Goal: Transaction & Acquisition: Book appointment/travel/reservation

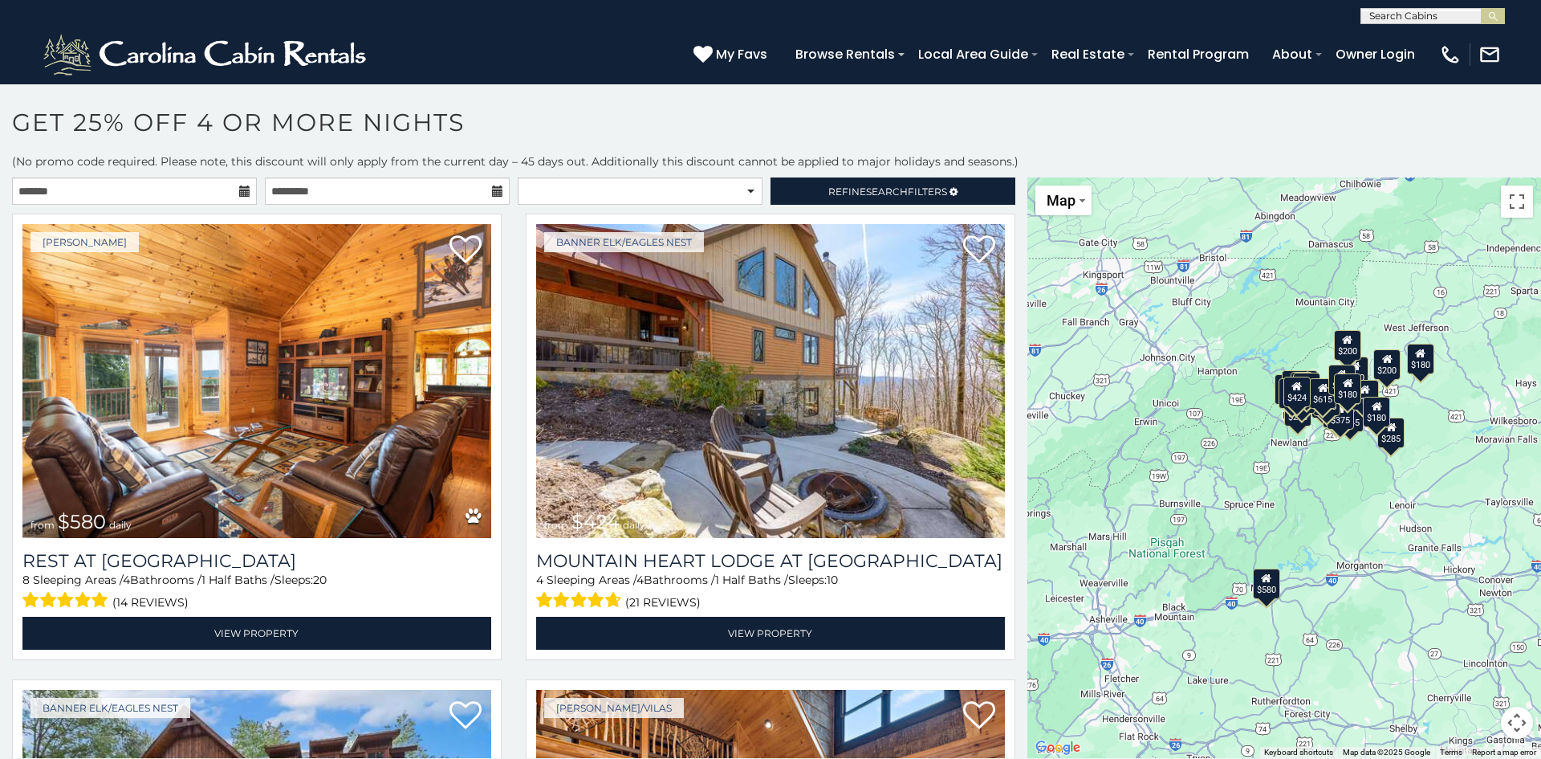
click at [243, 189] on icon at bounding box center [244, 190] width 11 height 11
click at [244, 194] on icon at bounding box center [244, 190] width 11 height 11
click at [120, 192] on input "text" at bounding box center [134, 190] width 245 height 27
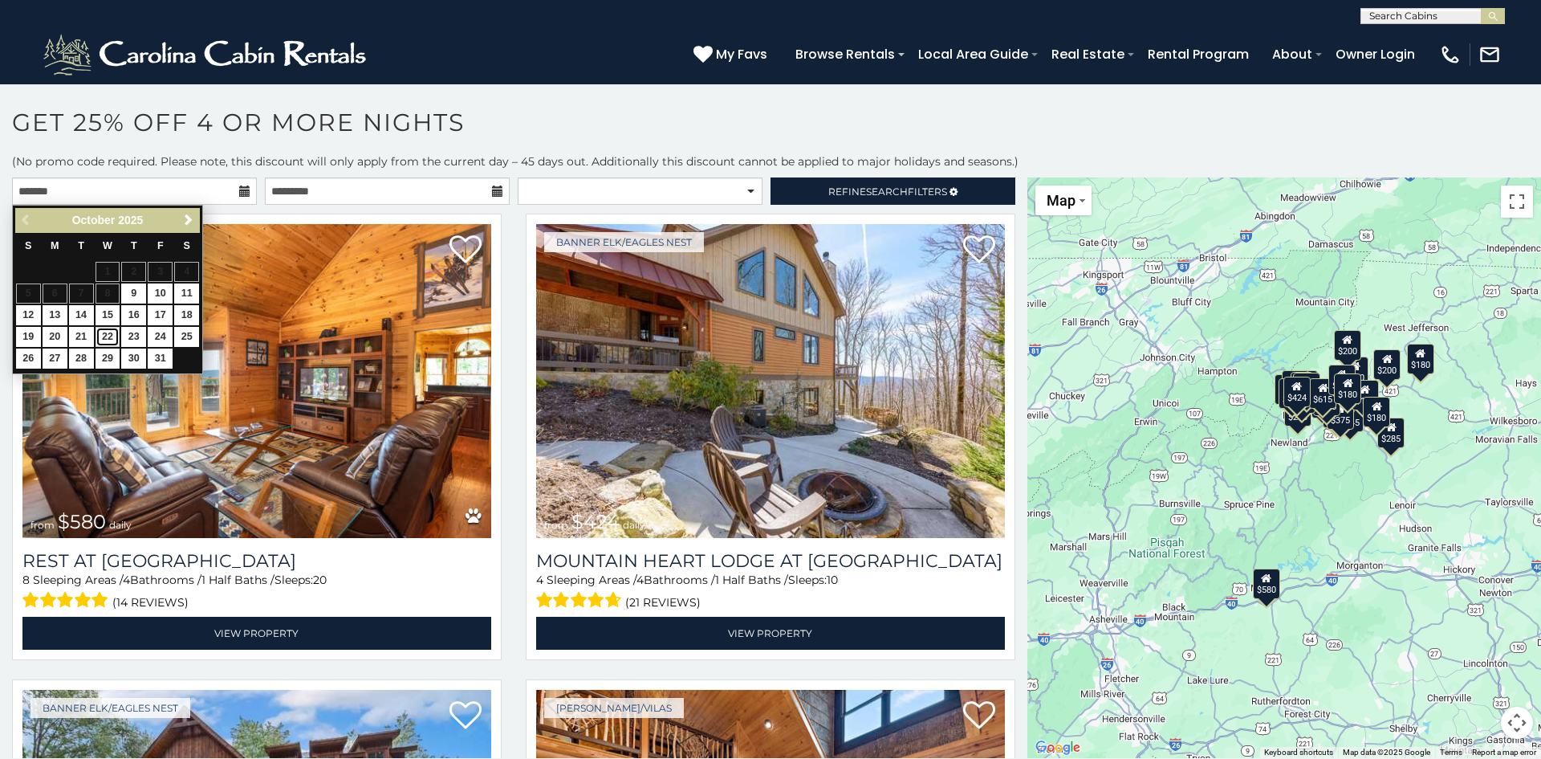
click at [107, 338] on link "22" at bounding box center [108, 337] width 25 height 20
type input "**********"
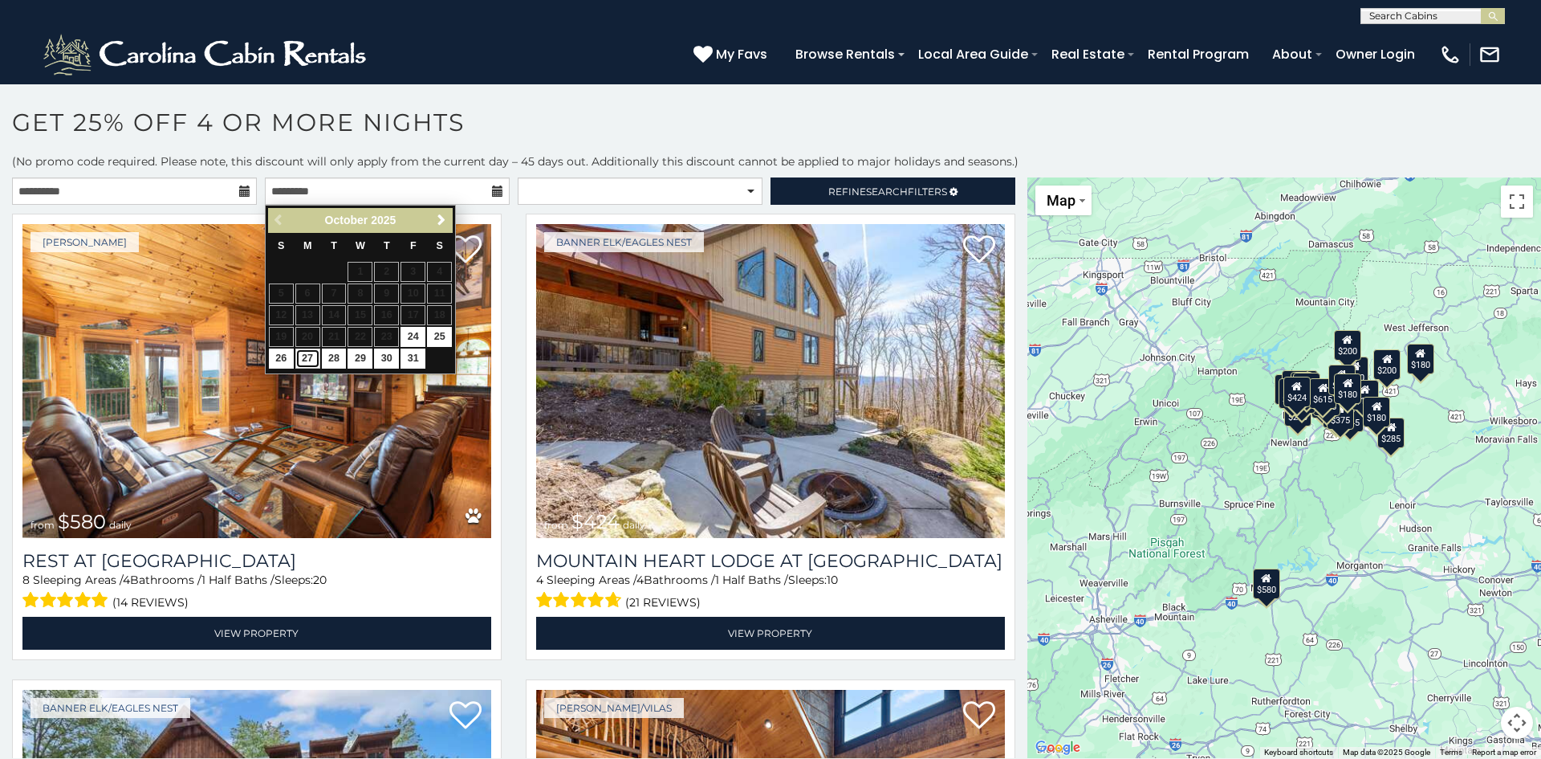
click at [307, 359] on link "27" at bounding box center [307, 358] width 25 height 20
type input "**********"
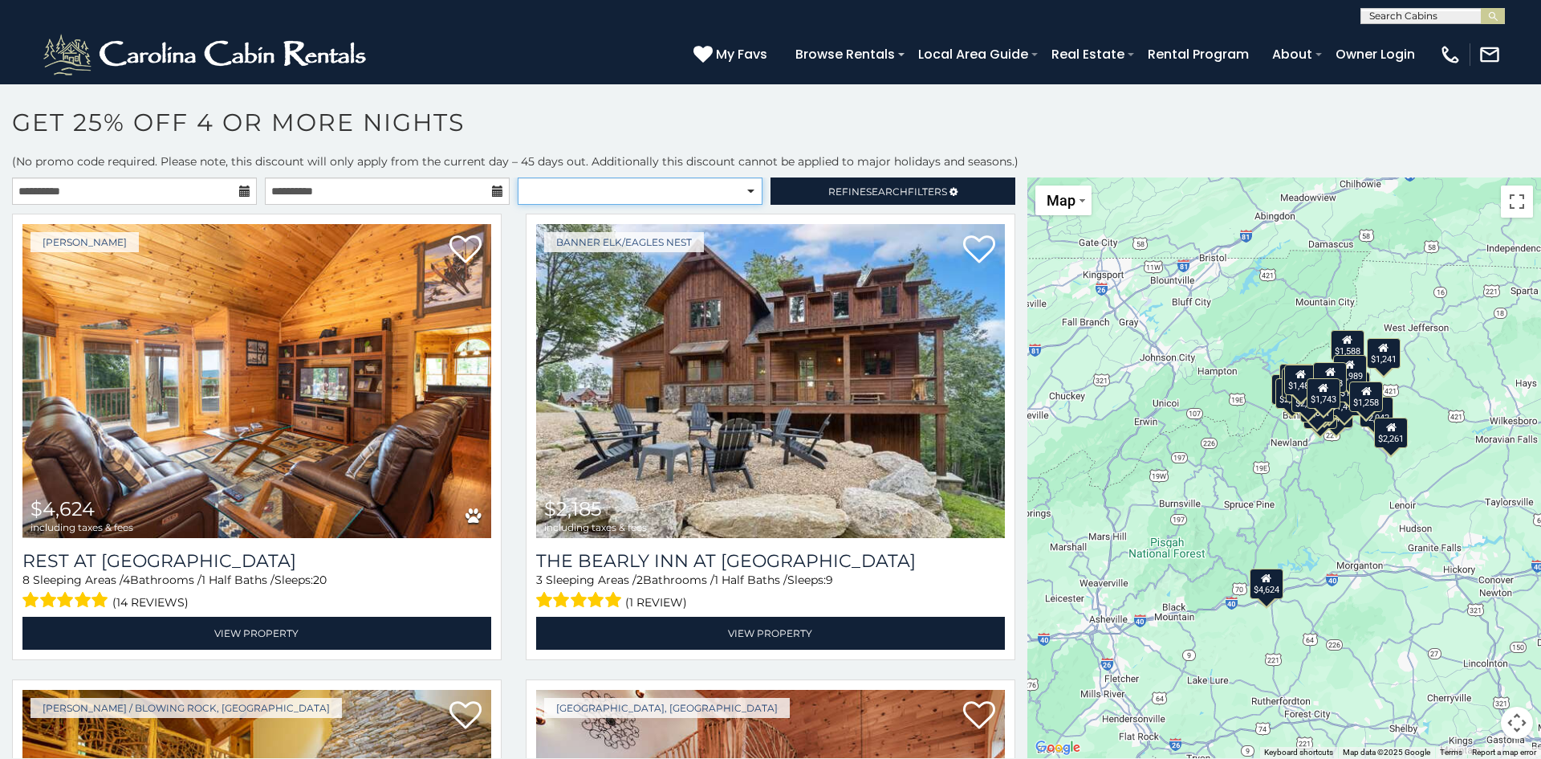
click at [750, 191] on select "**********" at bounding box center [640, 190] width 245 height 27
select select "*********"
click at [518, 177] on select "**********" at bounding box center [640, 190] width 245 height 27
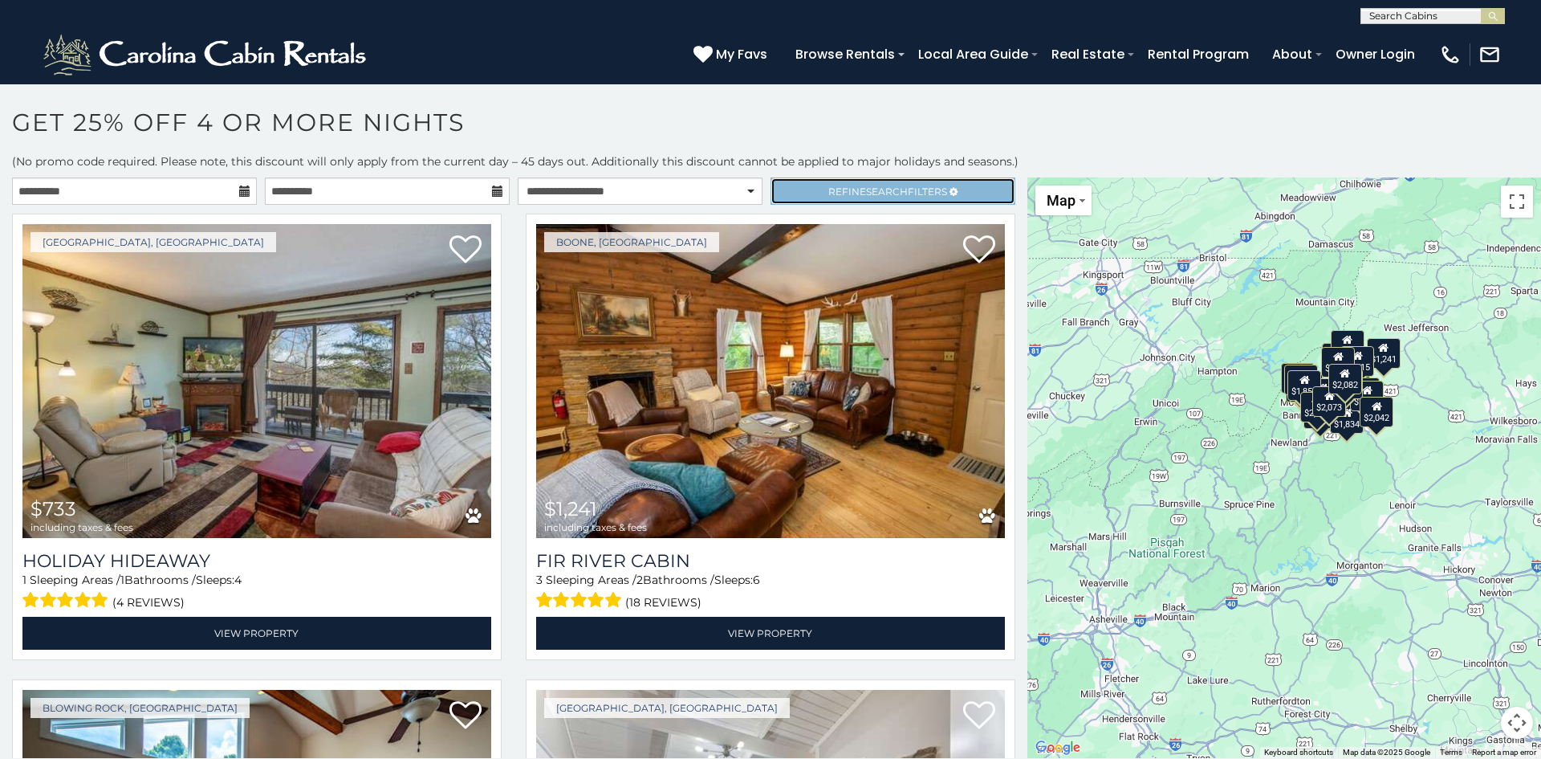
click at [912, 195] on span "Refine Search Filters" at bounding box center [887, 191] width 119 height 12
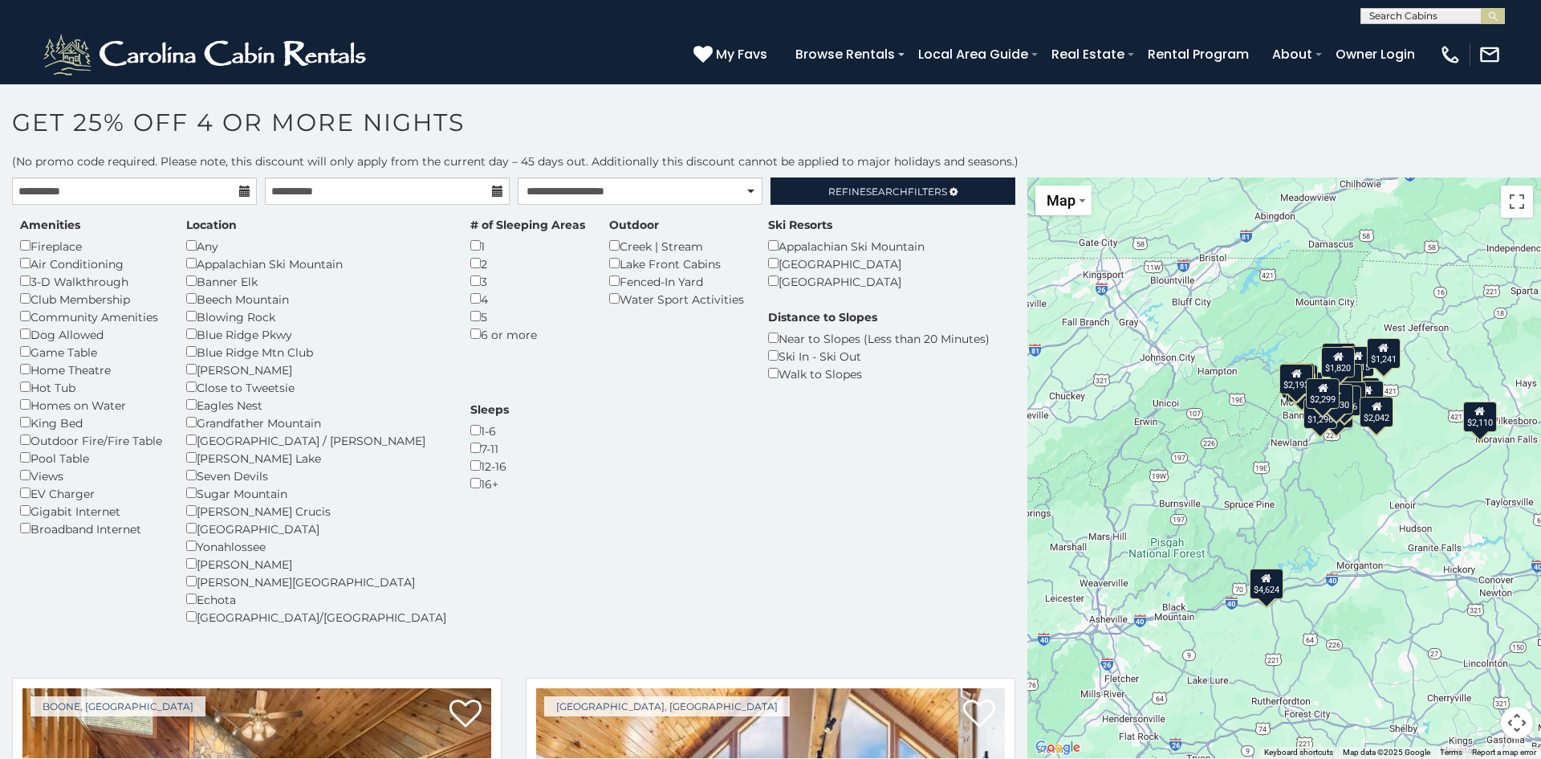
click at [1090, 126] on h1 "Get 25% off 4 or More Nights" at bounding box center [770, 131] width 1541 height 46
click at [657, 193] on select "**********" at bounding box center [640, 190] width 245 height 27
click at [518, 177] on select "**********" at bounding box center [640, 190] width 245 height 27
click at [948, 564] on div "Amenities Fireplace Air Conditioning 3-D Walkthrough Club Membership Community …" at bounding box center [513, 431] width 1011 height 428
click at [39, 623] on div "Amenities Fireplace Air Conditioning 3-D Walkthrough Club Membership Community …" at bounding box center [513, 431] width 1011 height 428
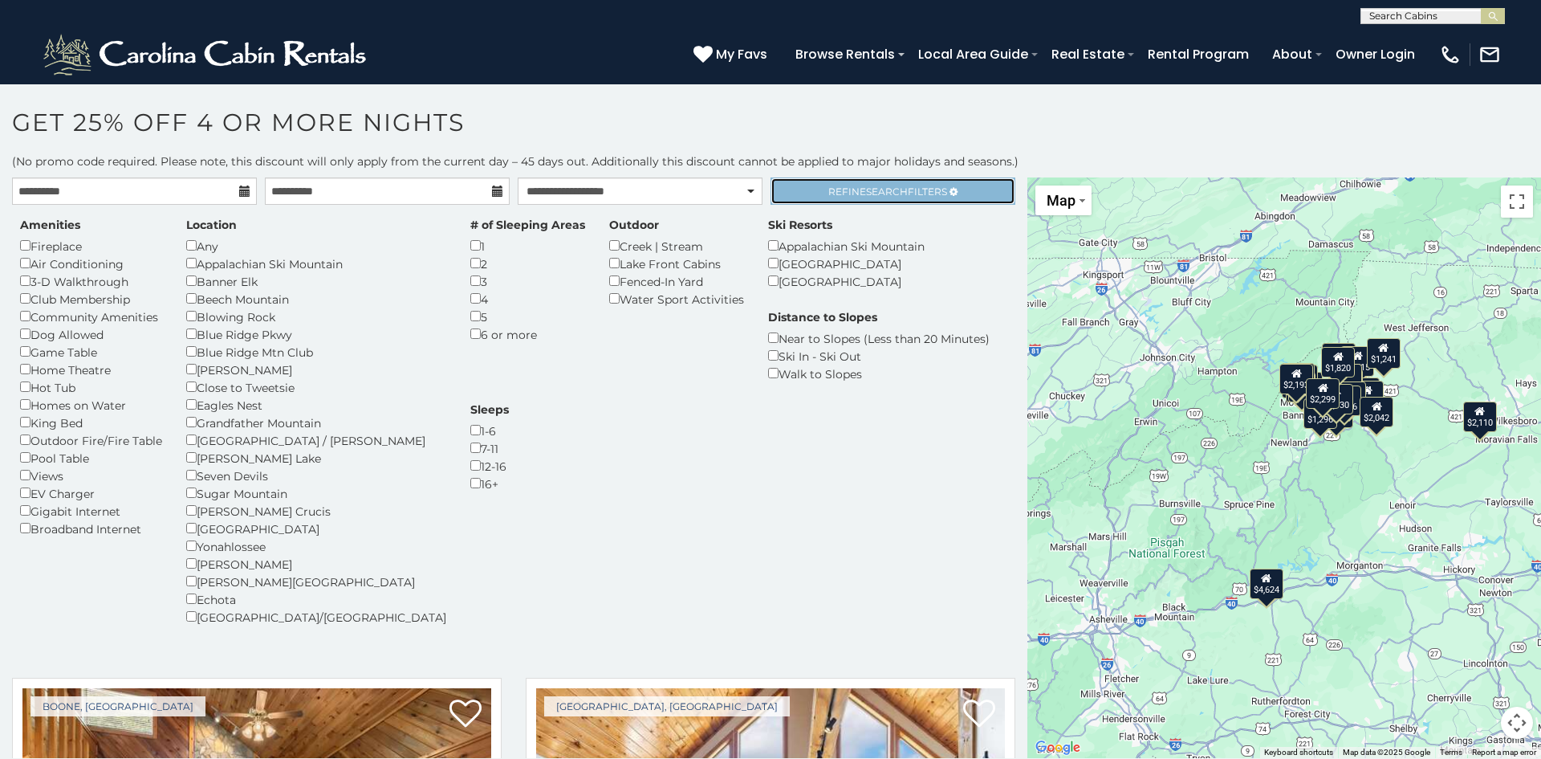
click at [888, 191] on span "Search" at bounding box center [887, 191] width 42 height 12
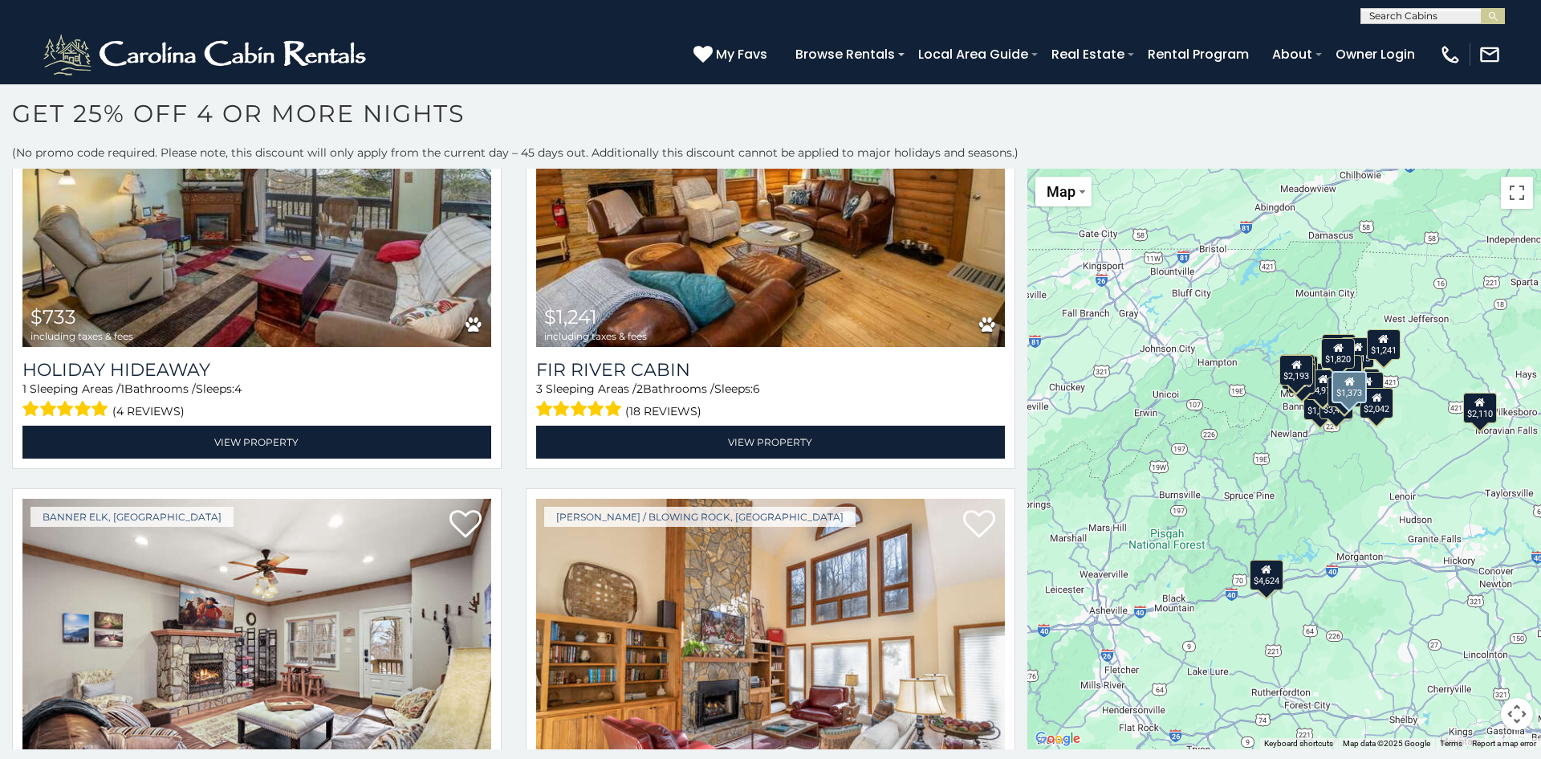
scroll to position [4160, 0]
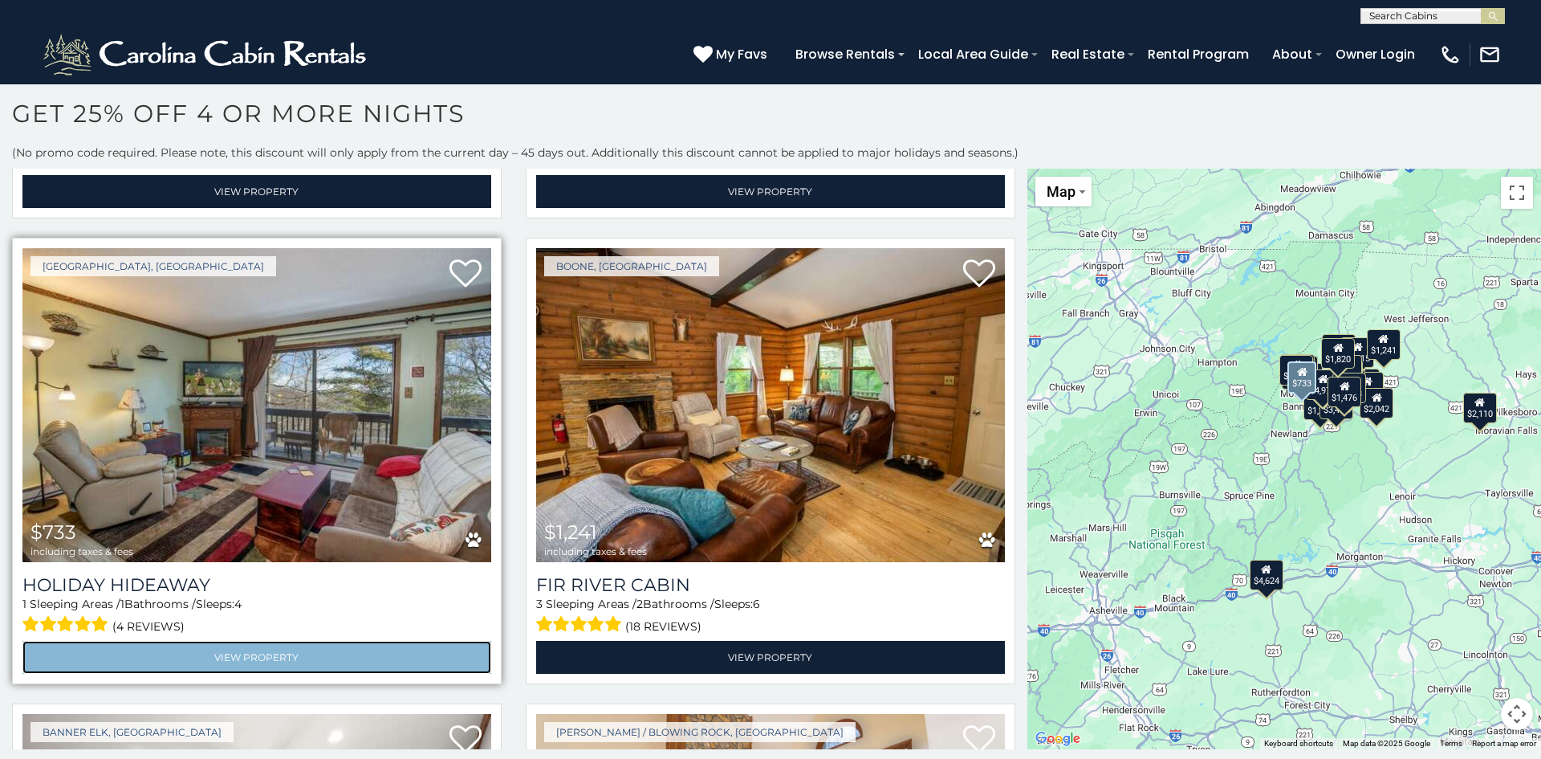
click at [255, 657] on link "View Property" at bounding box center [256, 657] width 469 height 33
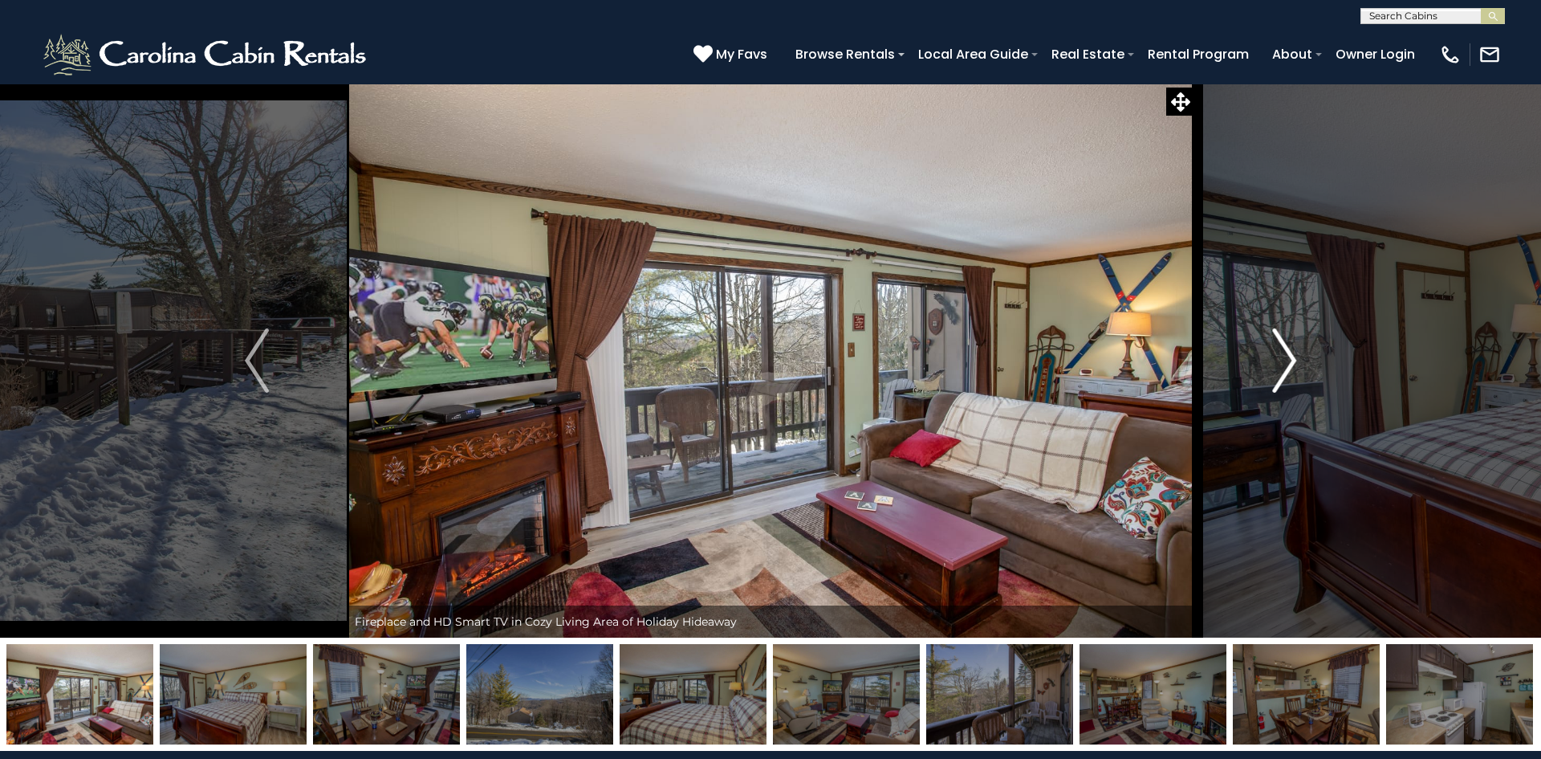
click at [1296, 360] on img "Next" at bounding box center [1284, 360] width 24 height 64
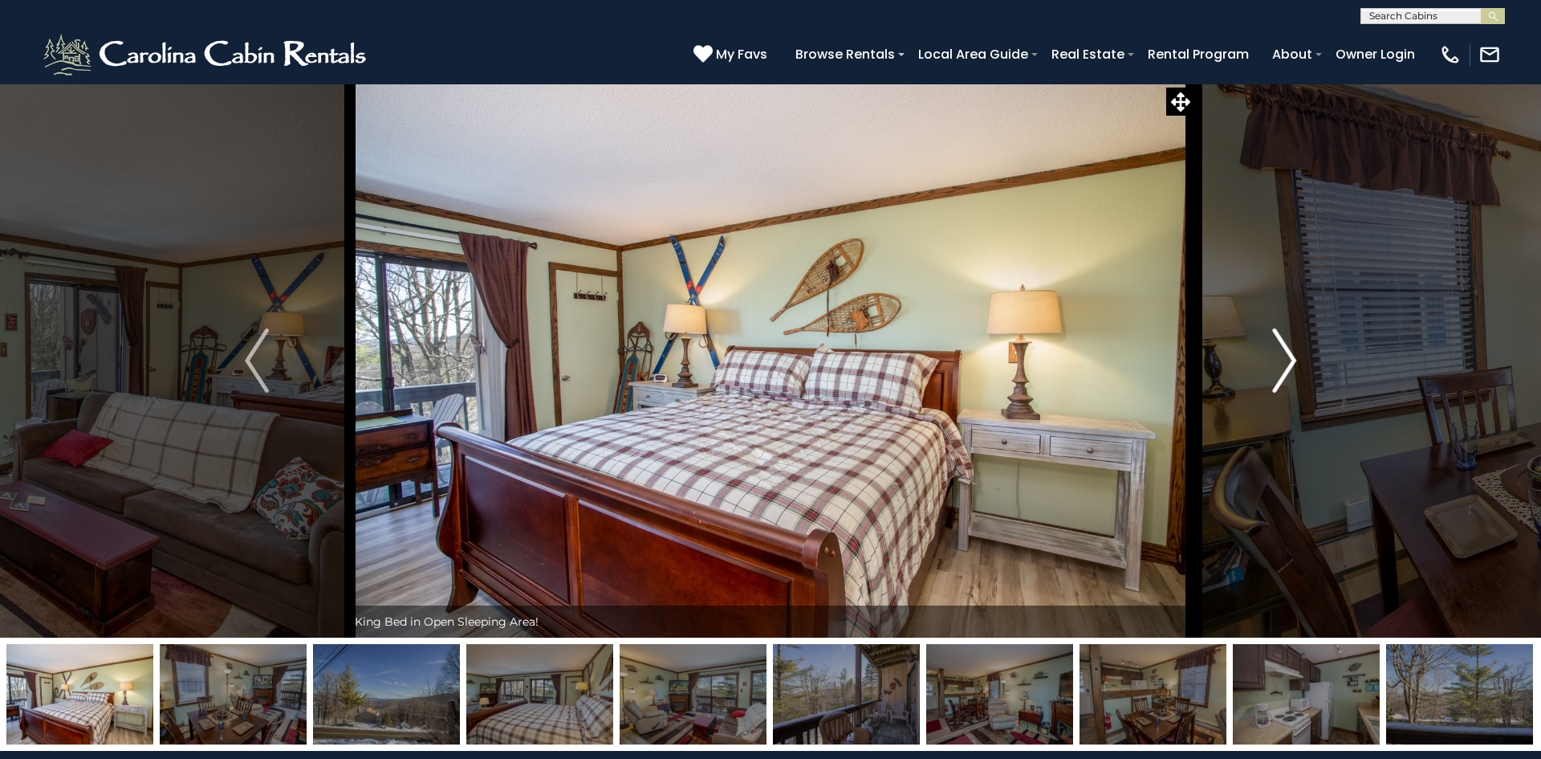
click at [1296, 360] on img "Next" at bounding box center [1284, 360] width 24 height 64
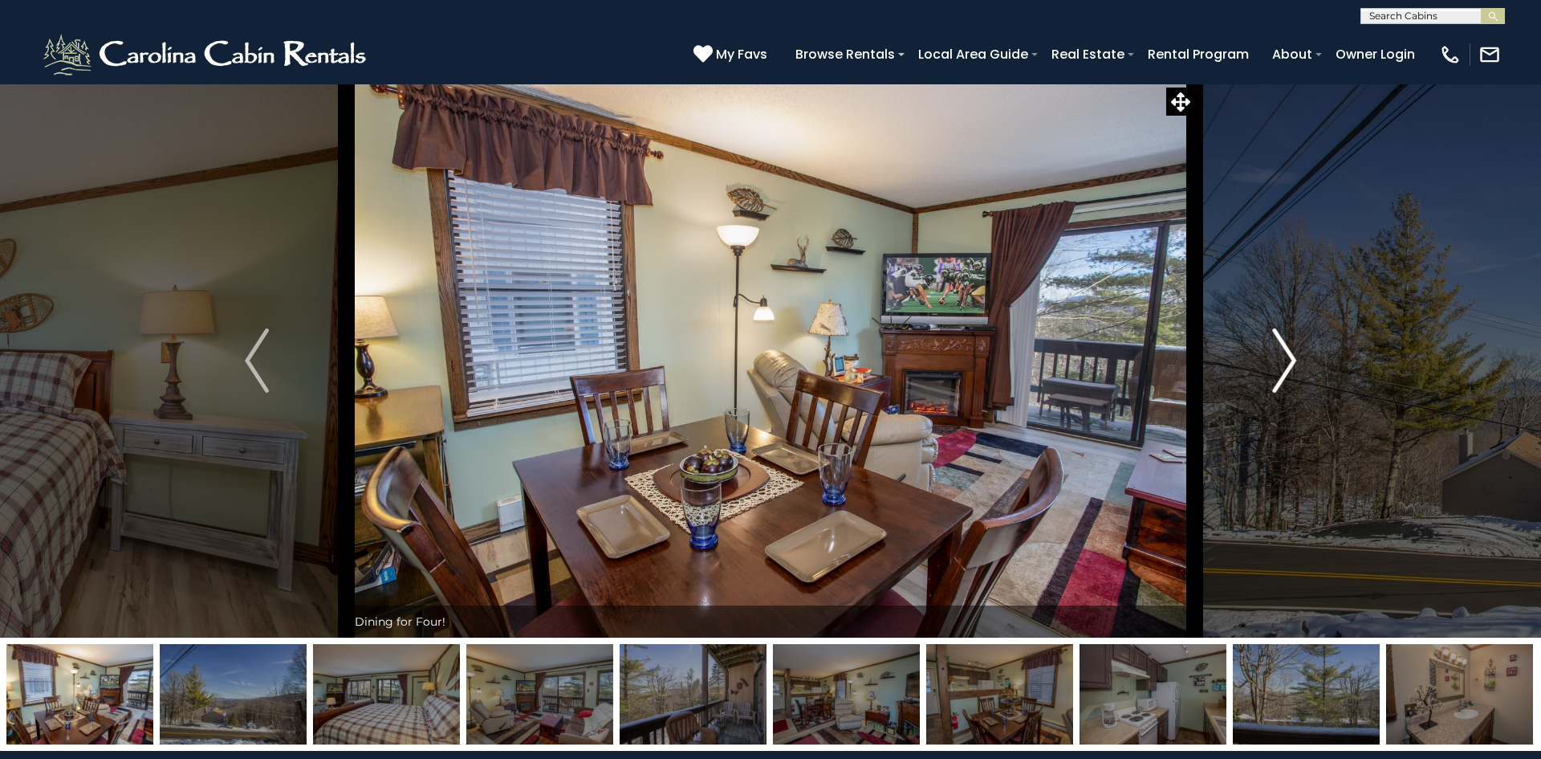
click at [1296, 360] on img "Next" at bounding box center [1284, 360] width 24 height 64
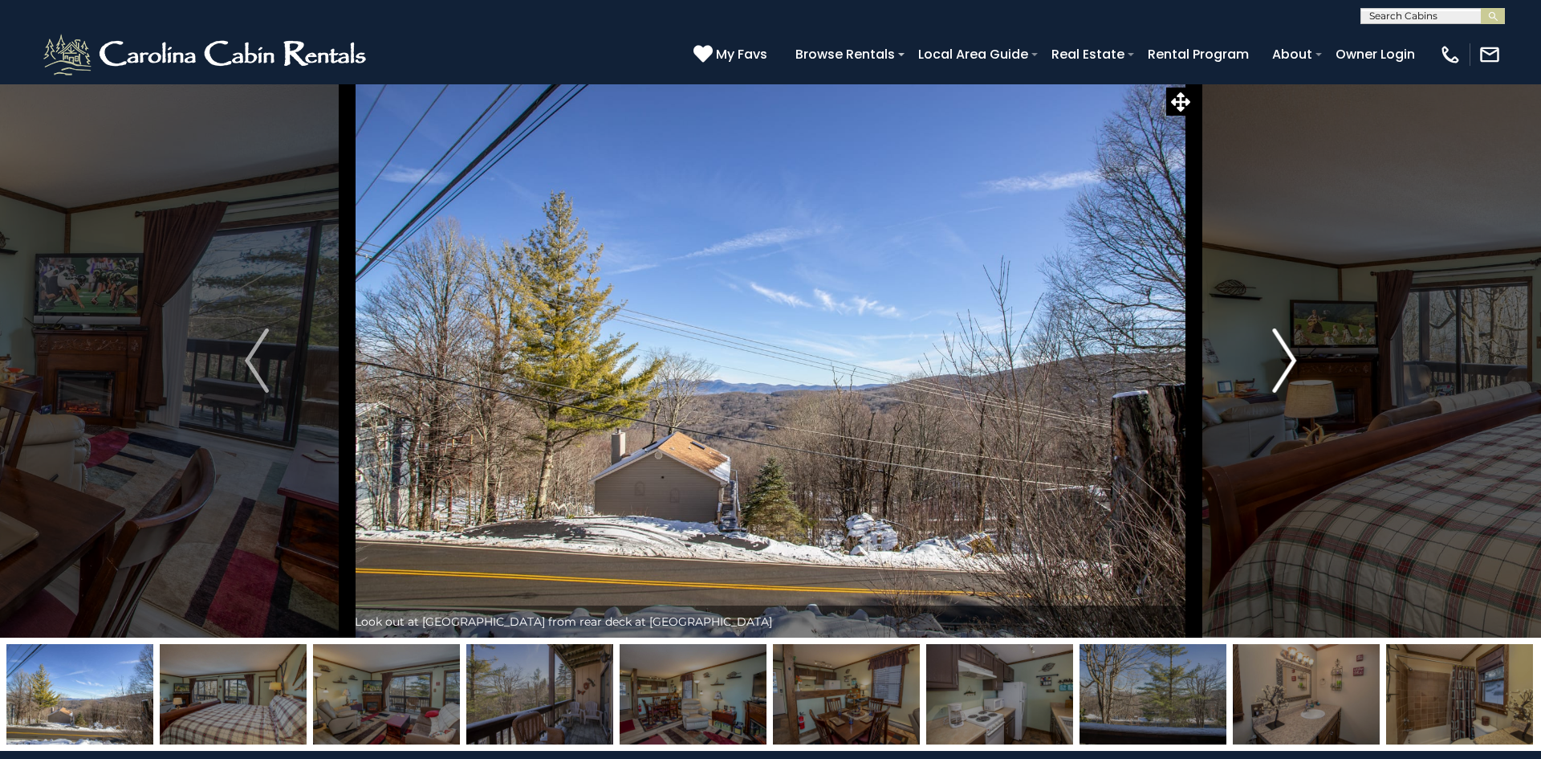
click at [1296, 360] on img "Next" at bounding box center [1284, 360] width 24 height 64
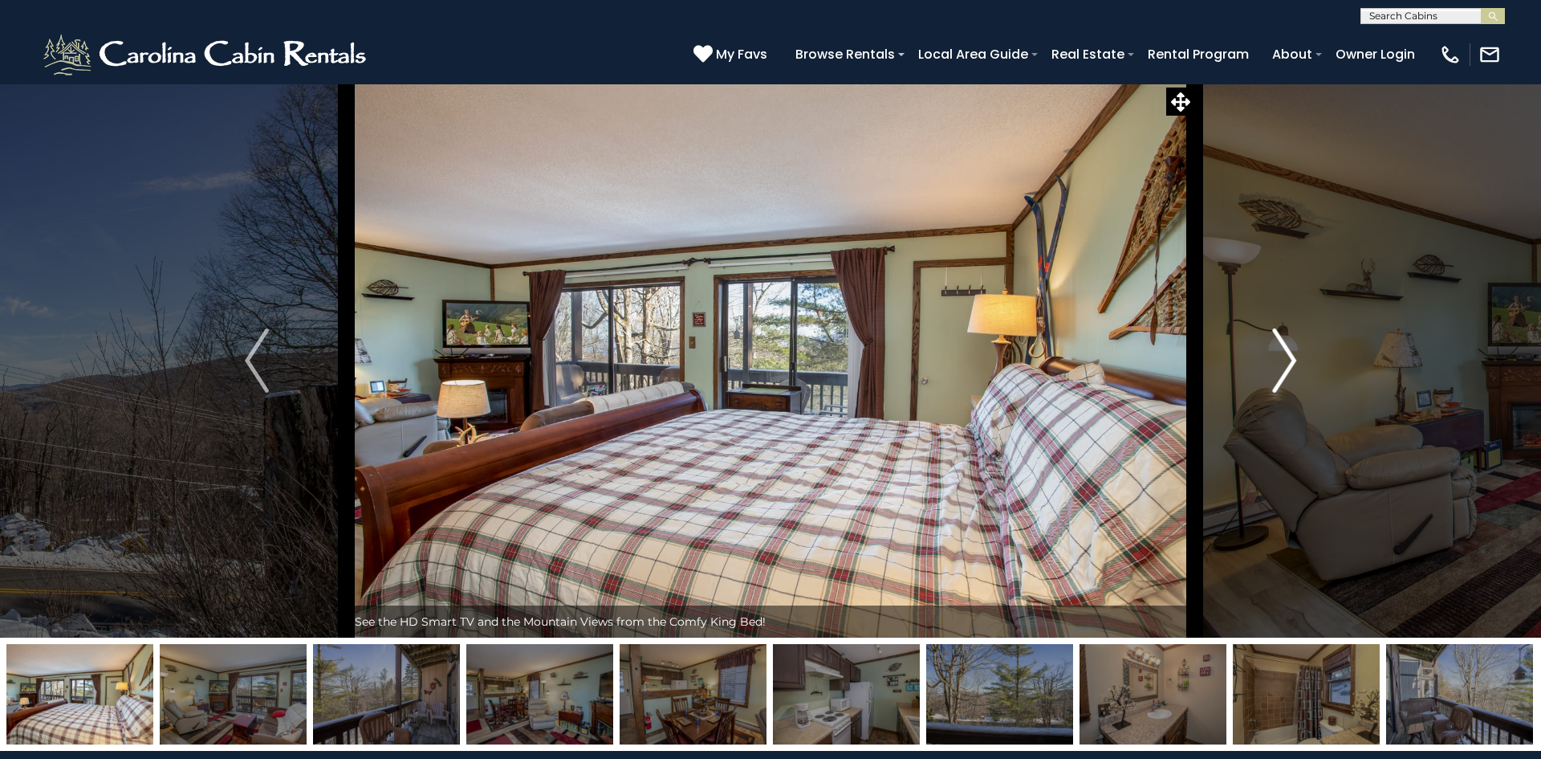
click at [1296, 360] on img "Next" at bounding box center [1284, 360] width 24 height 64
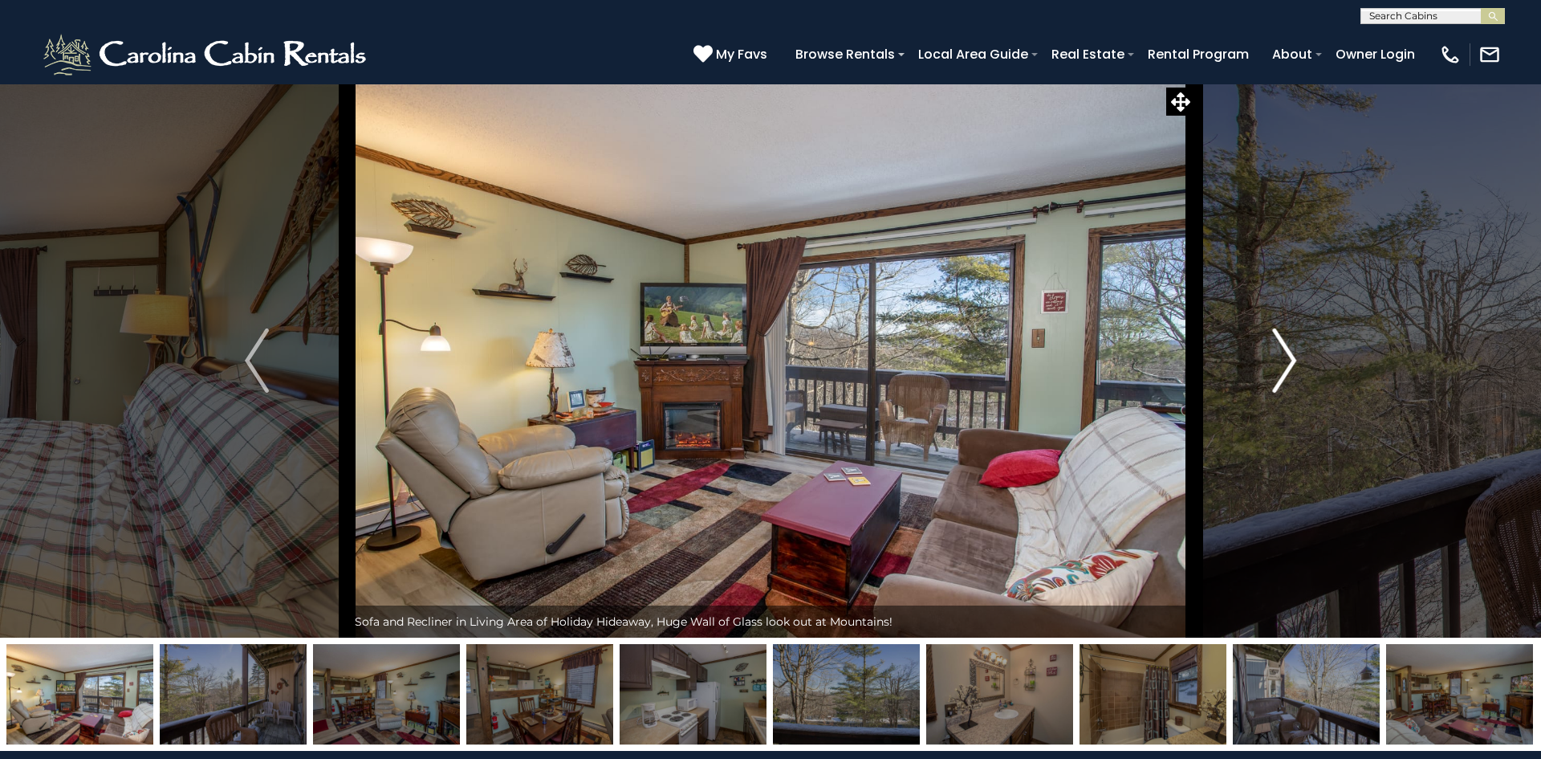
click at [1296, 360] on img "Next" at bounding box center [1284, 360] width 24 height 64
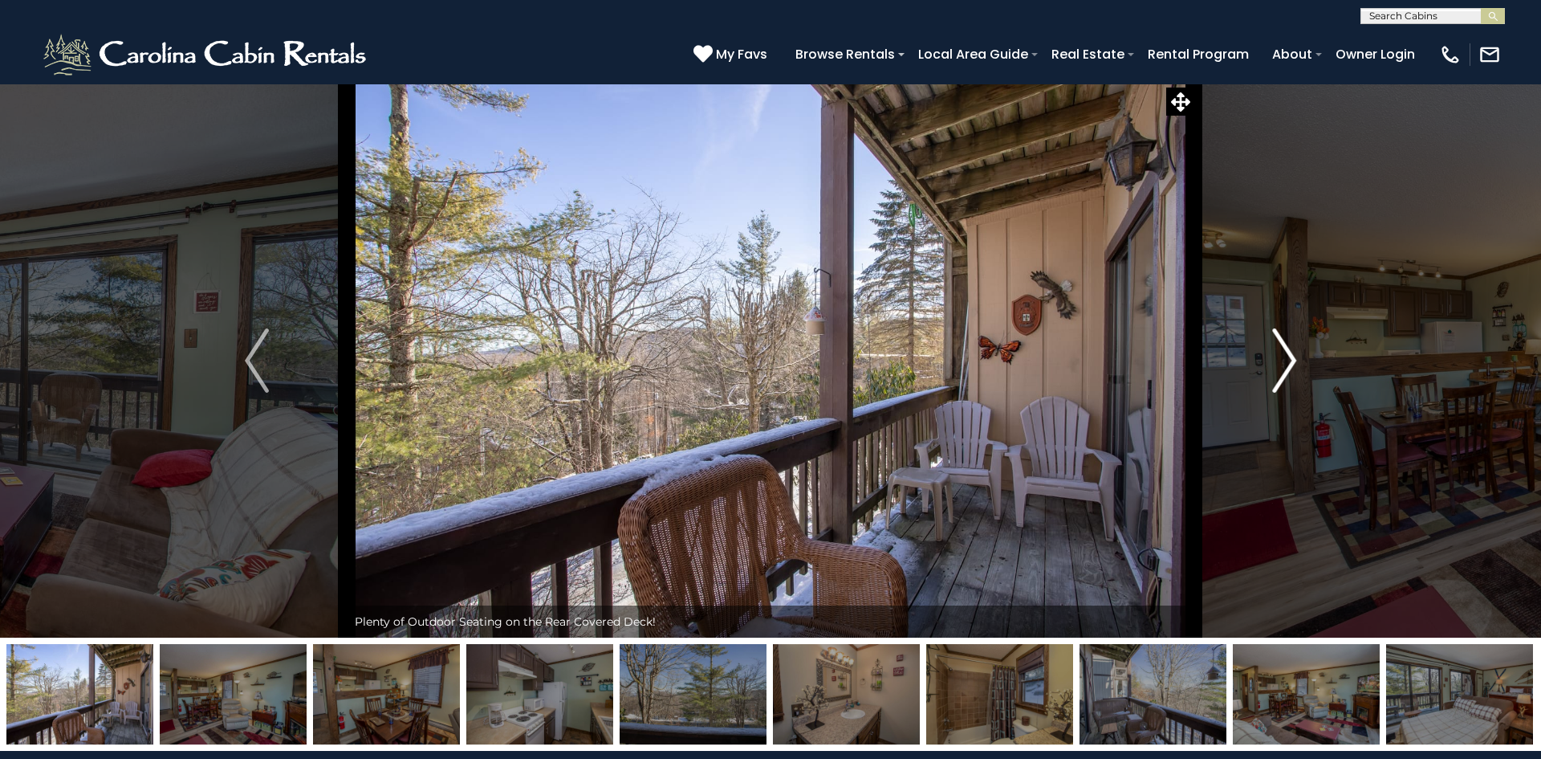
click at [1298, 359] on button "Next" at bounding box center [1284, 360] width 180 height 554
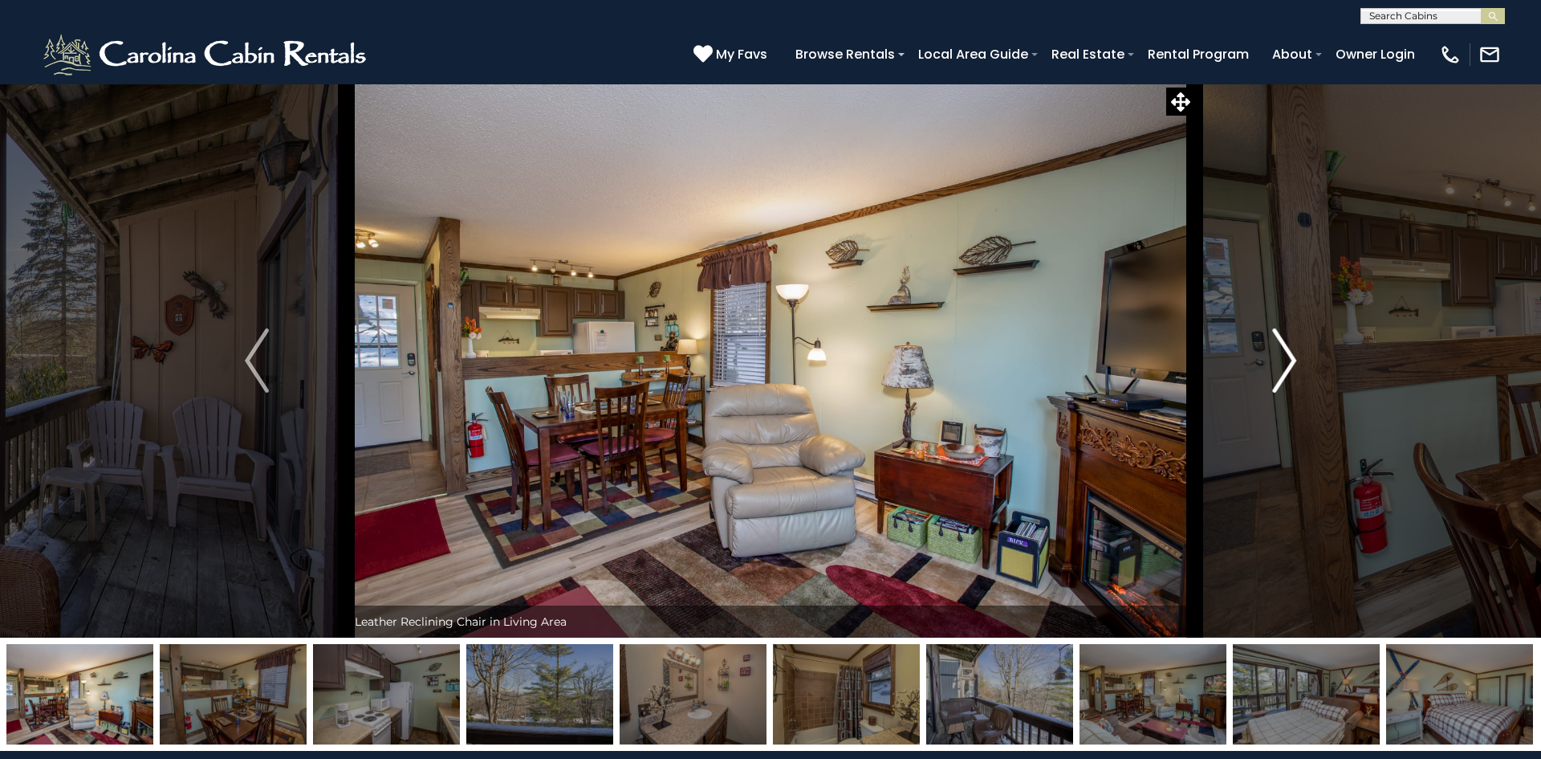
click at [1298, 359] on button "Next" at bounding box center [1284, 360] width 180 height 554
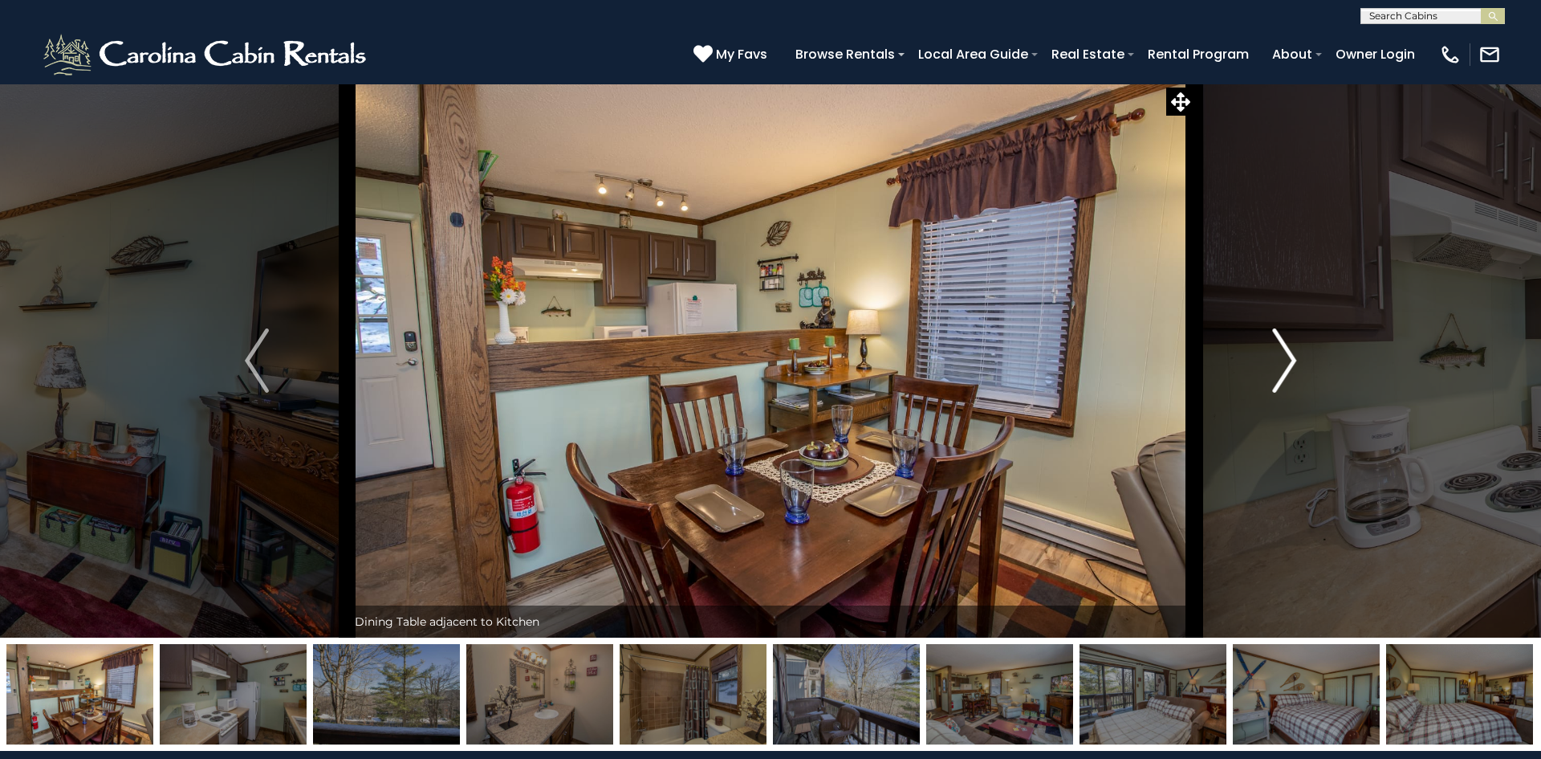
click at [1298, 360] on button "Next" at bounding box center [1284, 360] width 180 height 554
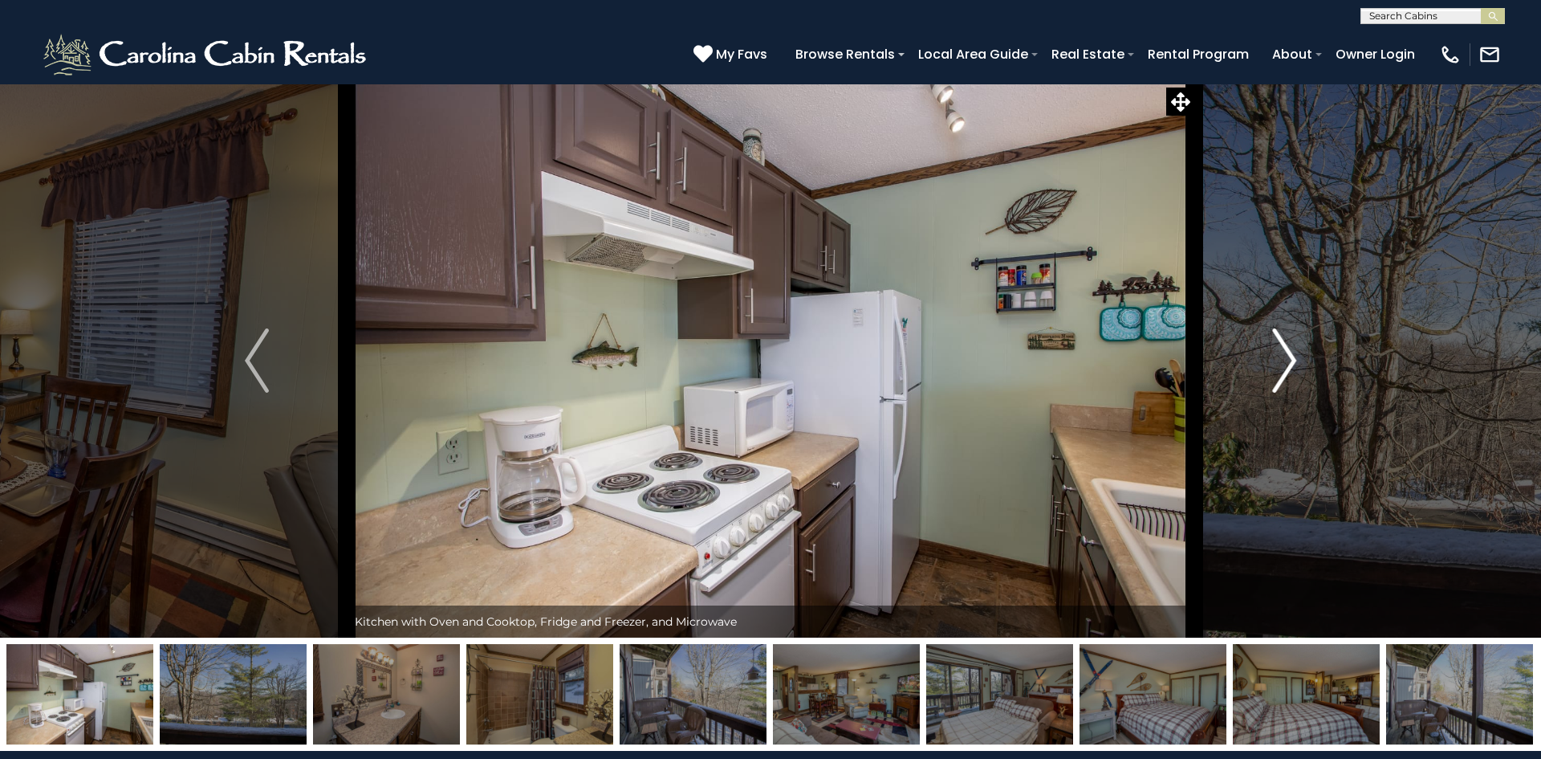
click at [1291, 358] on img "Next" at bounding box center [1284, 360] width 24 height 64
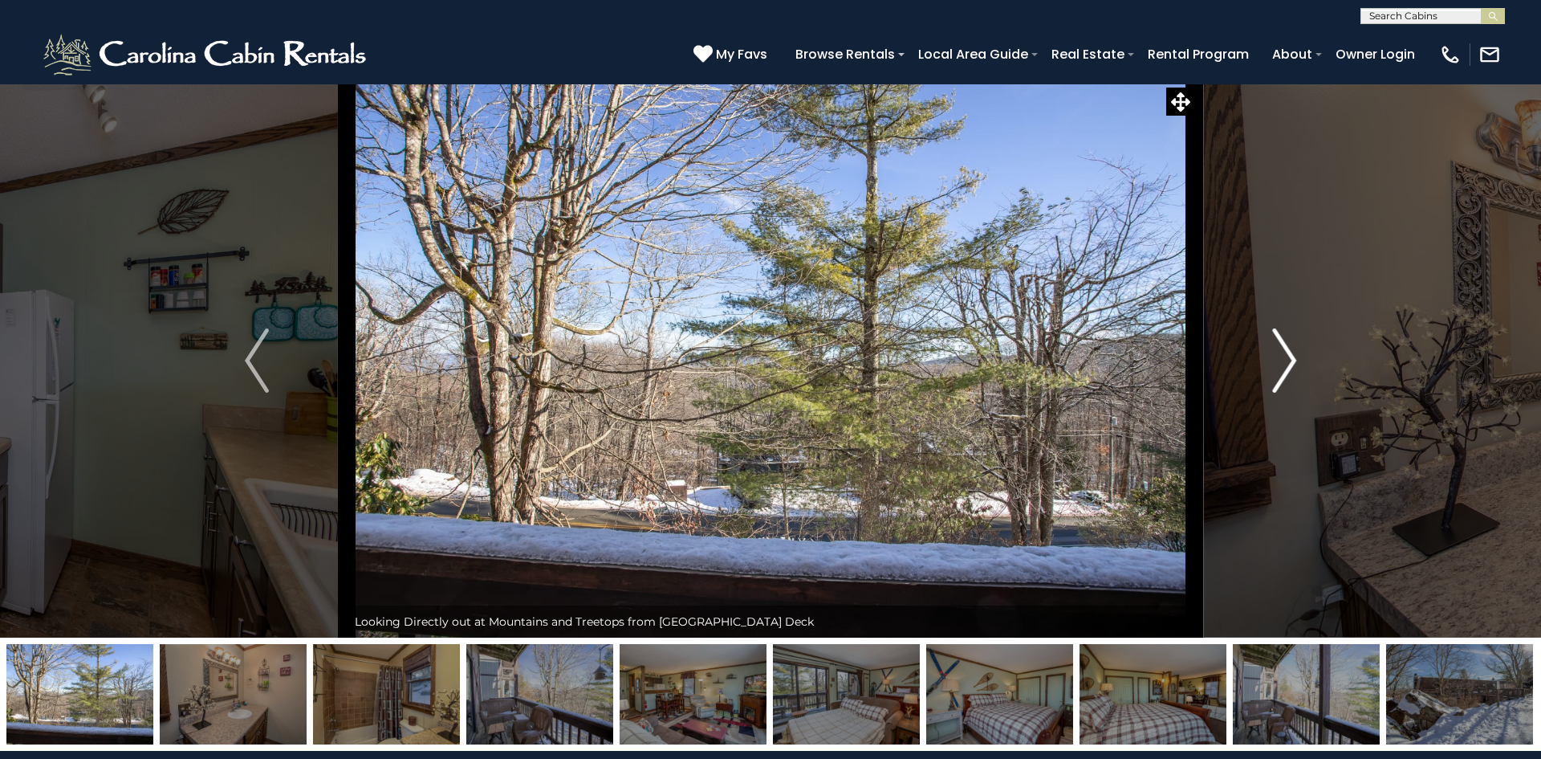
click at [1291, 357] on img "Next" at bounding box center [1284, 360] width 24 height 64
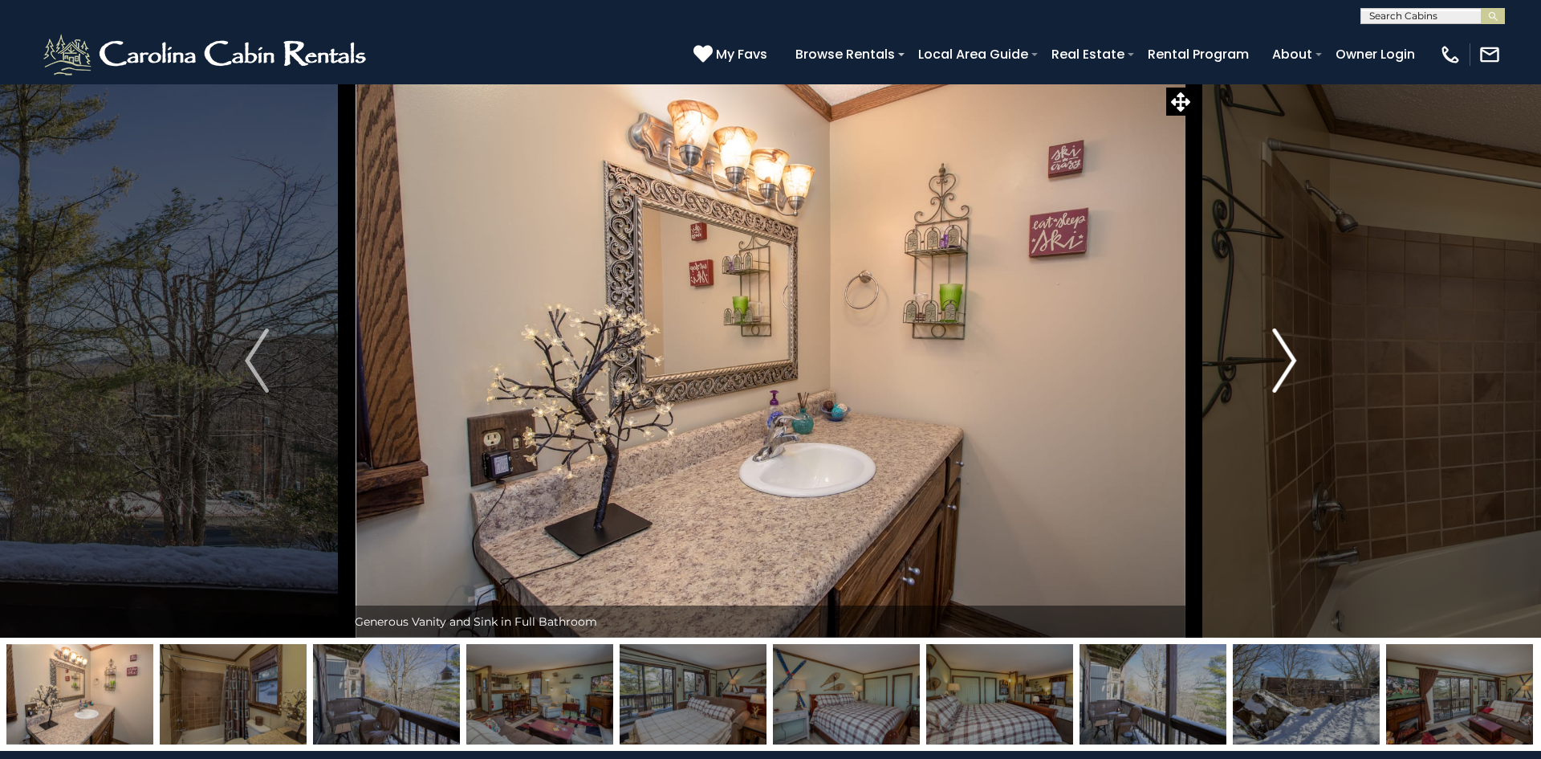
click at [1294, 362] on img "Next" at bounding box center [1284, 360] width 24 height 64
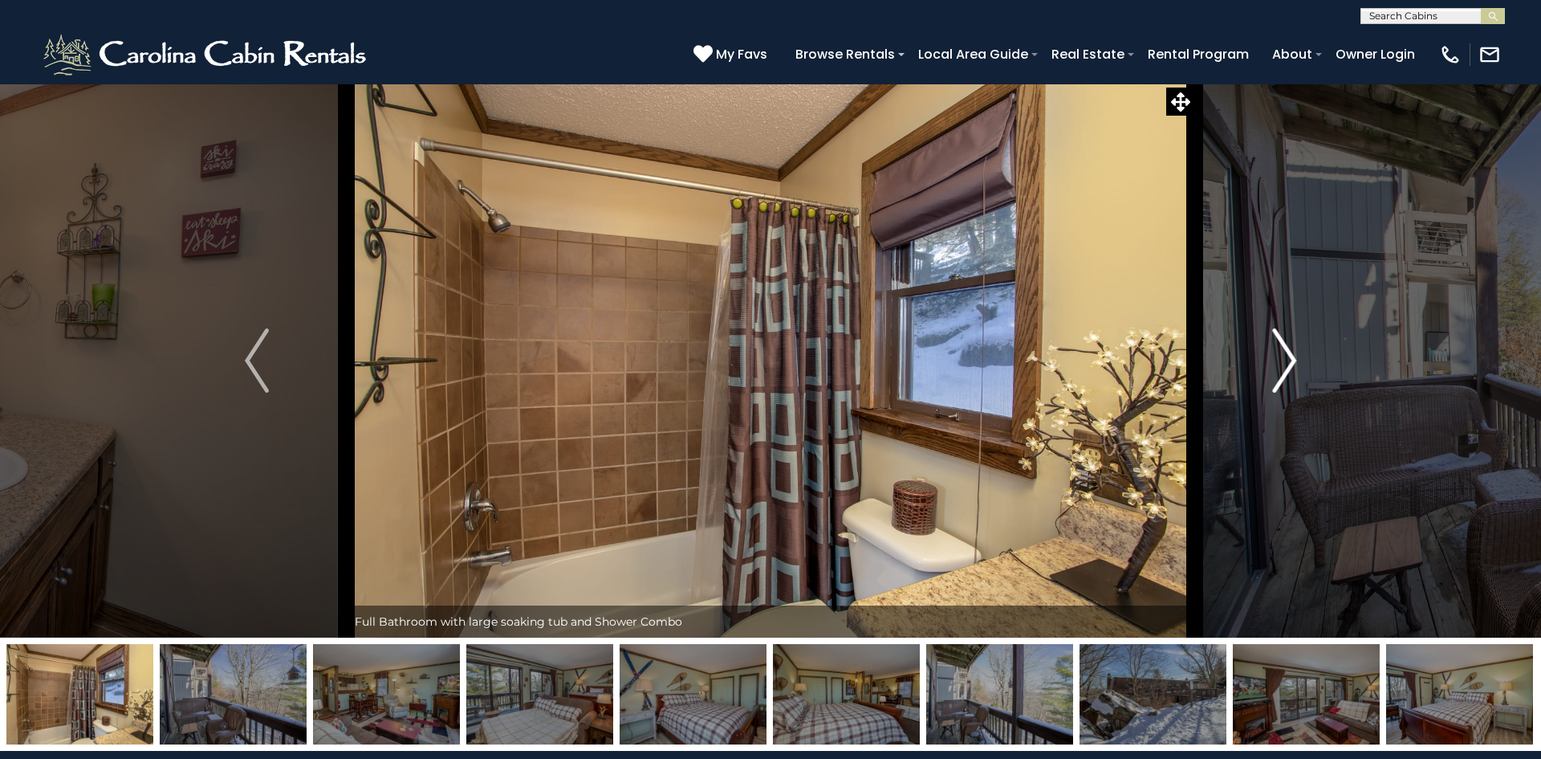
click at [1295, 360] on img "Next" at bounding box center [1284, 360] width 24 height 64
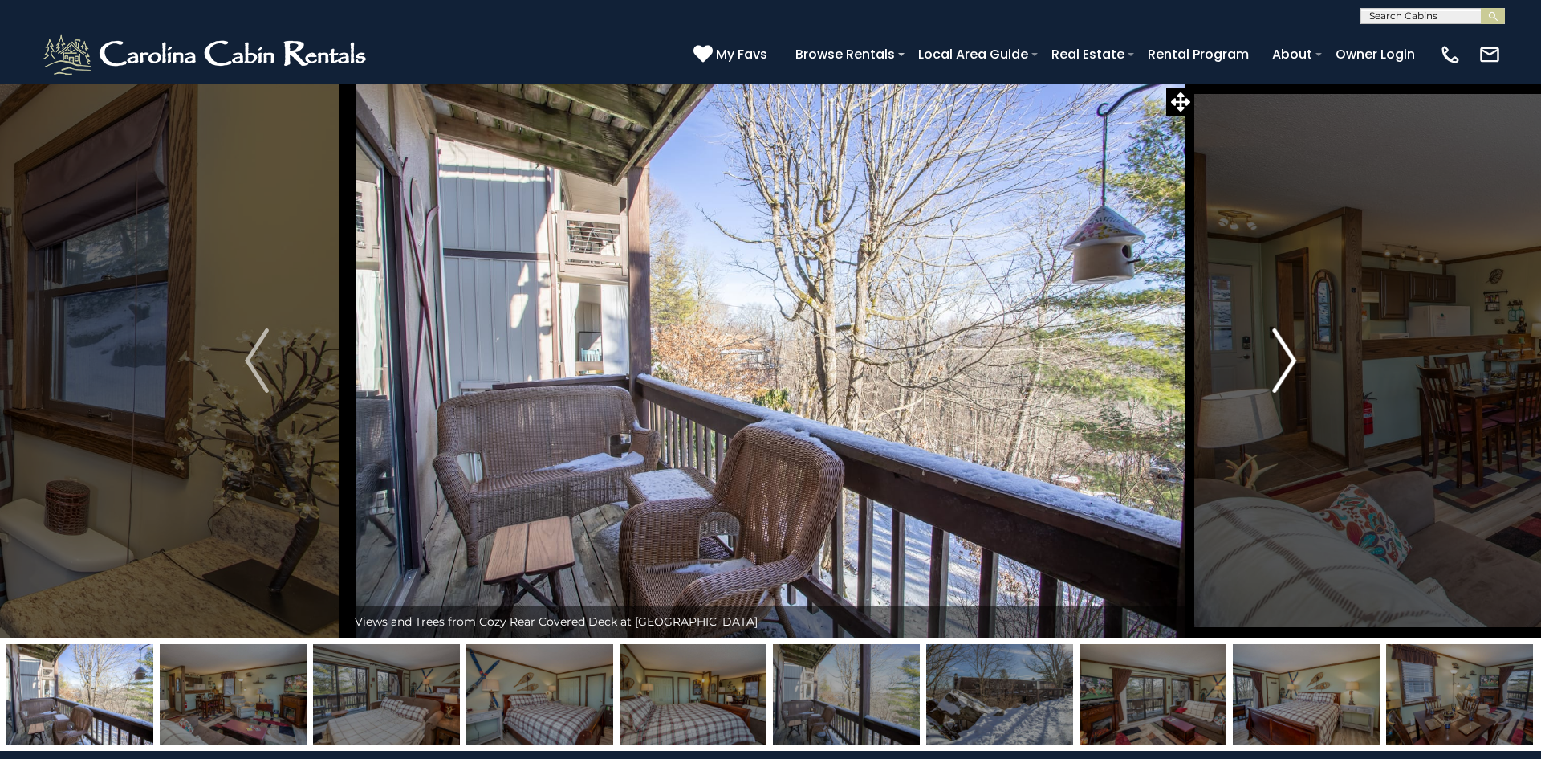
click at [1294, 360] on img "Next" at bounding box center [1284, 360] width 24 height 64
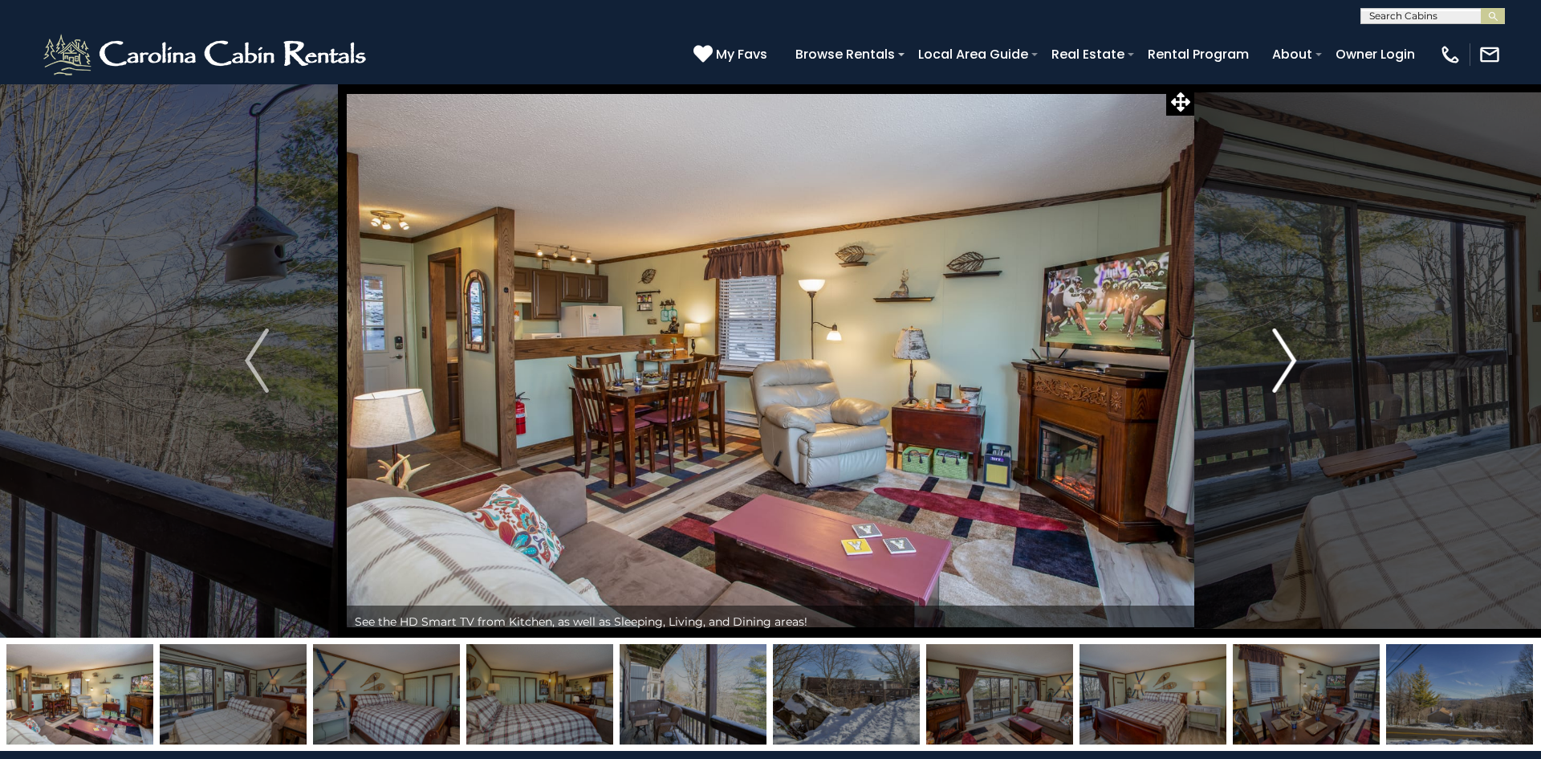
click at [1295, 359] on img "Next" at bounding box center [1284, 360] width 24 height 64
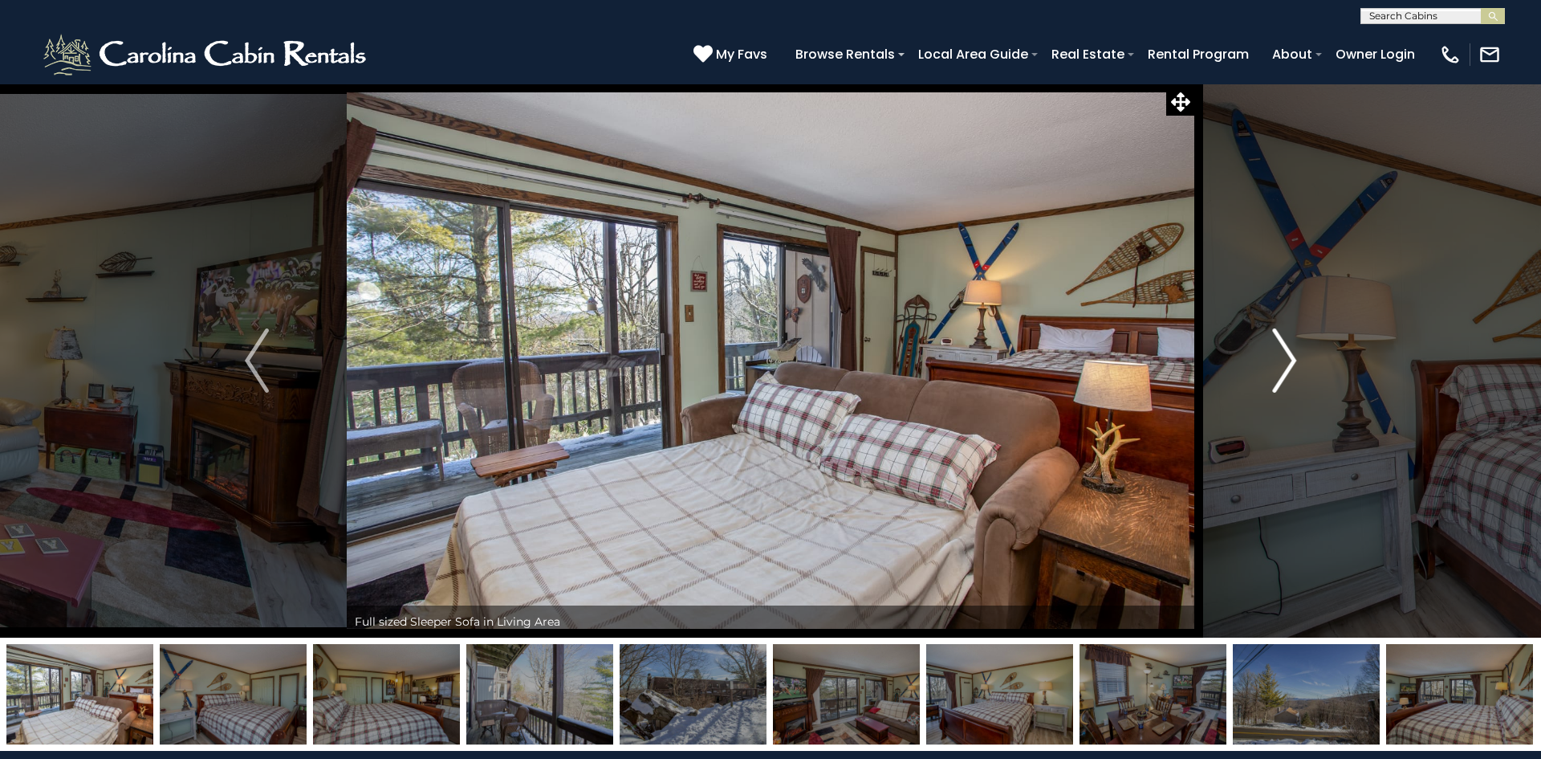
click at [1295, 359] on img "Next" at bounding box center [1284, 360] width 24 height 64
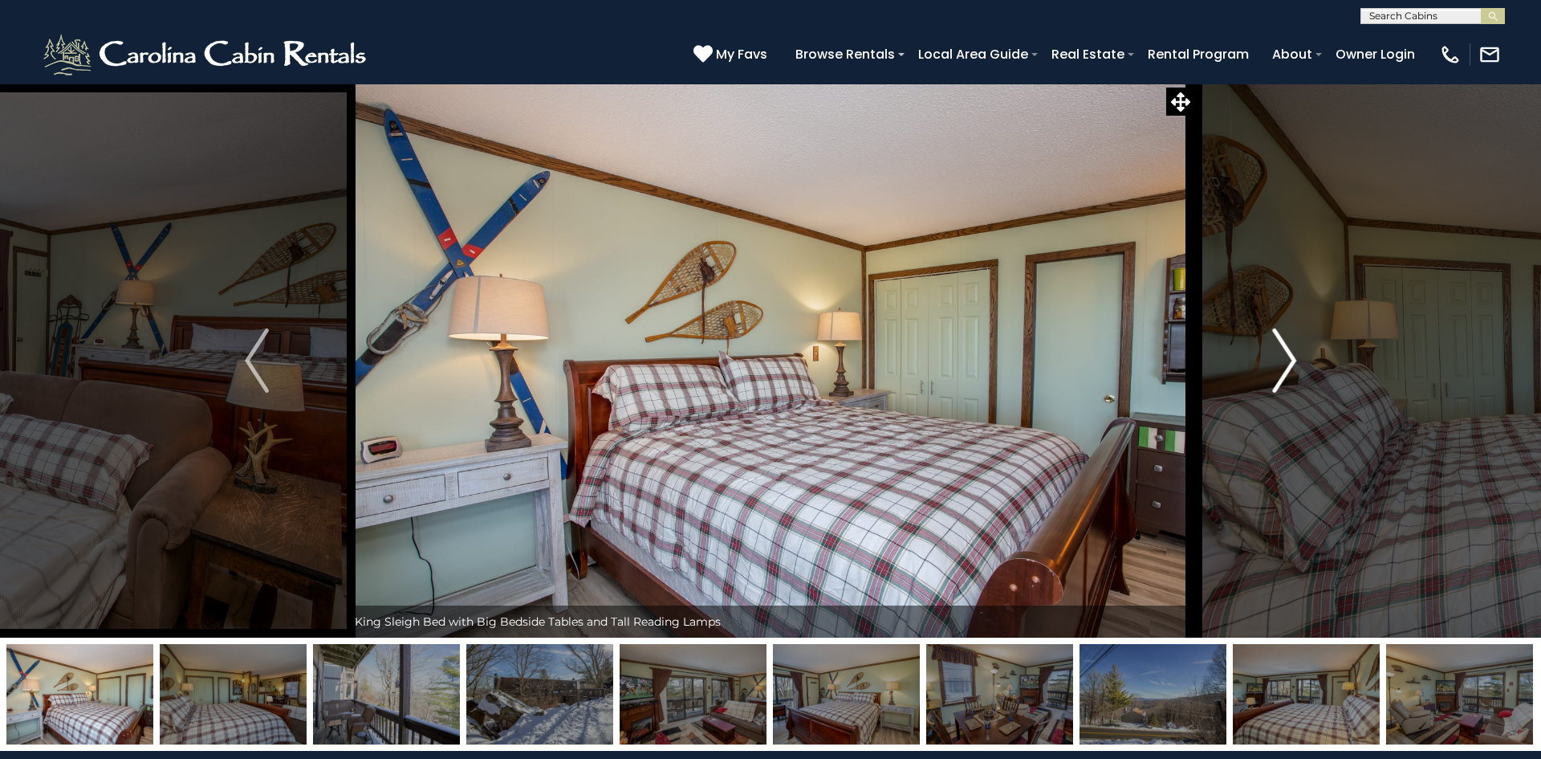
click at [1295, 359] on img "Next" at bounding box center [1284, 360] width 24 height 64
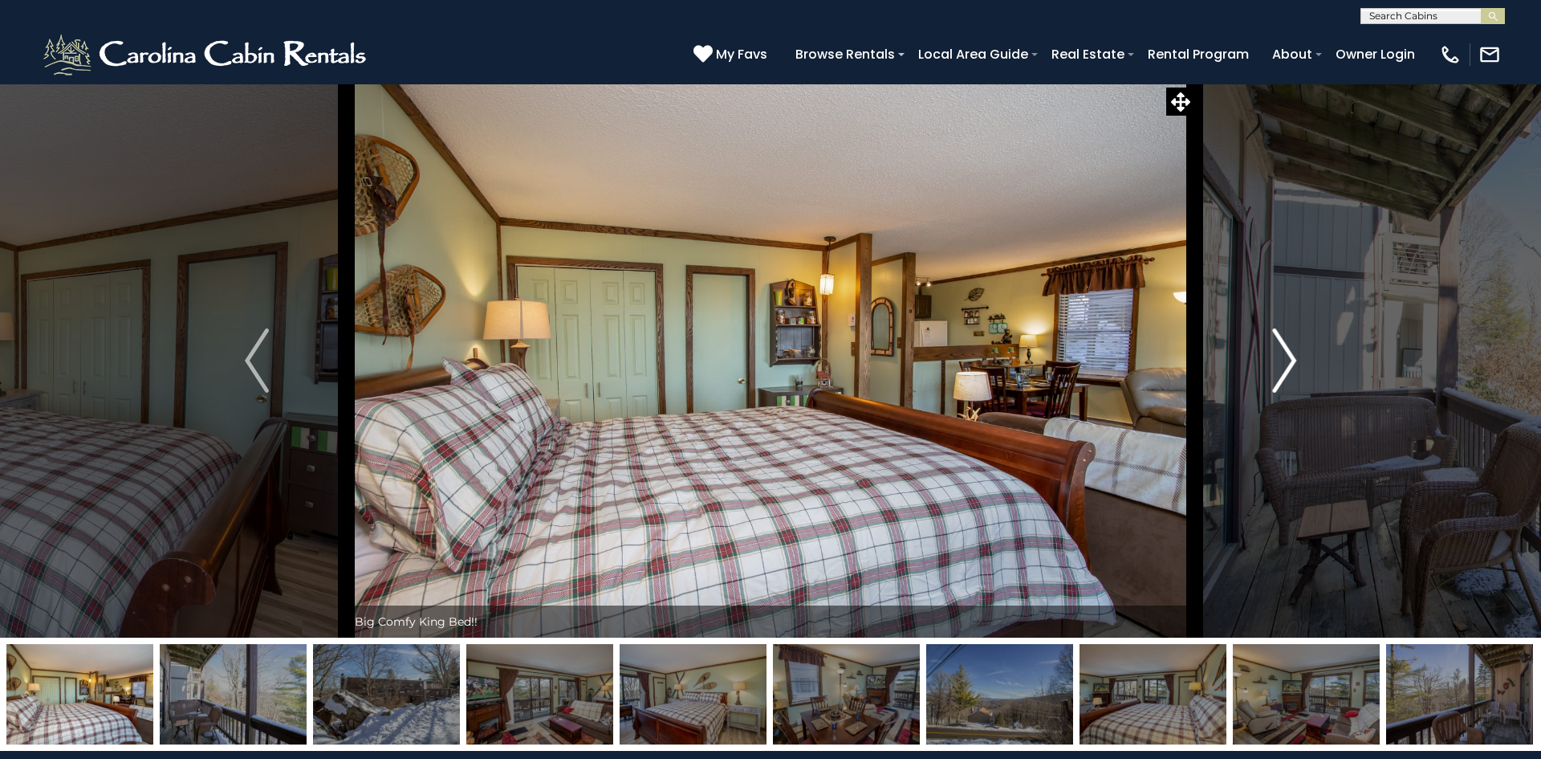
click at [1295, 359] on img "Next" at bounding box center [1284, 360] width 24 height 64
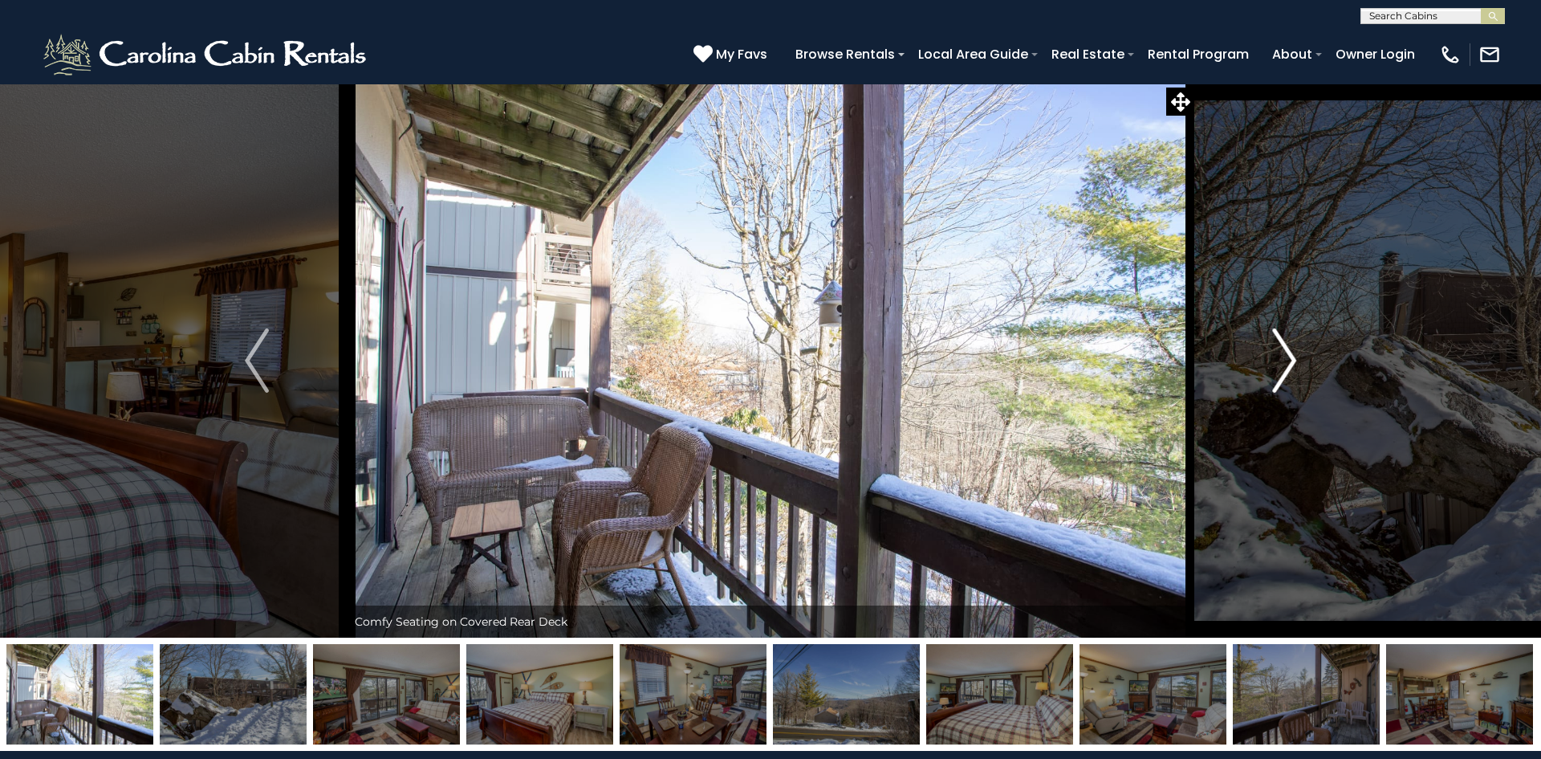
click at [1295, 358] on img "Next" at bounding box center [1284, 360] width 24 height 64
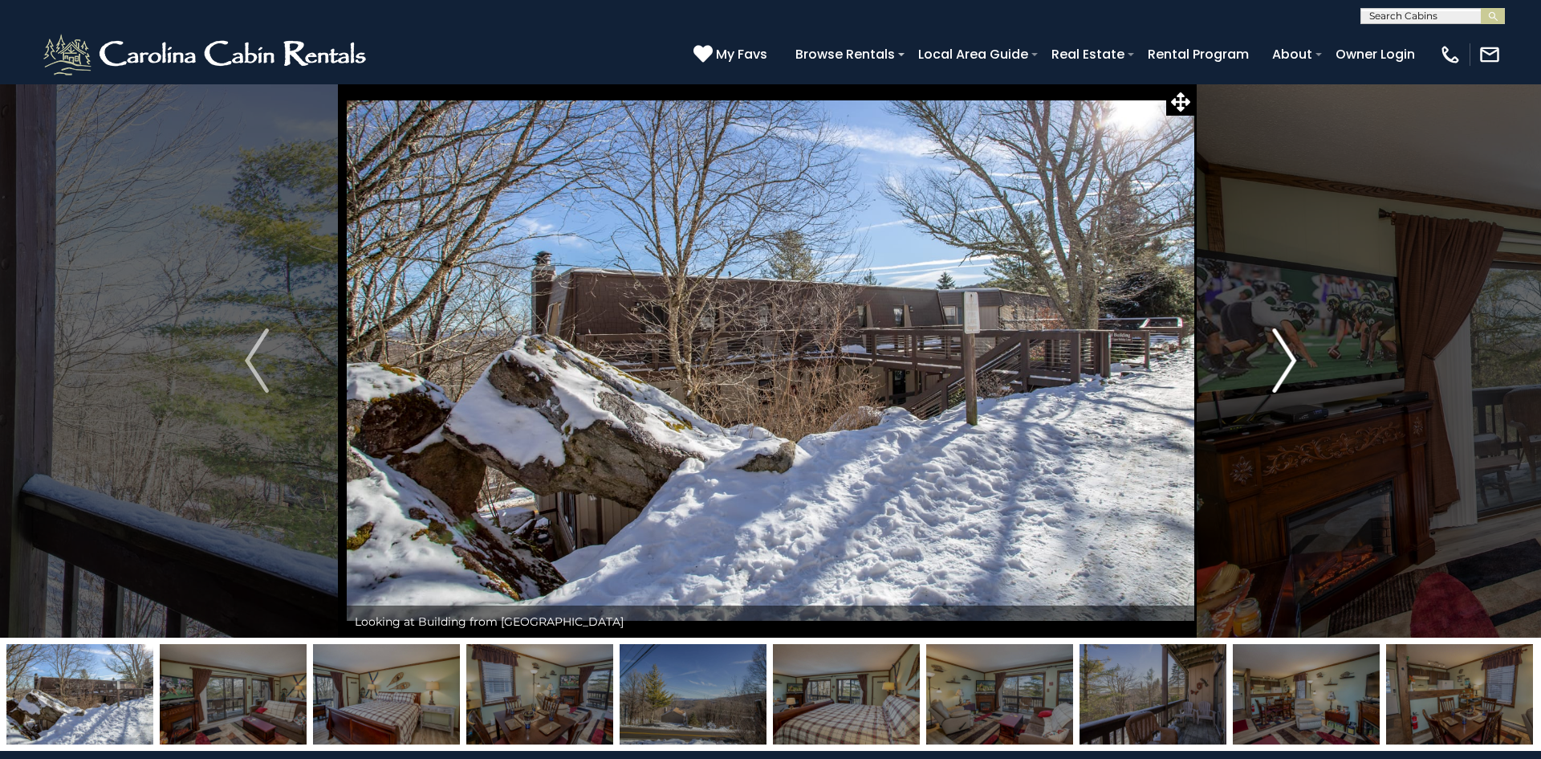
click at [1295, 358] on img "Next" at bounding box center [1284, 360] width 24 height 64
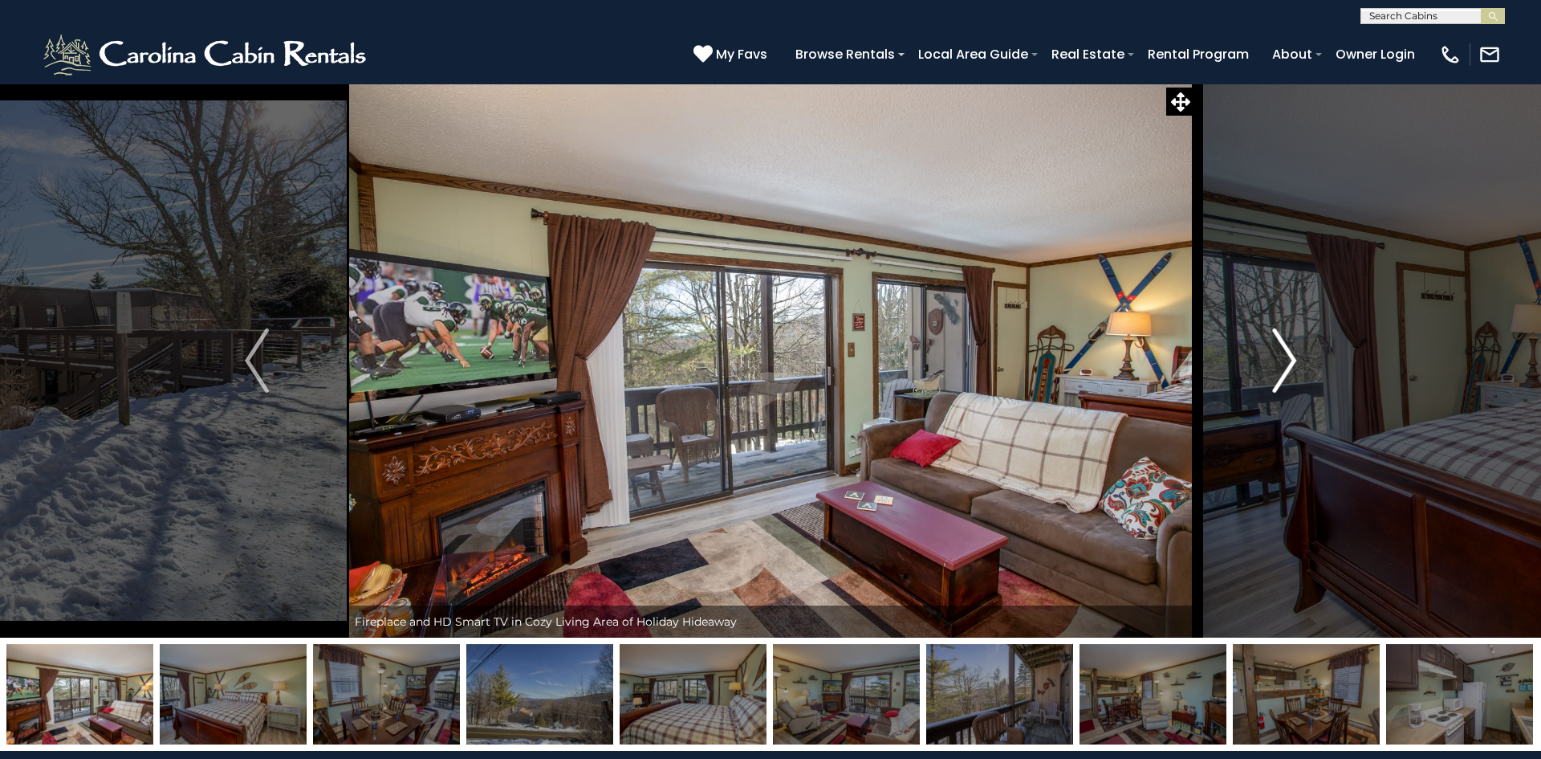
click at [1295, 358] on img "Next" at bounding box center [1284, 360] width 24 height 64
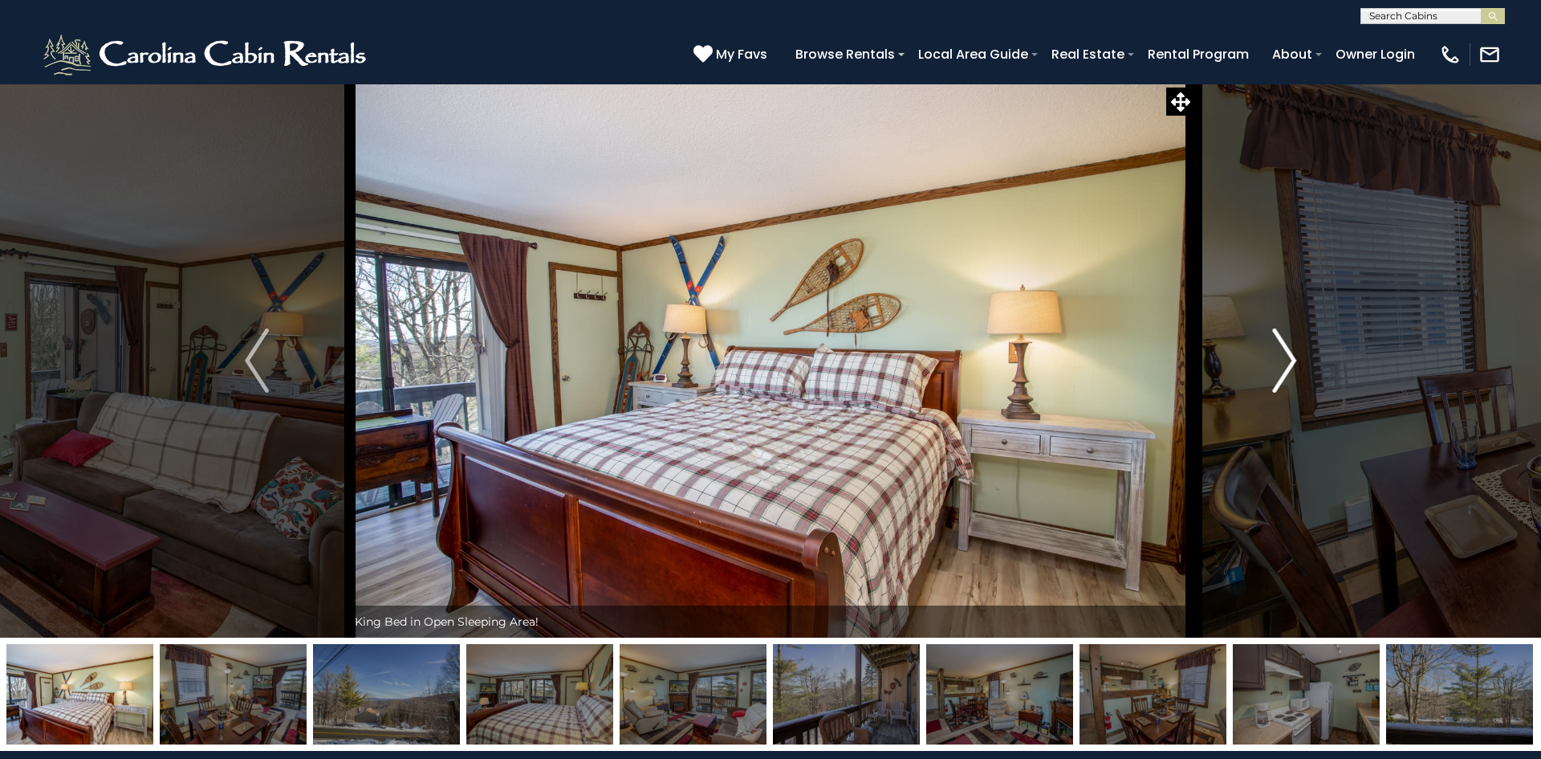
click at [1293, 360] on img "Next" at bounding box center [1284, 360] width 24 height 64
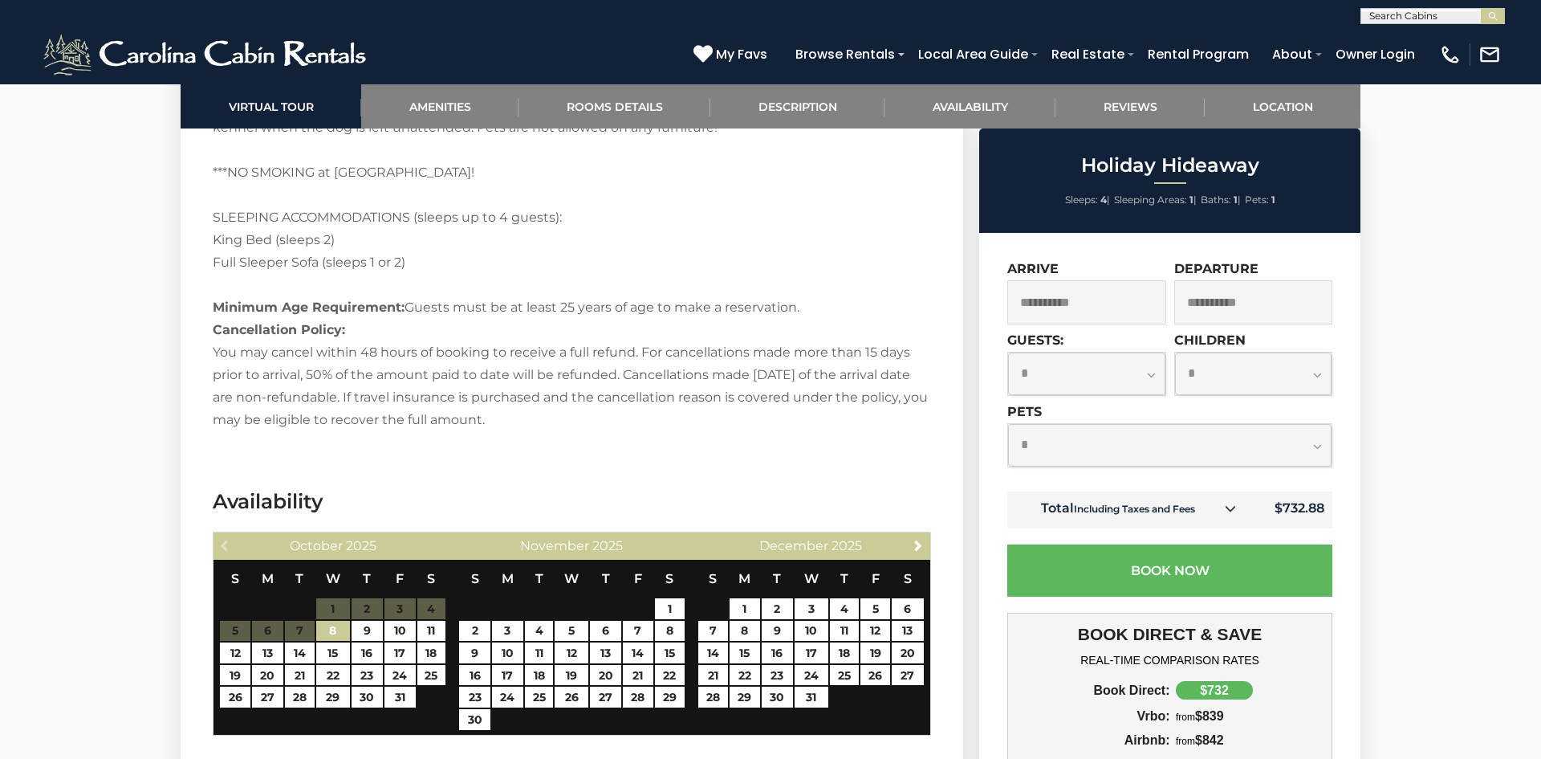
scroll to position [3119, 0]
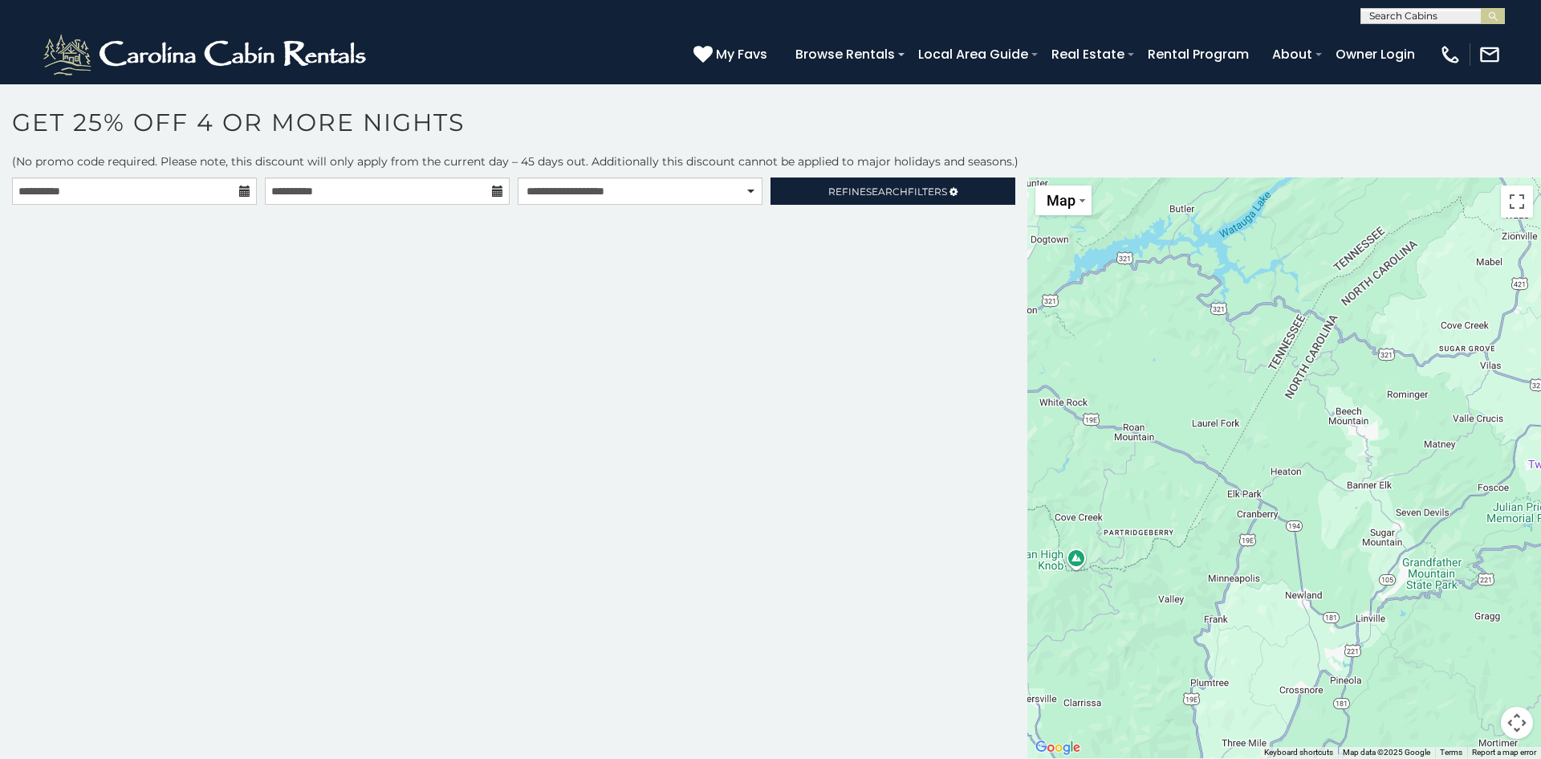
scroll to position [9, 0]
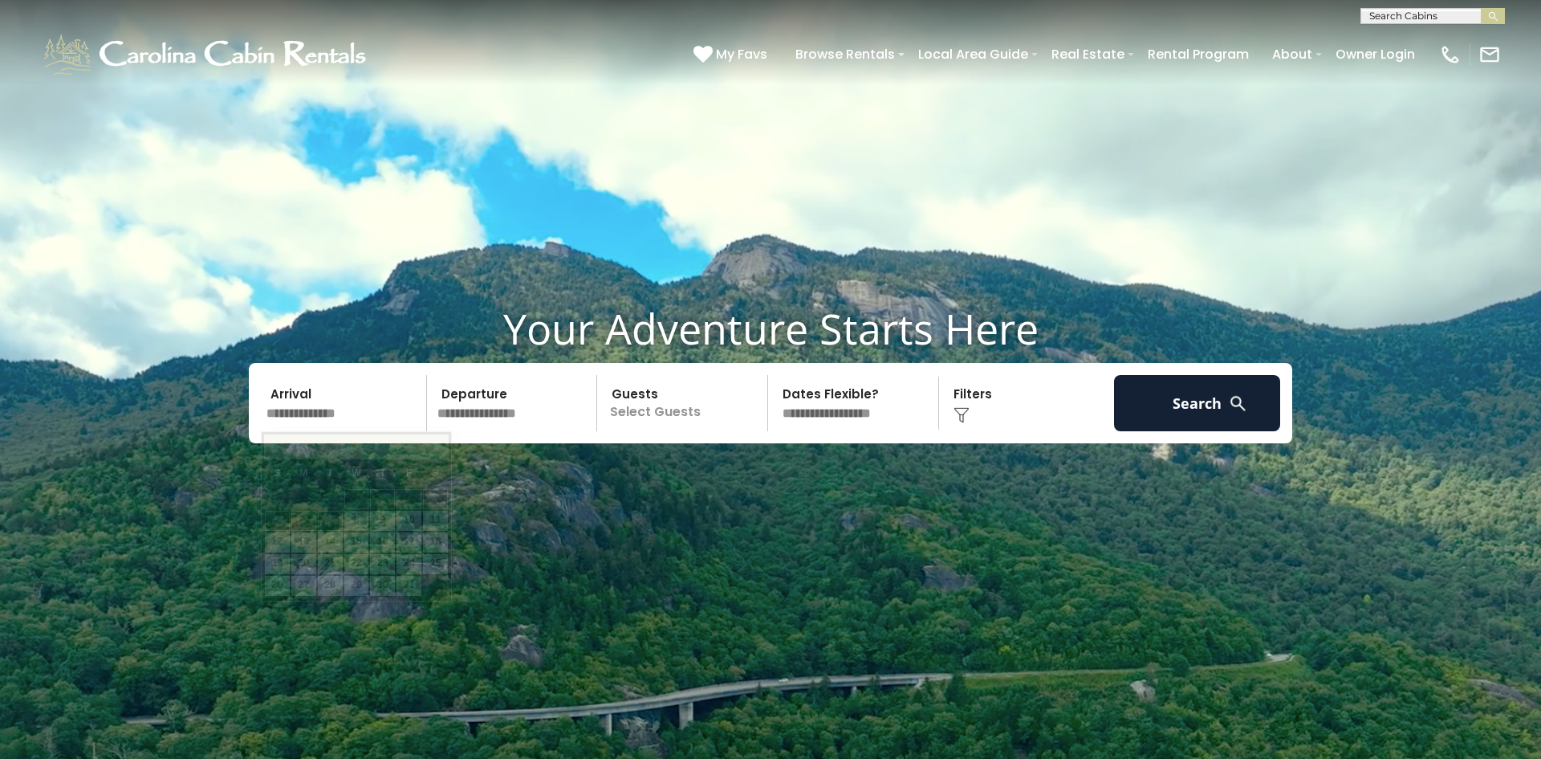
click at [366, 411] on input "text" at bounding box center [344, 403] width 166 height 56
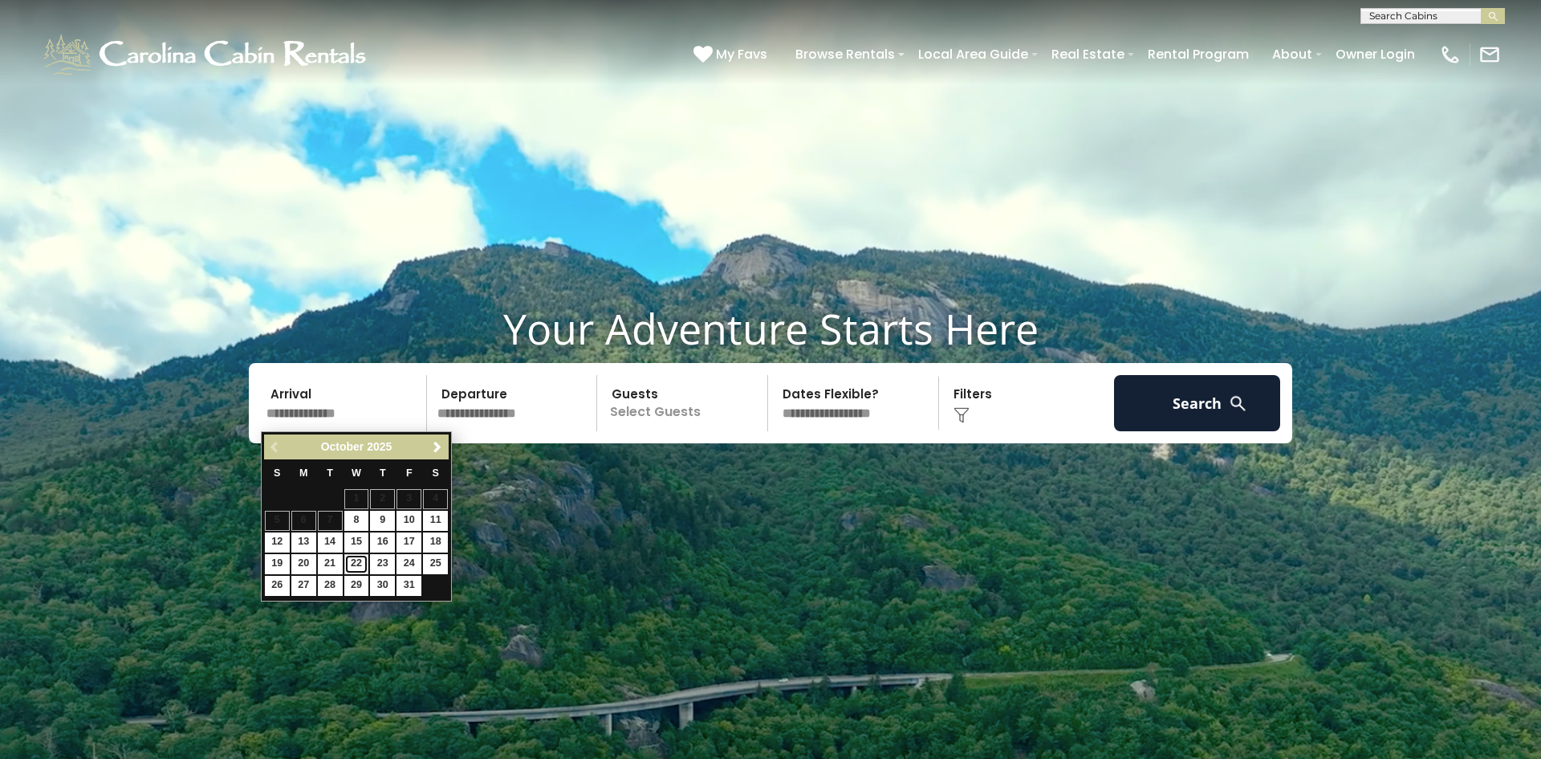
click at [353, 565] on link "22" at bounding box center [356, 564] width 25 height 20
type input "********"
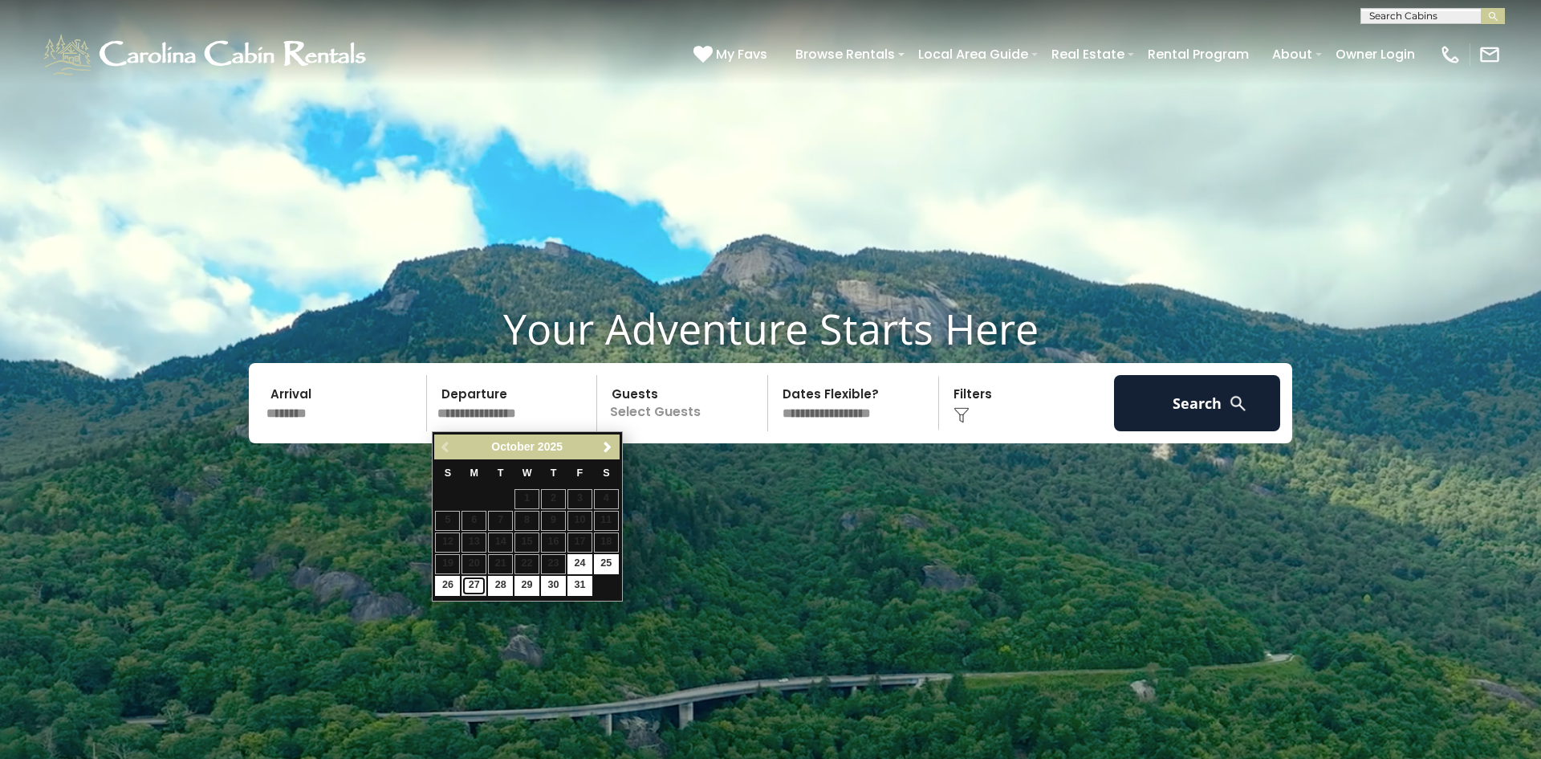
click at [470, 588] on link "27" at bounding box center [474, 586] width 25 height 20
type input "********"
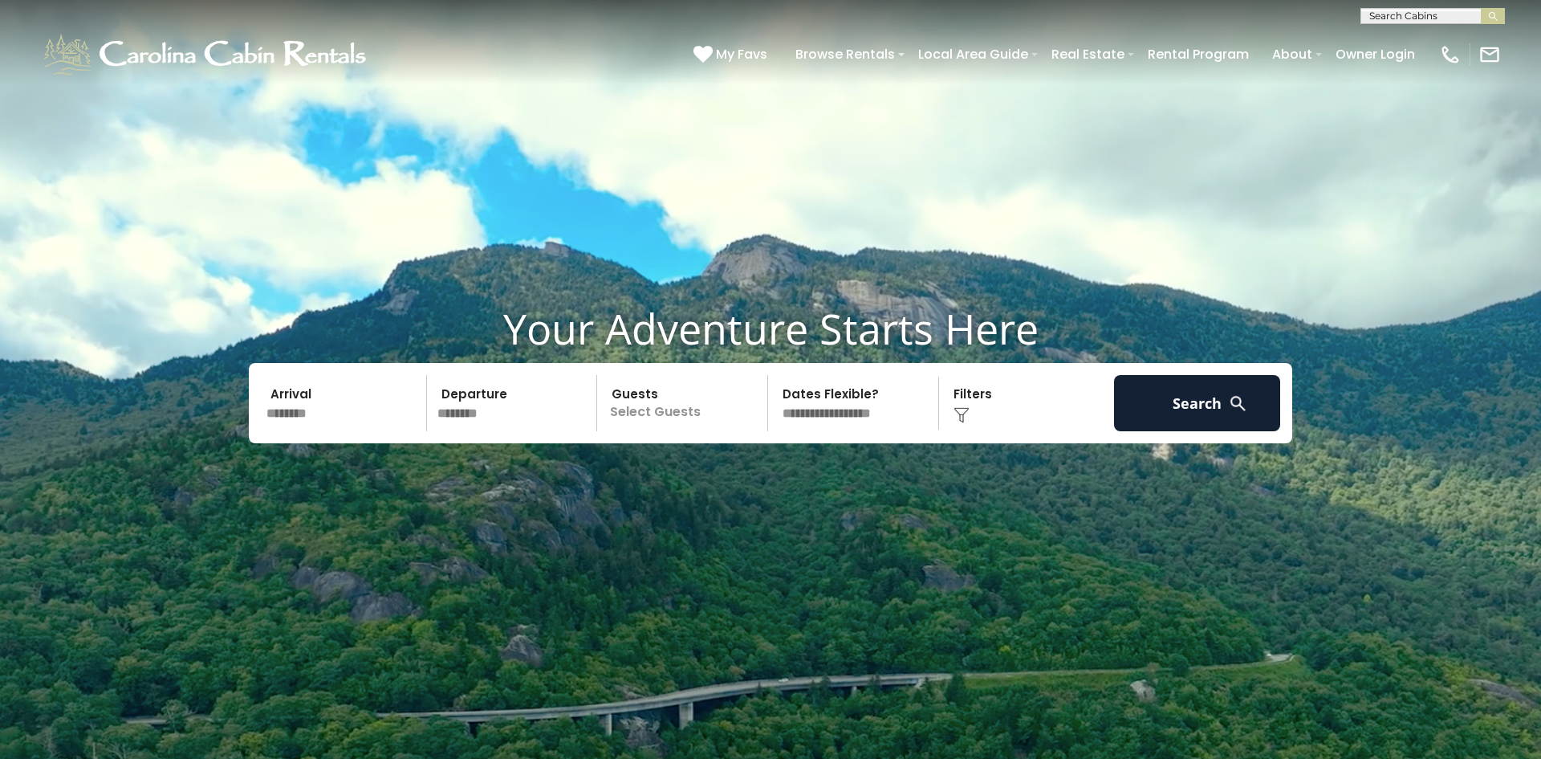
click at [725, 419] on p "Select Guests" at bounding box center [684, 403] width 165 height 56
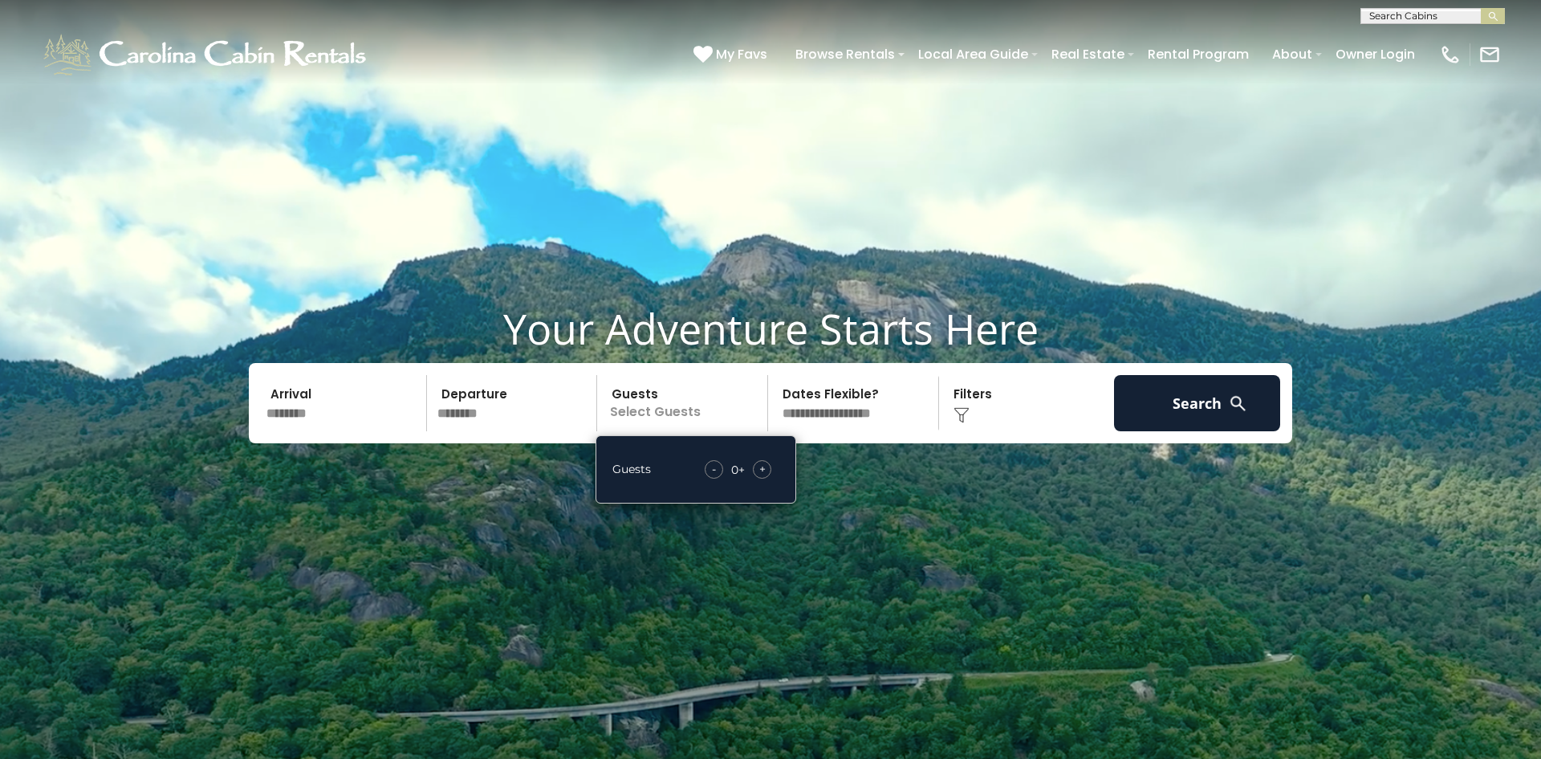
click at [759, 470] on span "+" at bounding box center [762, 469] width 6 height 16
click at [974, 416] on div "Click to Choose" at bounding box center [1027, 403] width 166 height 56
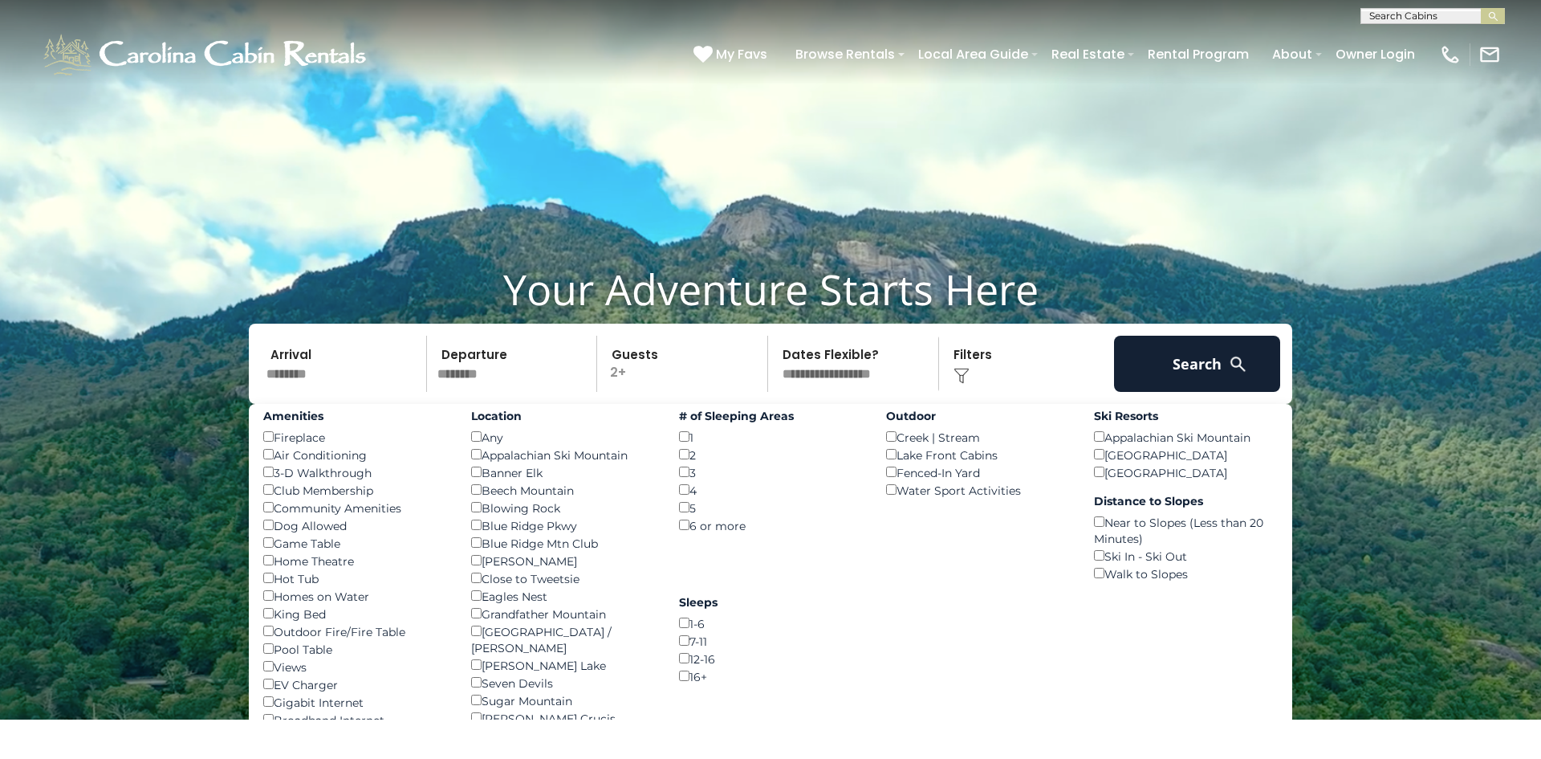
scroll to position [43, 0]
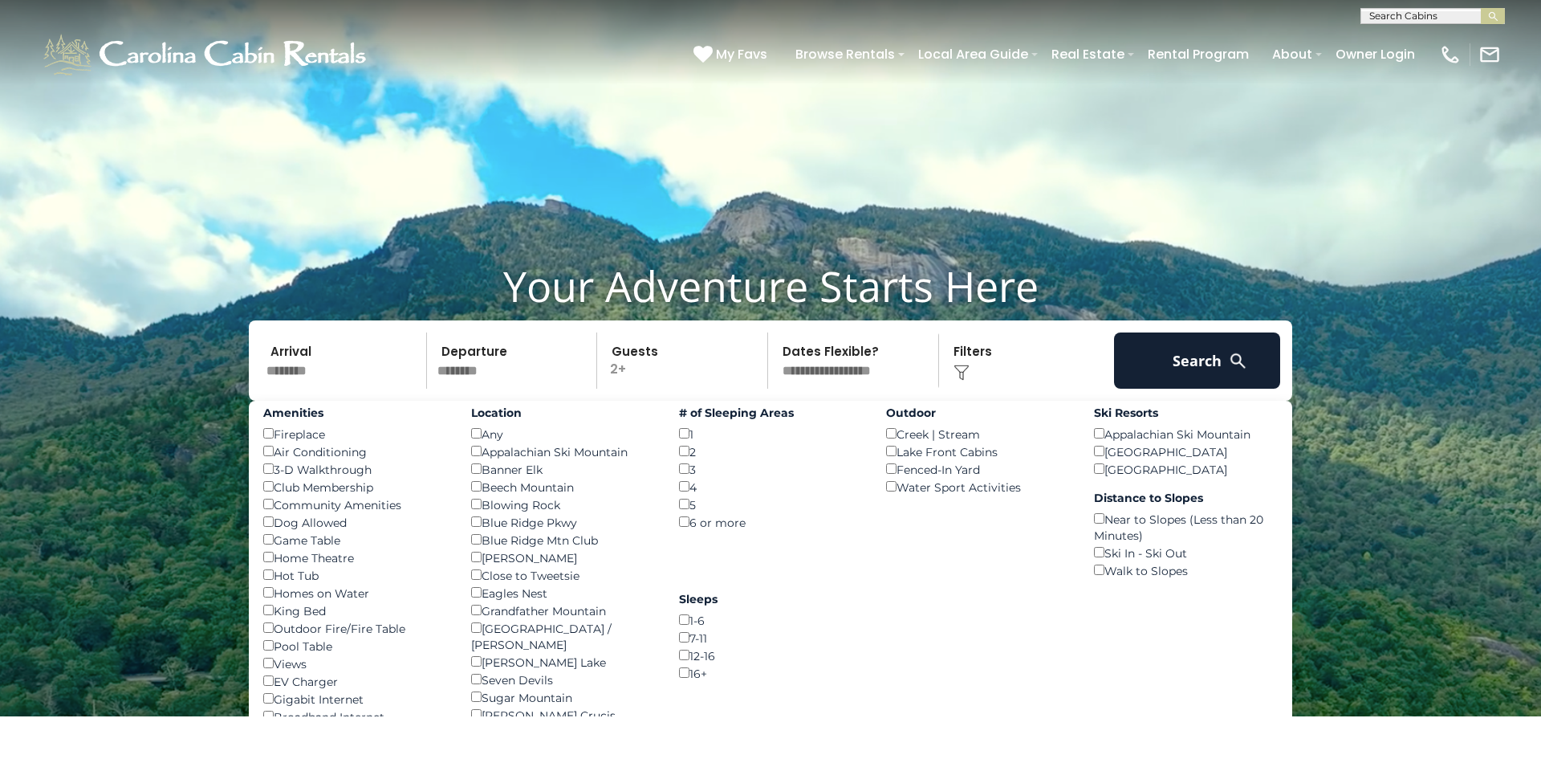
click at [1013, 368] on div "Click to Choose" at bounding box center [1027, 360] width 166 height 56
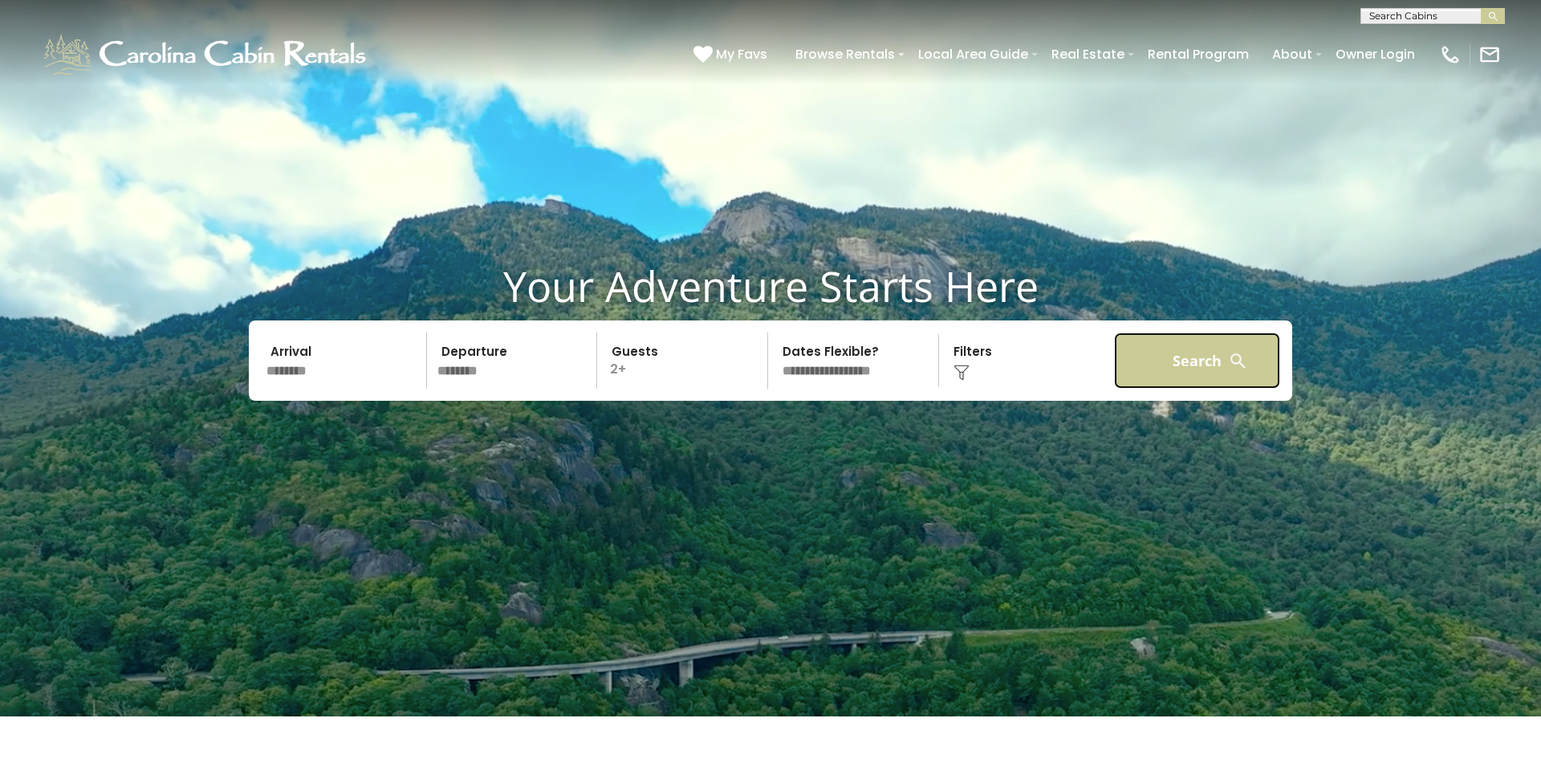
click at [1158, 368] on button "Search" at bounding box center [1197, 360] width 166 height 56
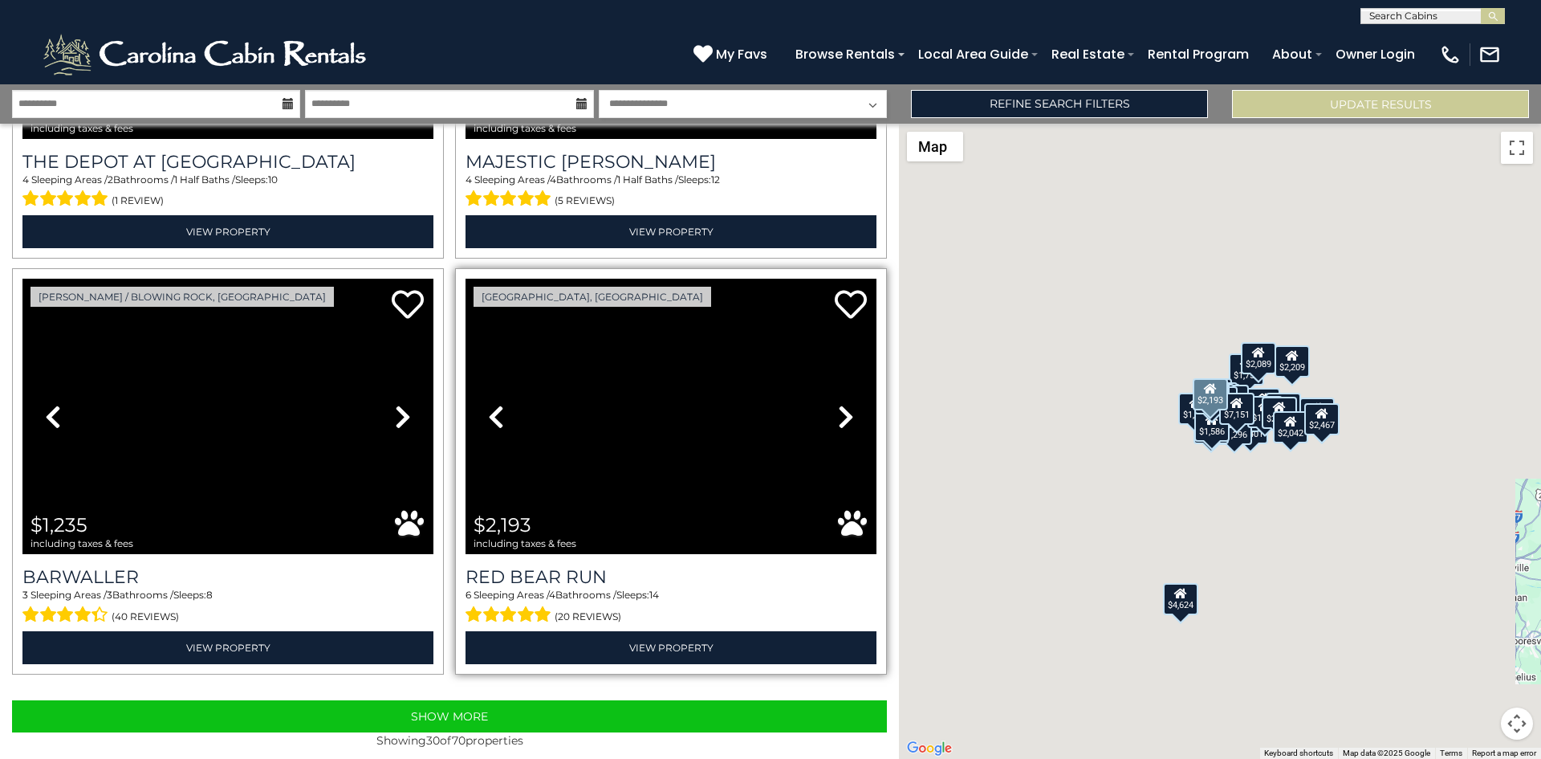
scroll to position [5735, 0]
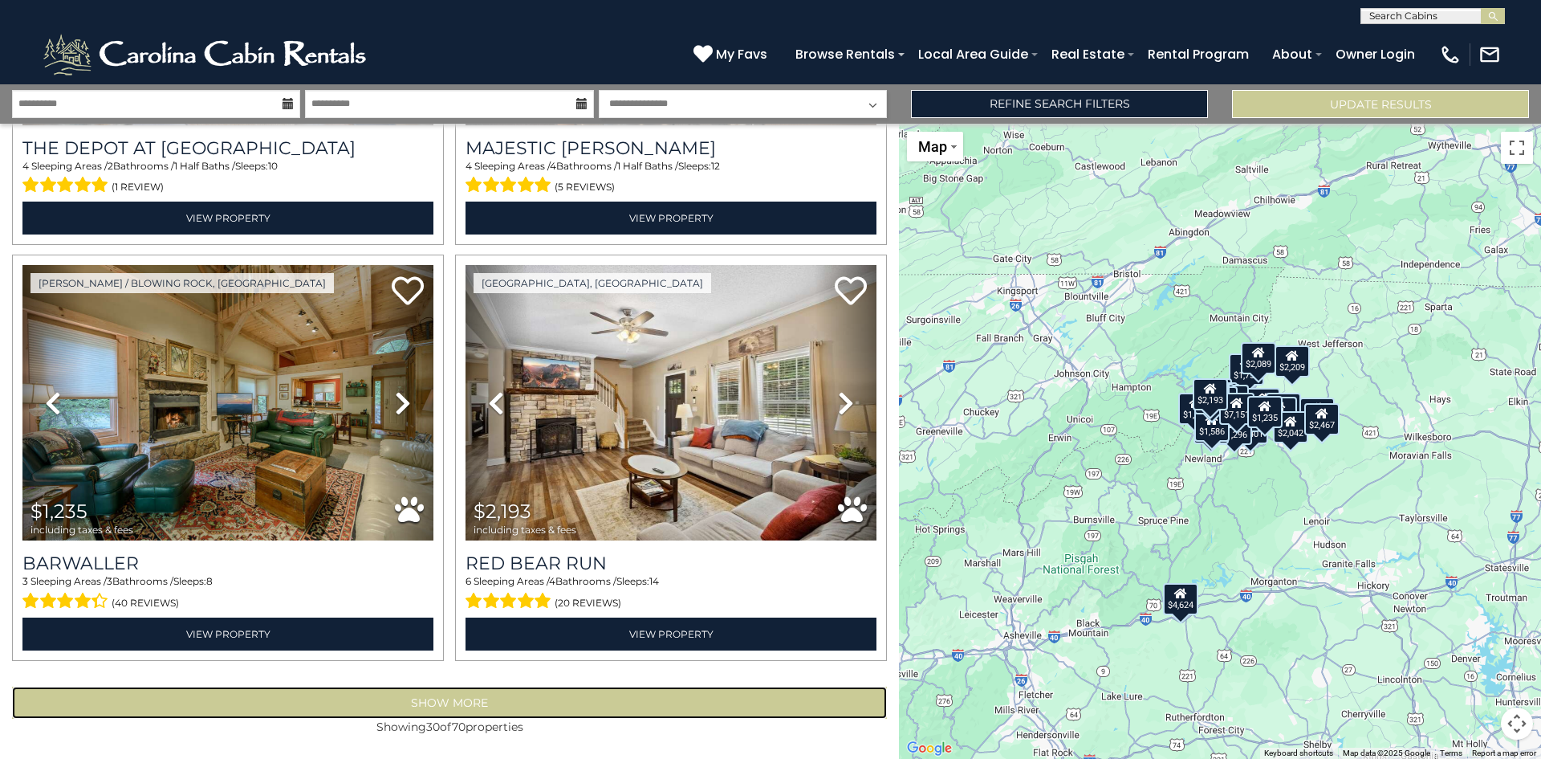
click at [453, 706] on button "Show More" at bounding box center [449, 702] width 875 height 32
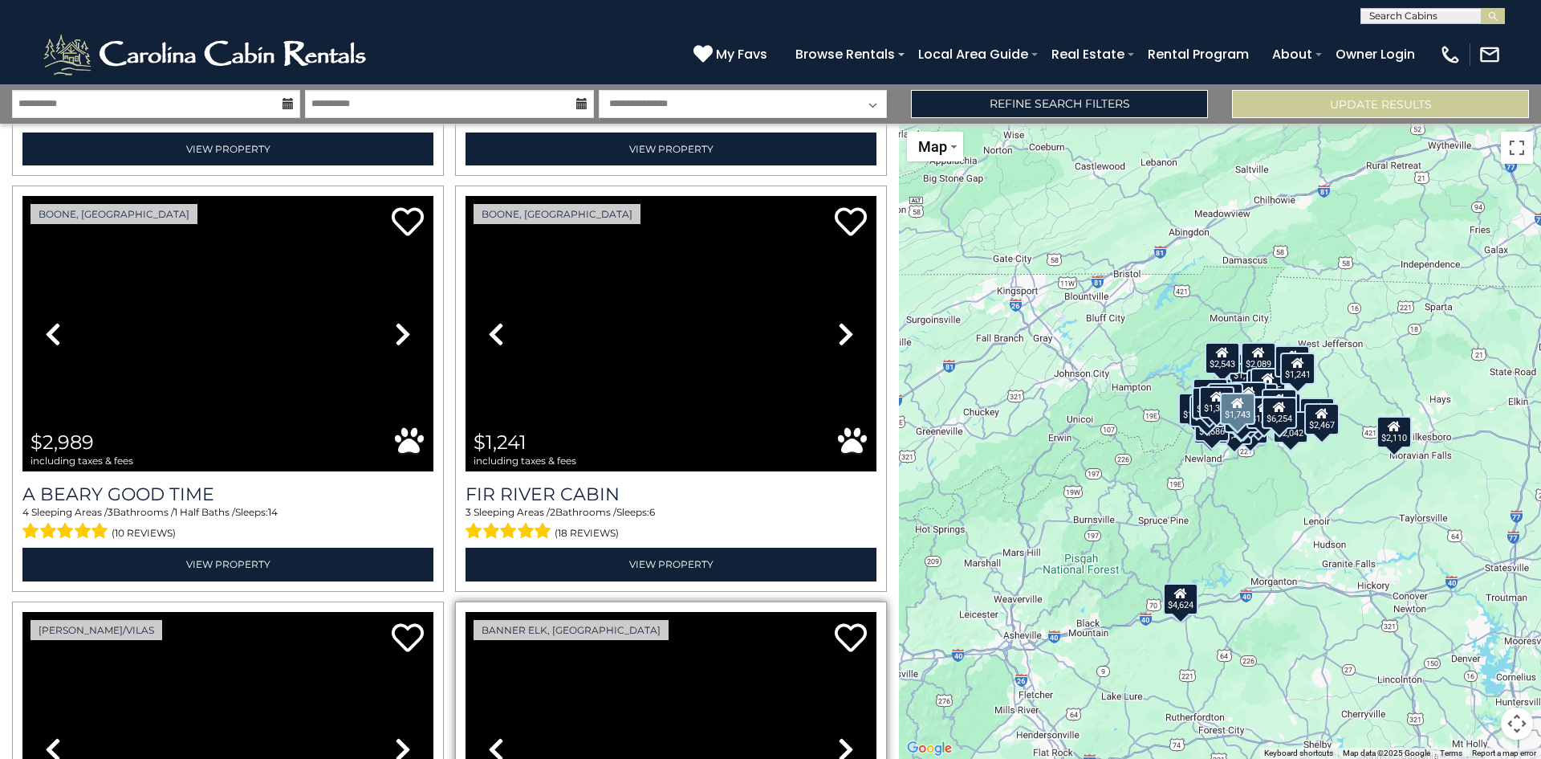
scroll to position [9606, 0]
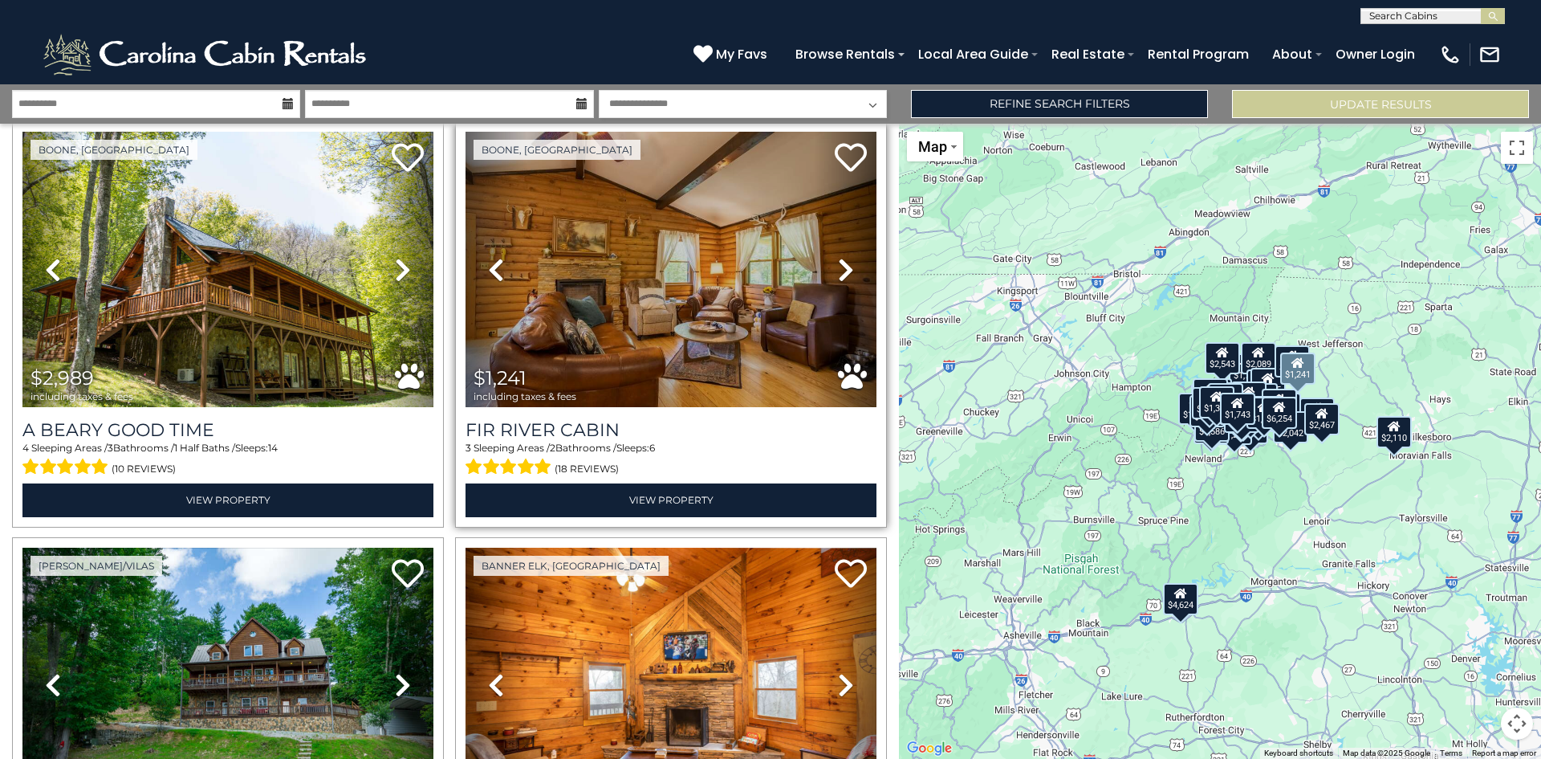
click at [851, 270] on icon at bounding box center [846, 270] width 16 height 26
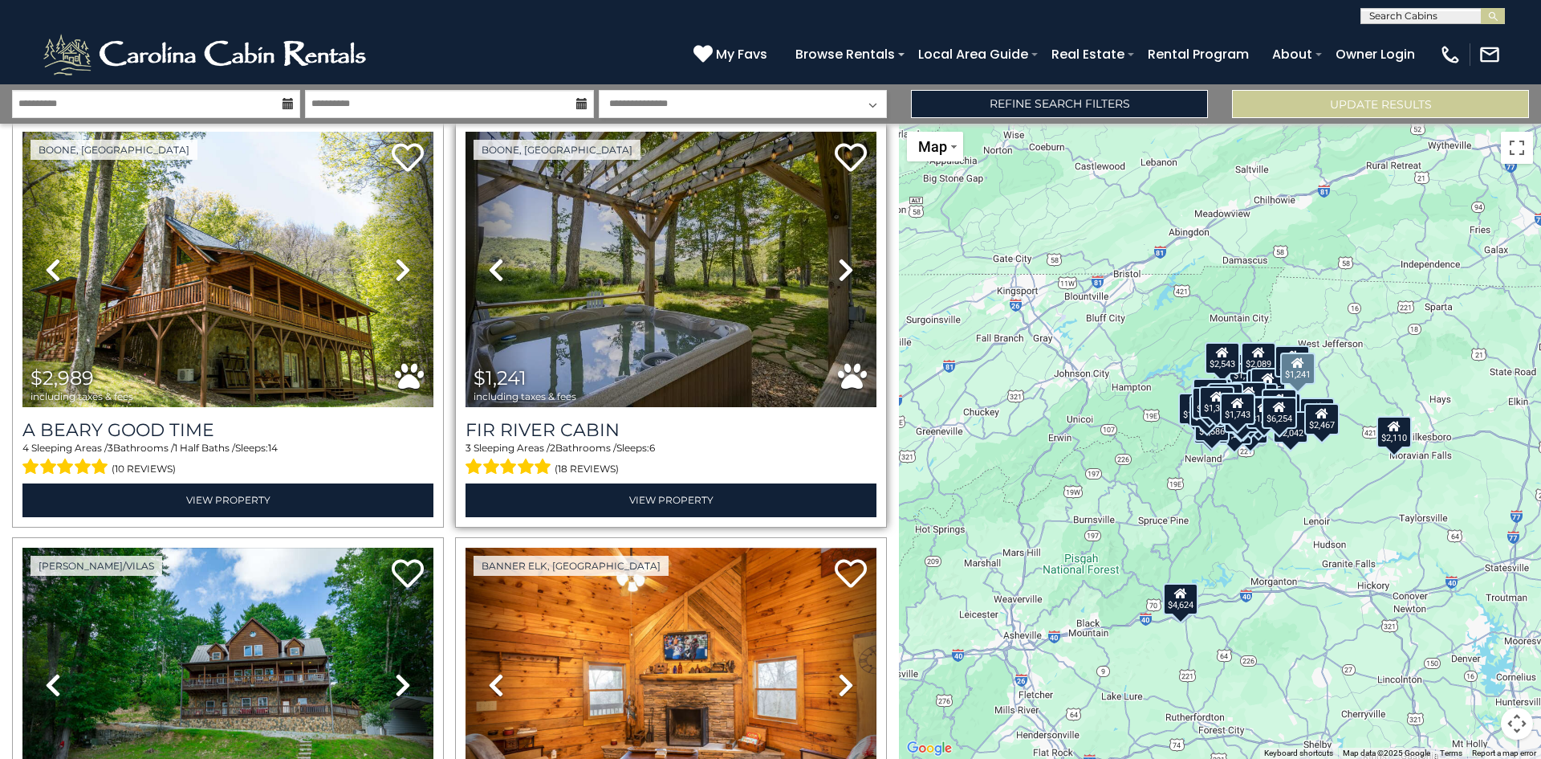
click at [847, 271] on icon at bounding box center [846, 270] width 16 height 26
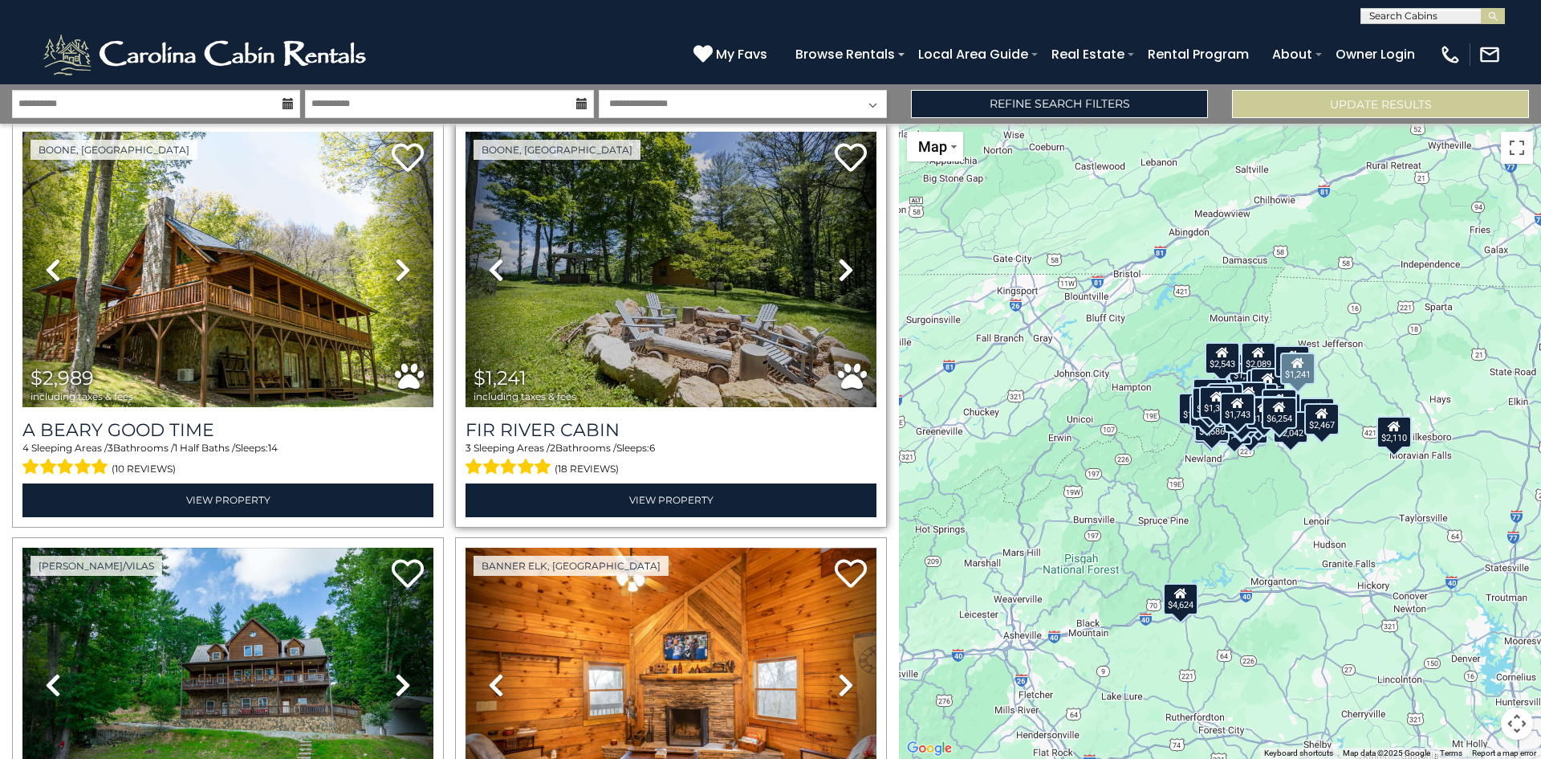
click at [847, 272] on icon at bounding box center [846, 270] width 16 height 26
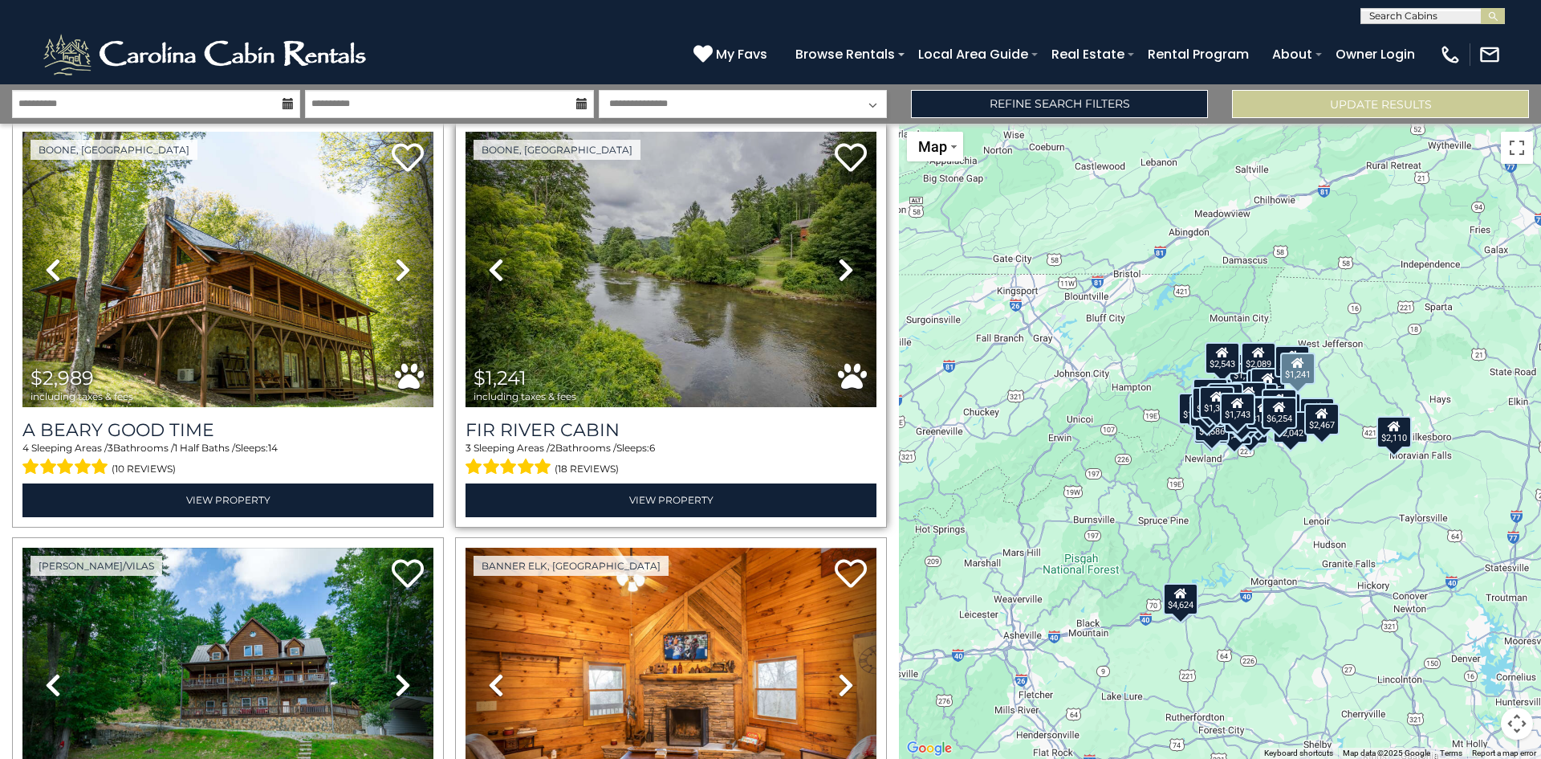
click at [849, 270] on icon at bounding box center [846, 270] width 16 height 26
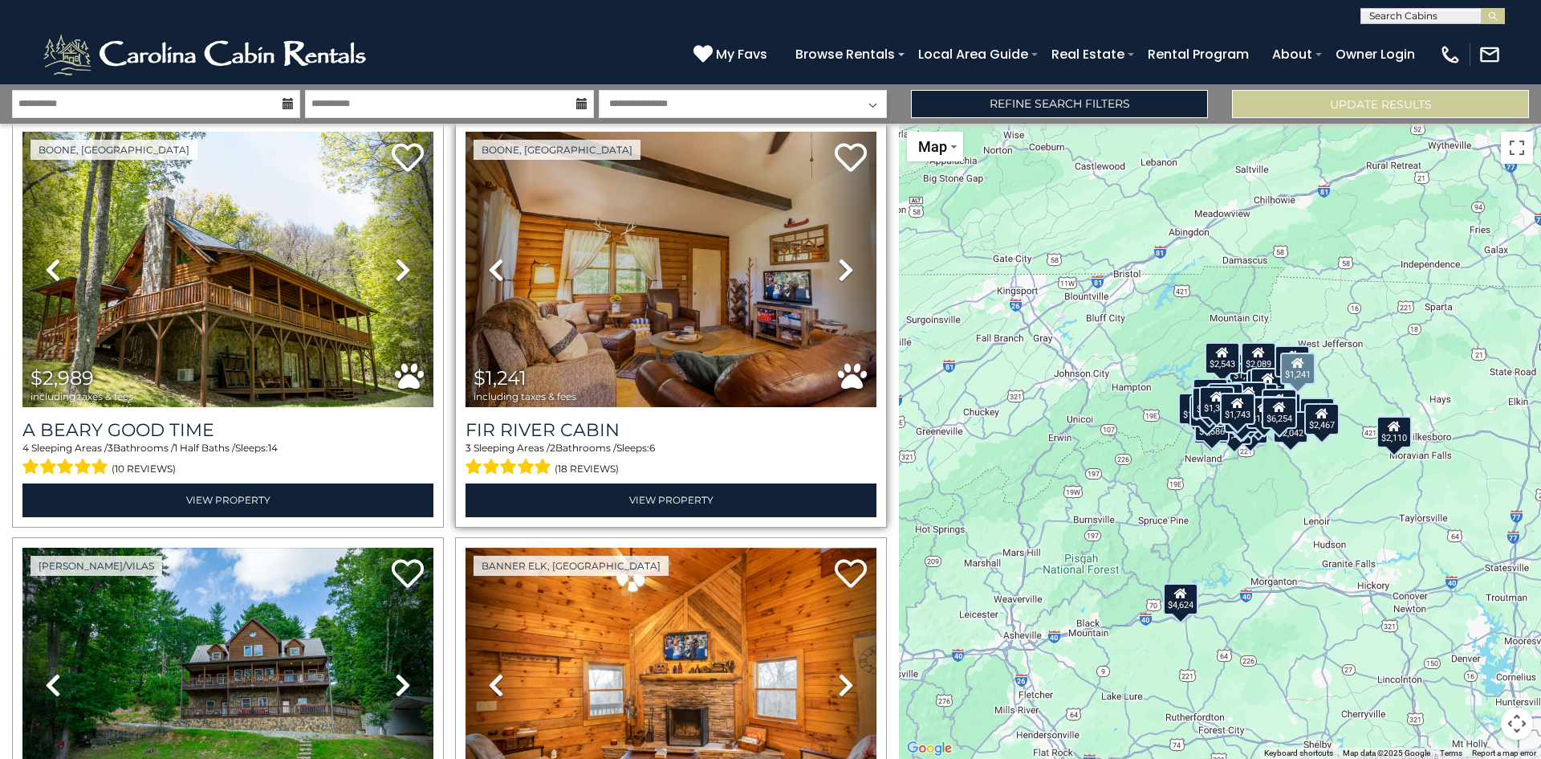
click at [849, 270] on icon at bounding box center [846, 270] width 16 height 26
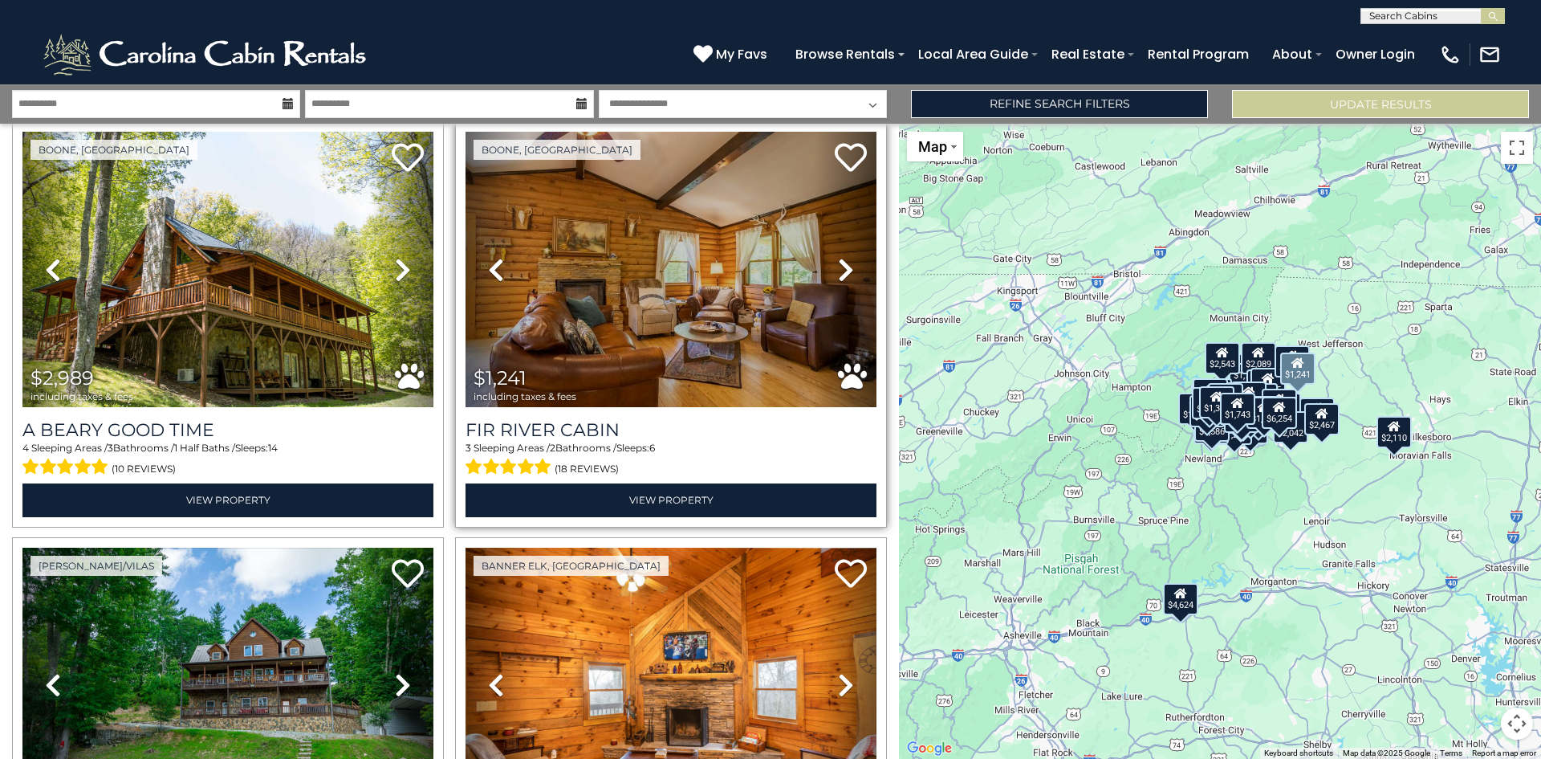
click at [851, 269] on icon at bounding box center [846, 270] width 16 height 26
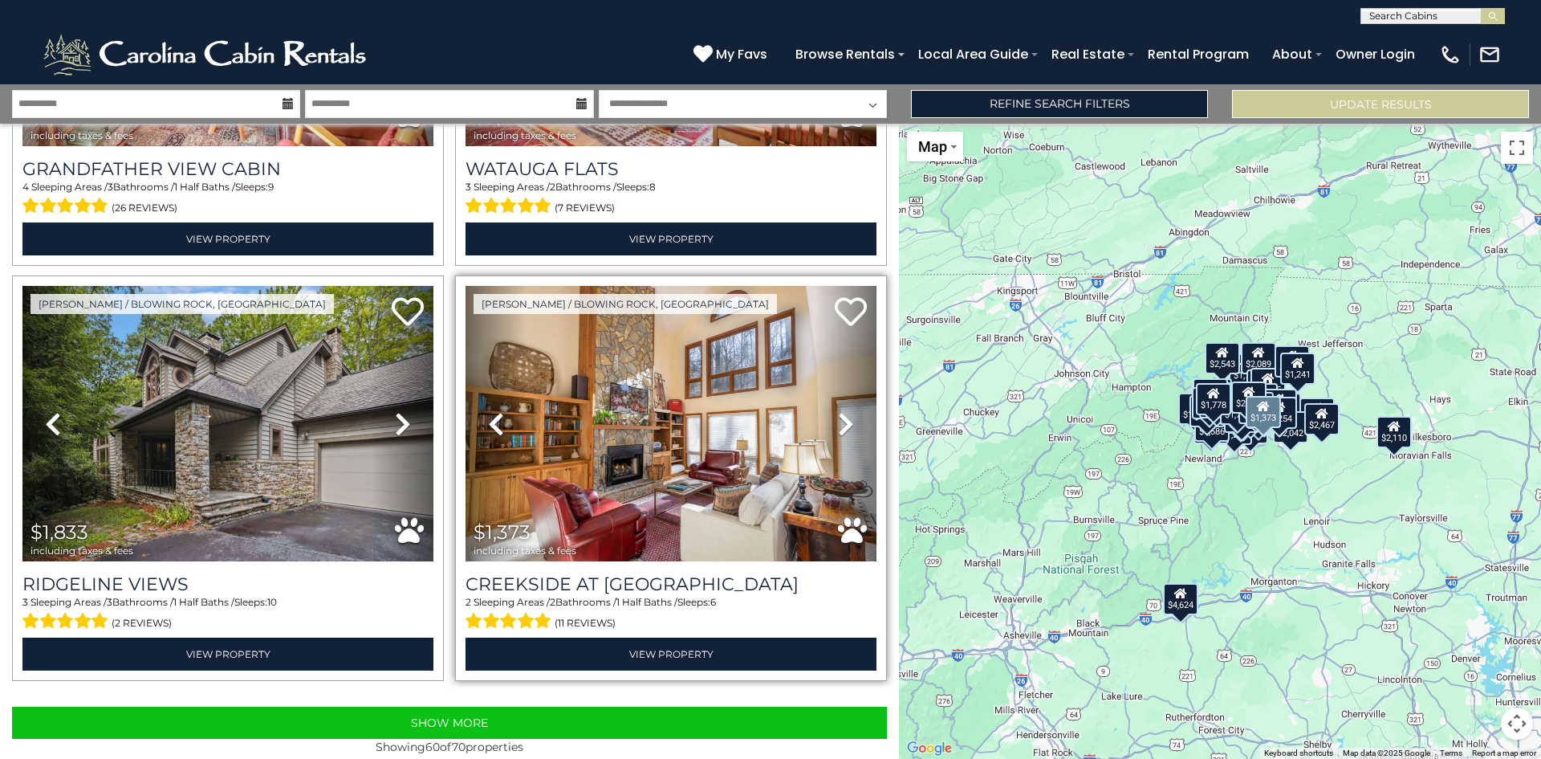
scroll to position [11964, 0]
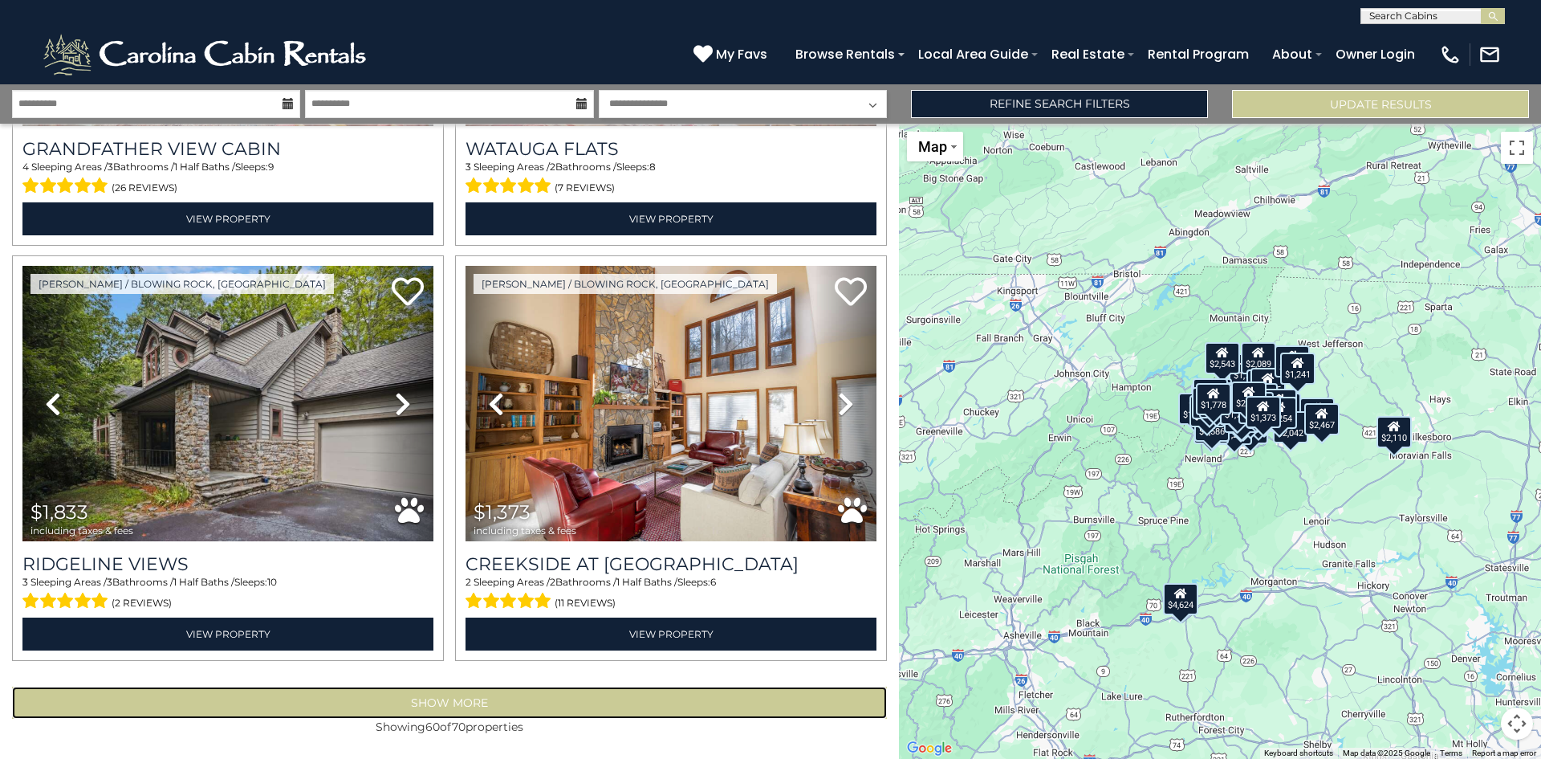
click at [465, 703] on button "Show More" at bounding box center [449, 702] width 875 height 32
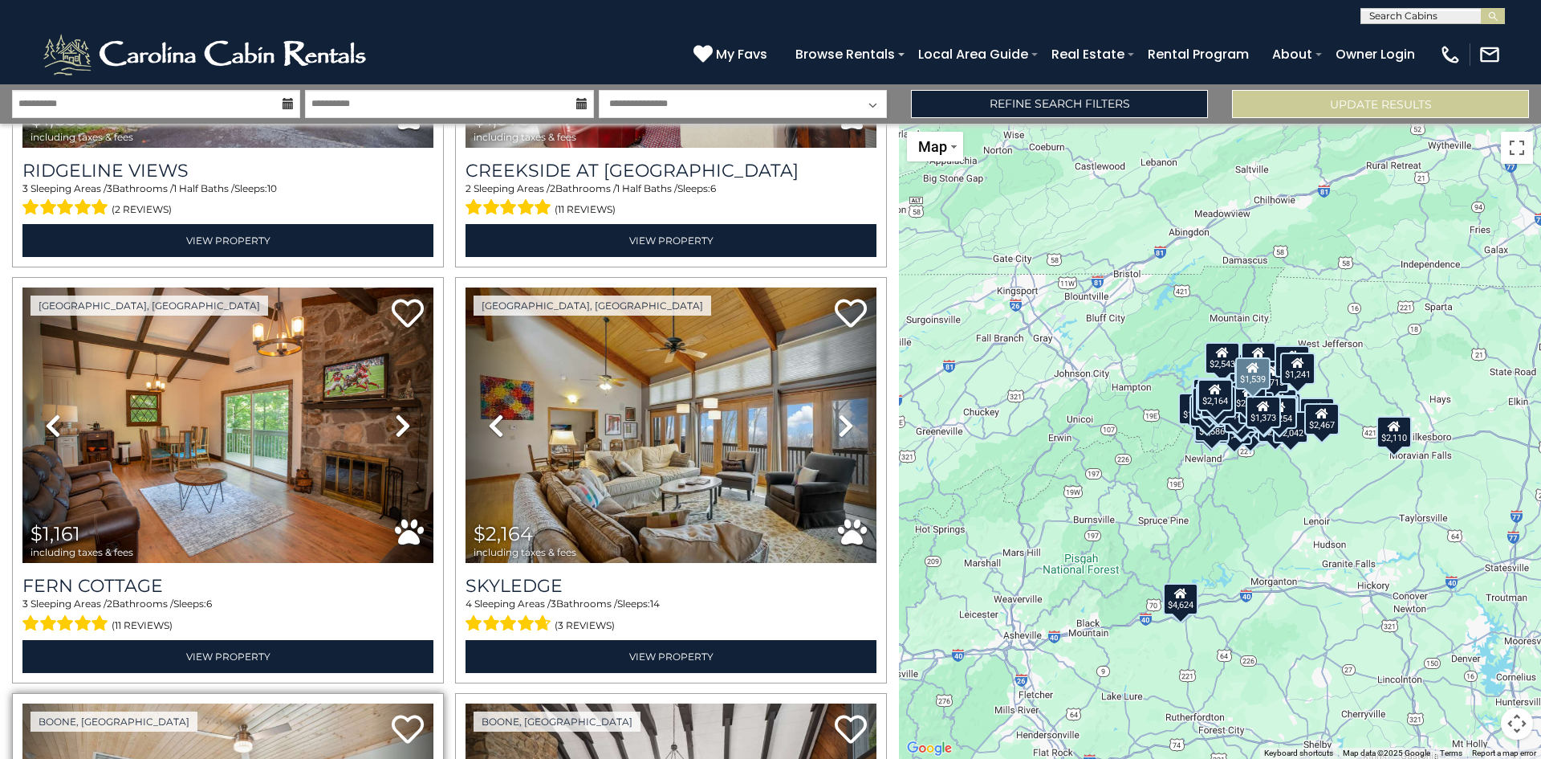
scroll to position [12360, 0]
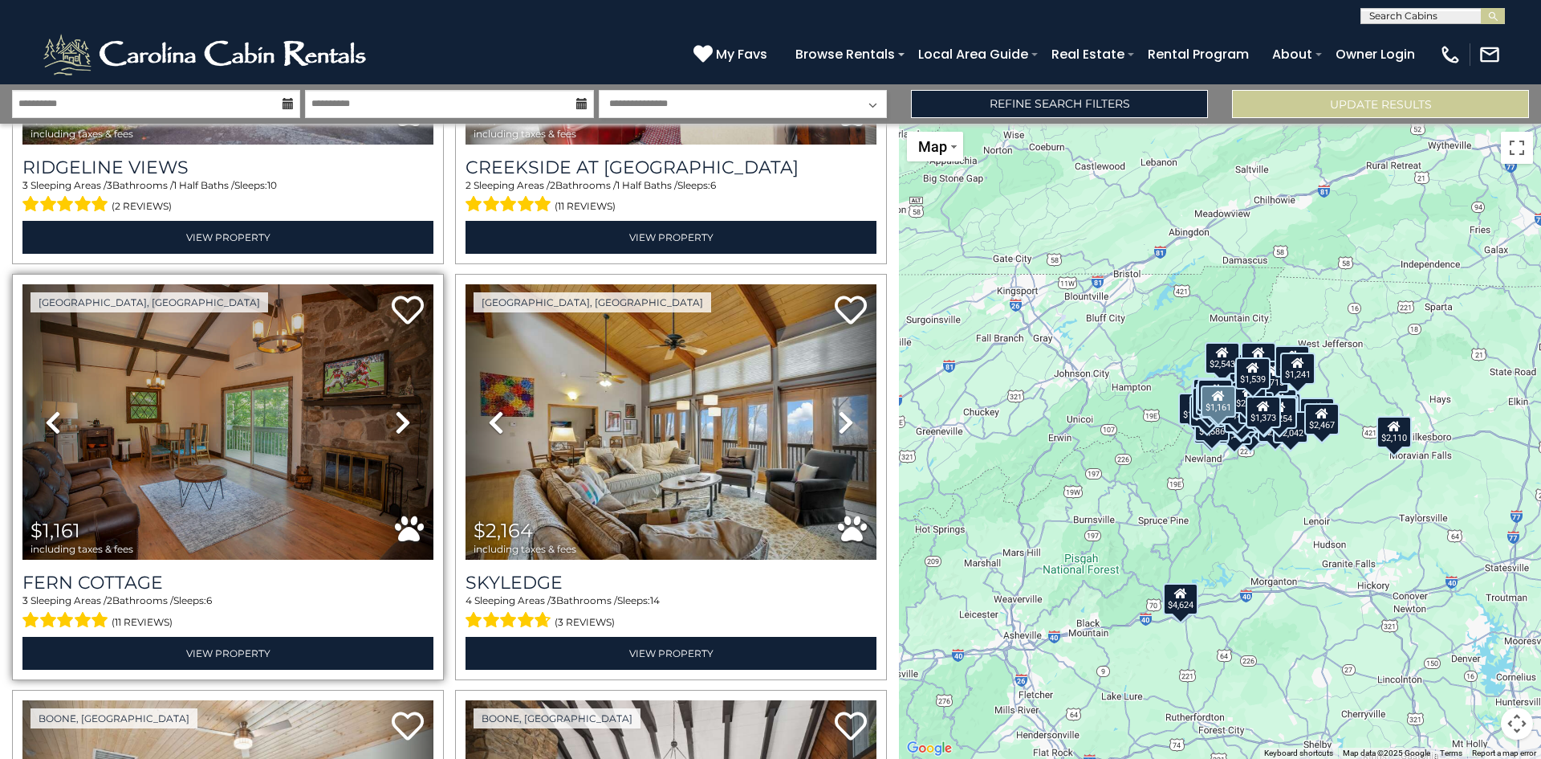
click at [409, 420] on icon at bounding box center [403, 422] width 16 height 26
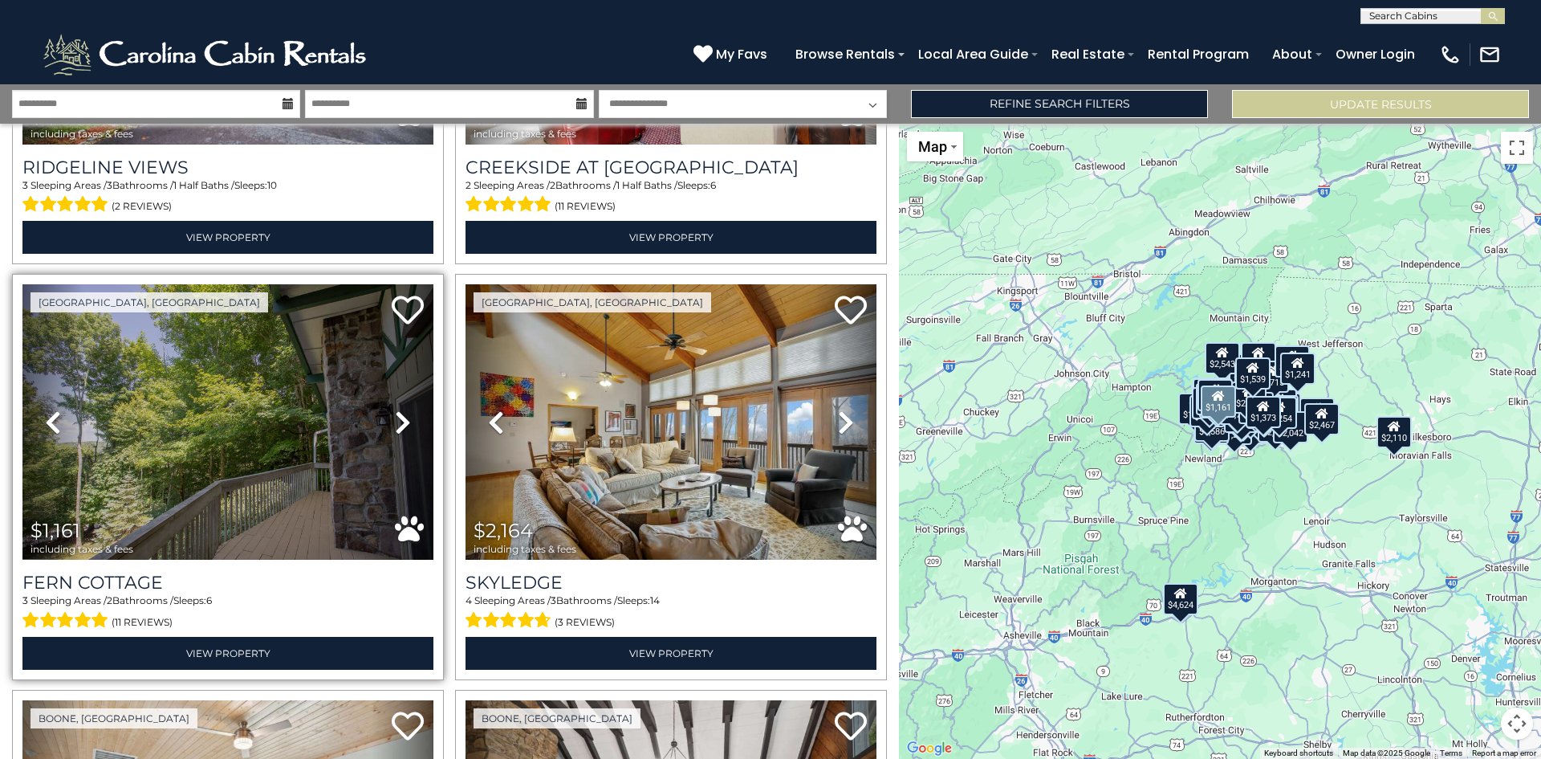
click at [409, 420] on icon at bounding box center [403, 422] width 16 height 26
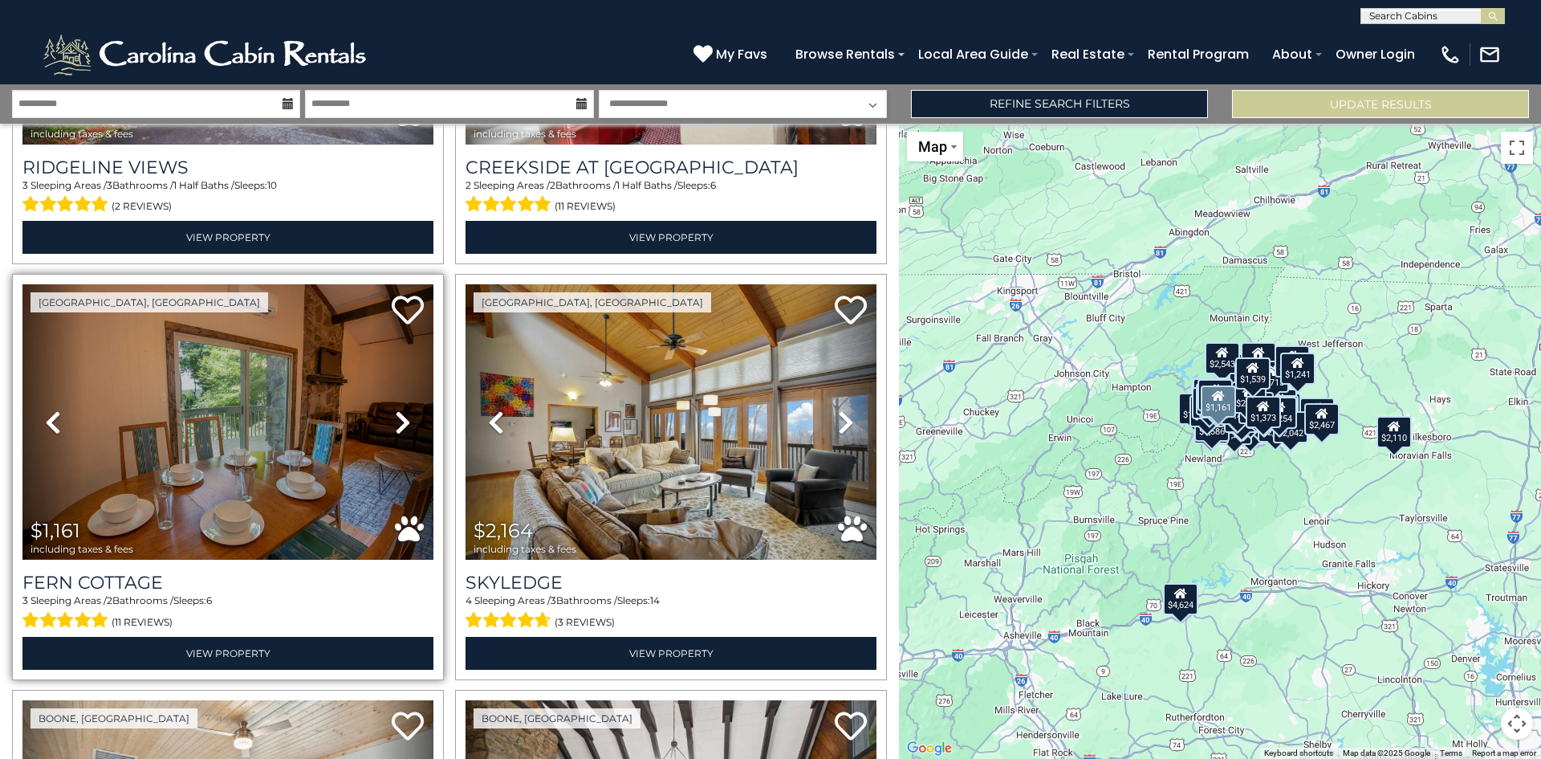
click at [409, 420] on icon at bounding box center [403, 422] width 16 height 26
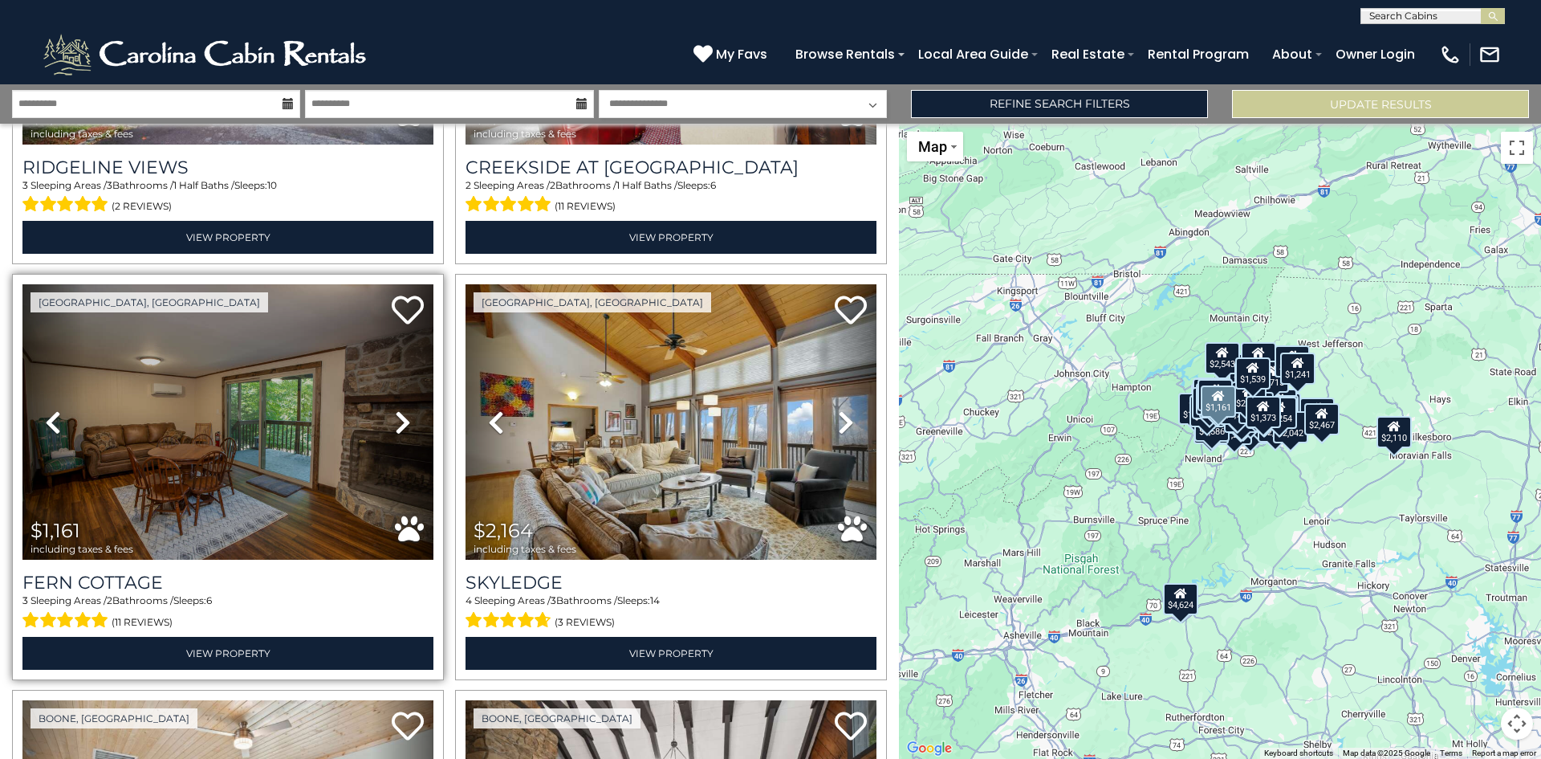
click at [409, 420] on icon at bounding box center [403, 422] width 16 height 26
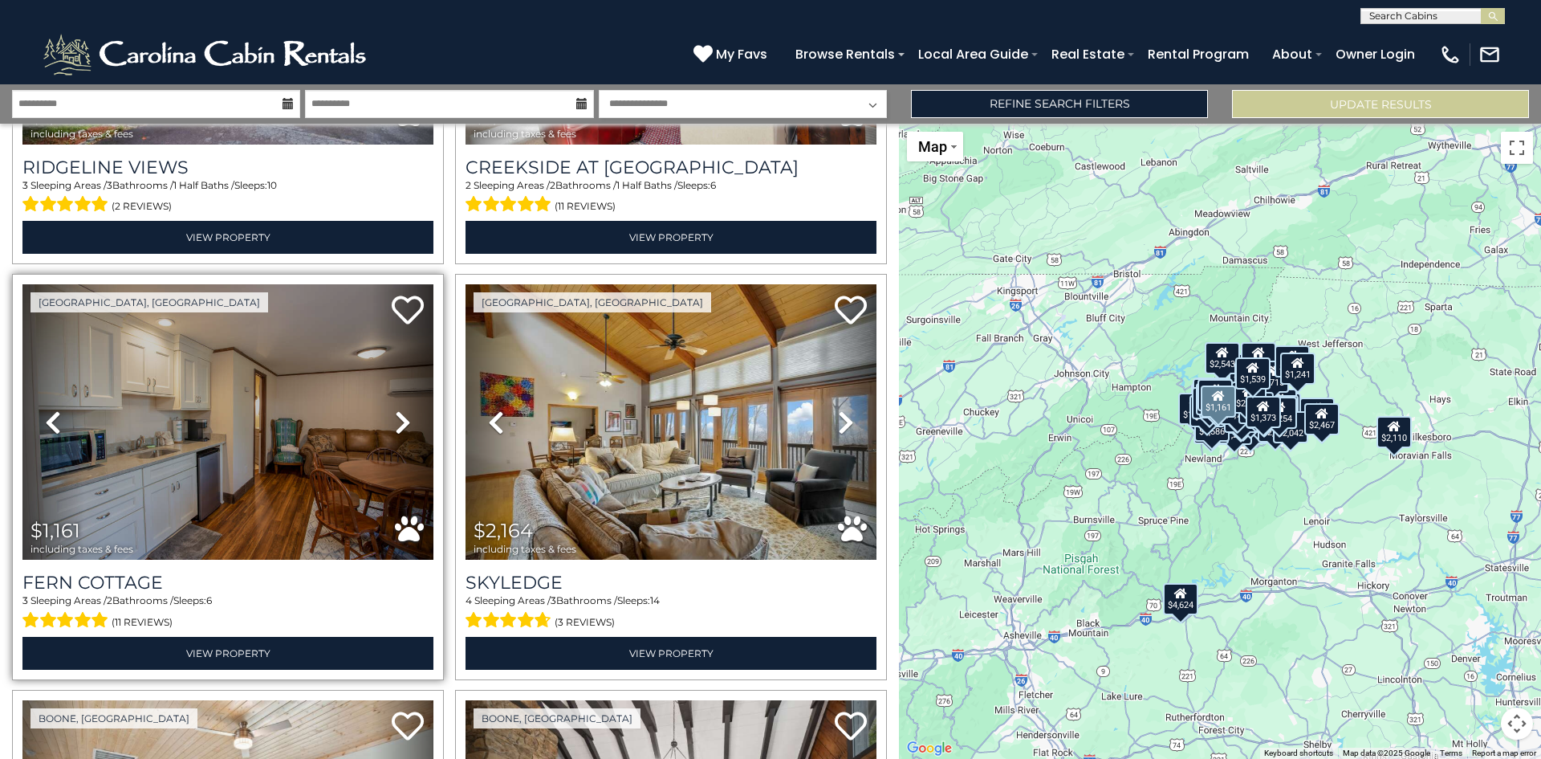
click at [405, 423] on icon at bounding box center [403, 422] width 16 height 26
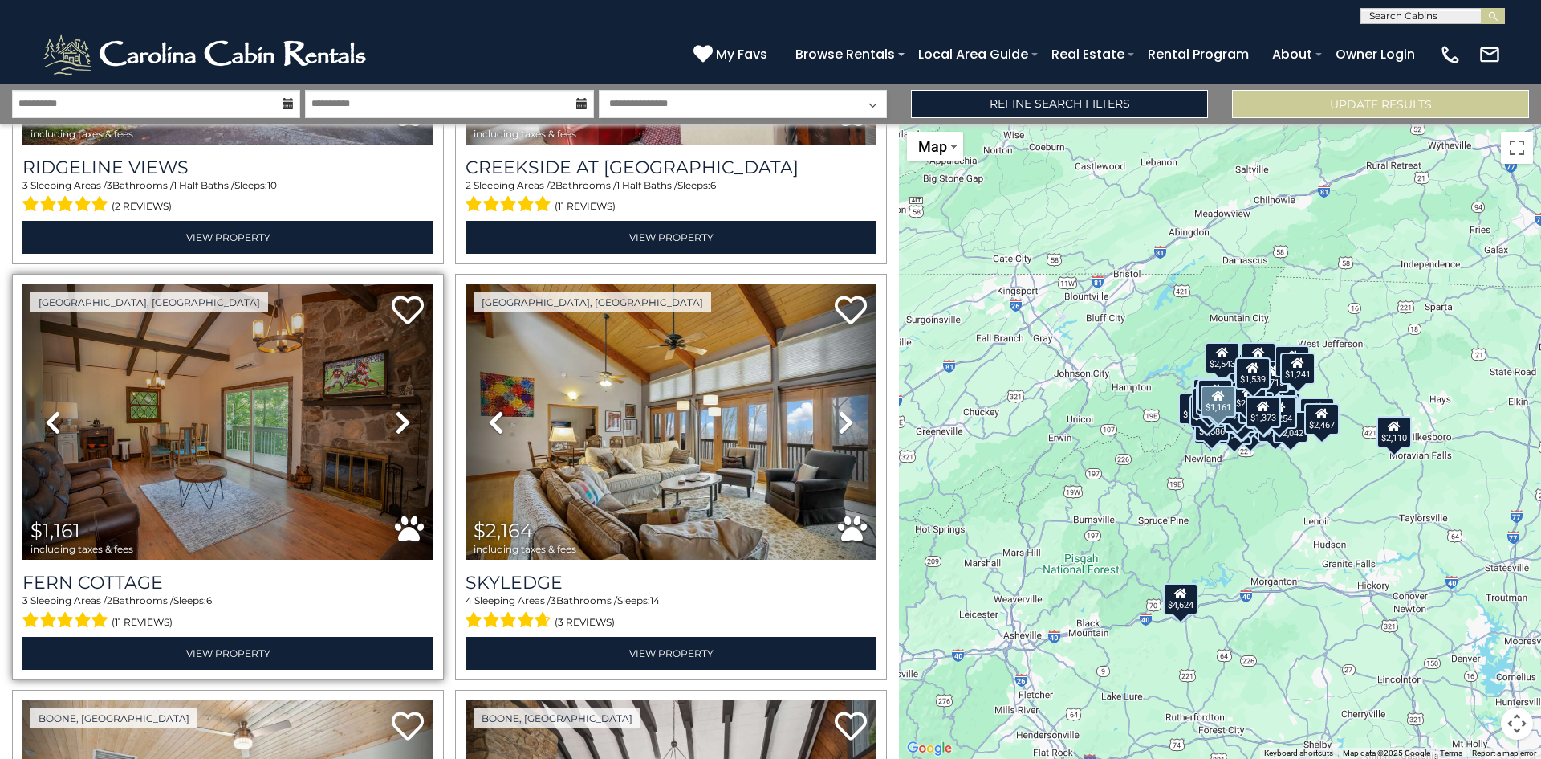
click at [405, 423] on icon at bounding box center [403, 422] width 16 height 26
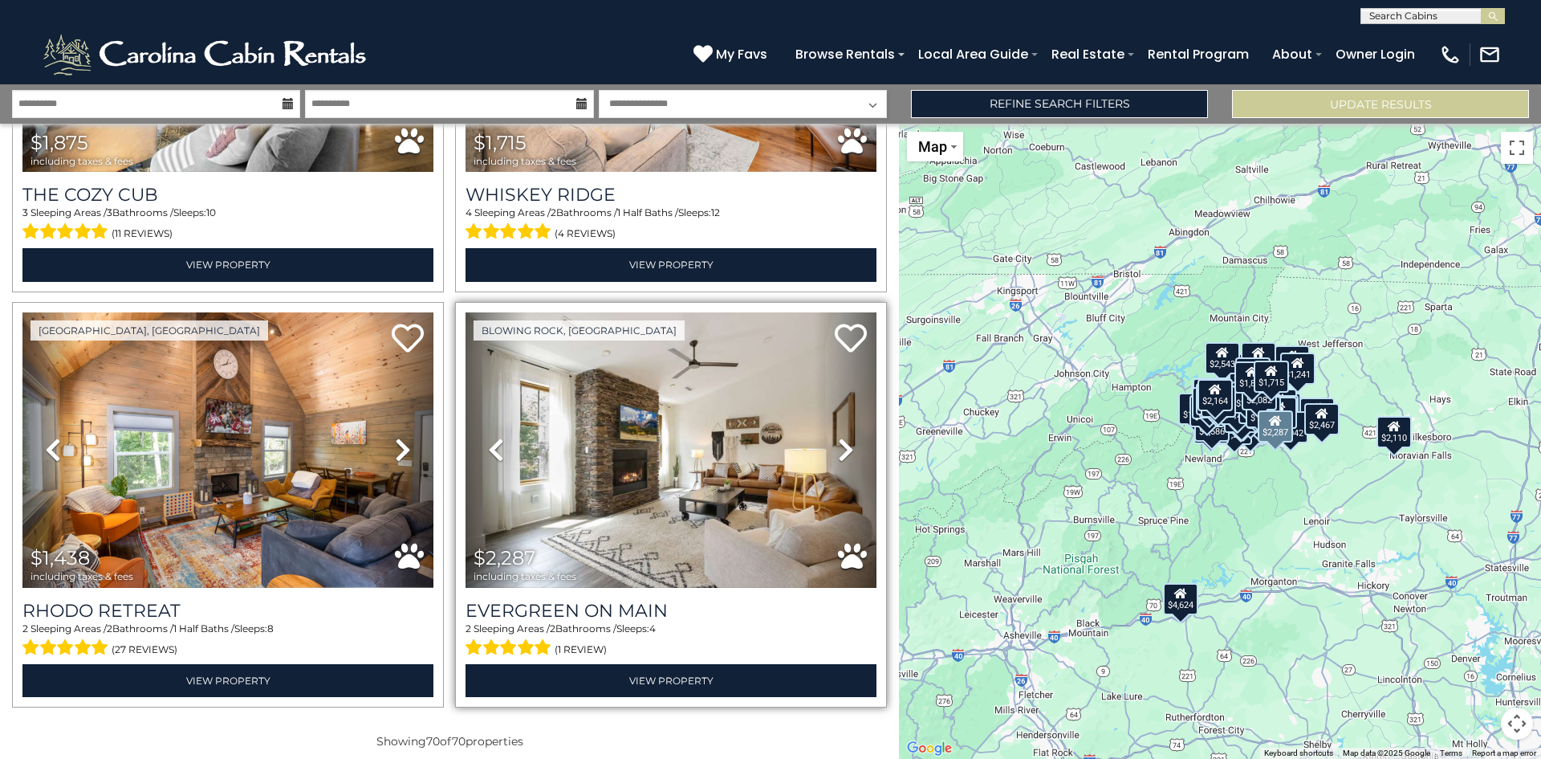
scroll to position [14008, 0]
